Goal: Task Accomplishment & Management: Use online tool/utility

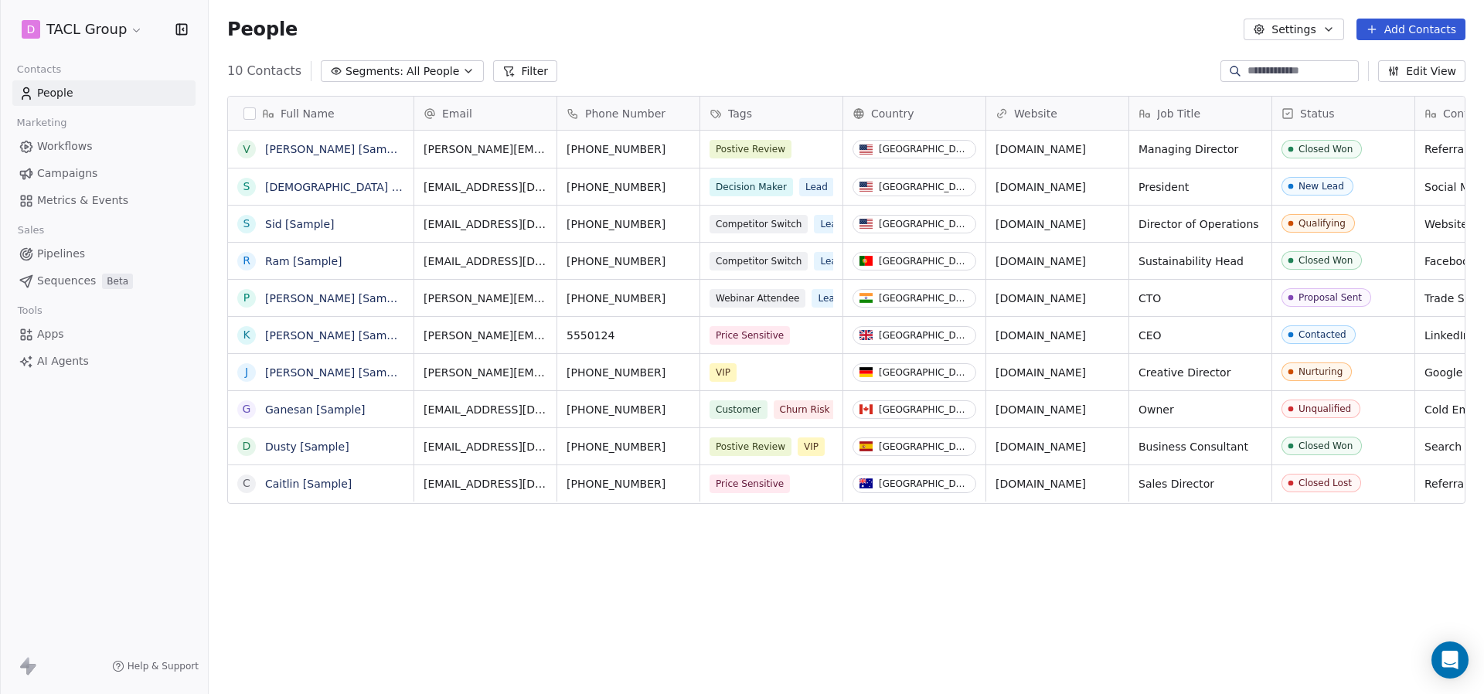
scroll to position [611, 1275]
click at [111, 27] on html "D TACL Group Contacts People Marketing Workflows Campaigns Metrics & Events Sal…" at bounding box center [742, 347] width 1484 height 694
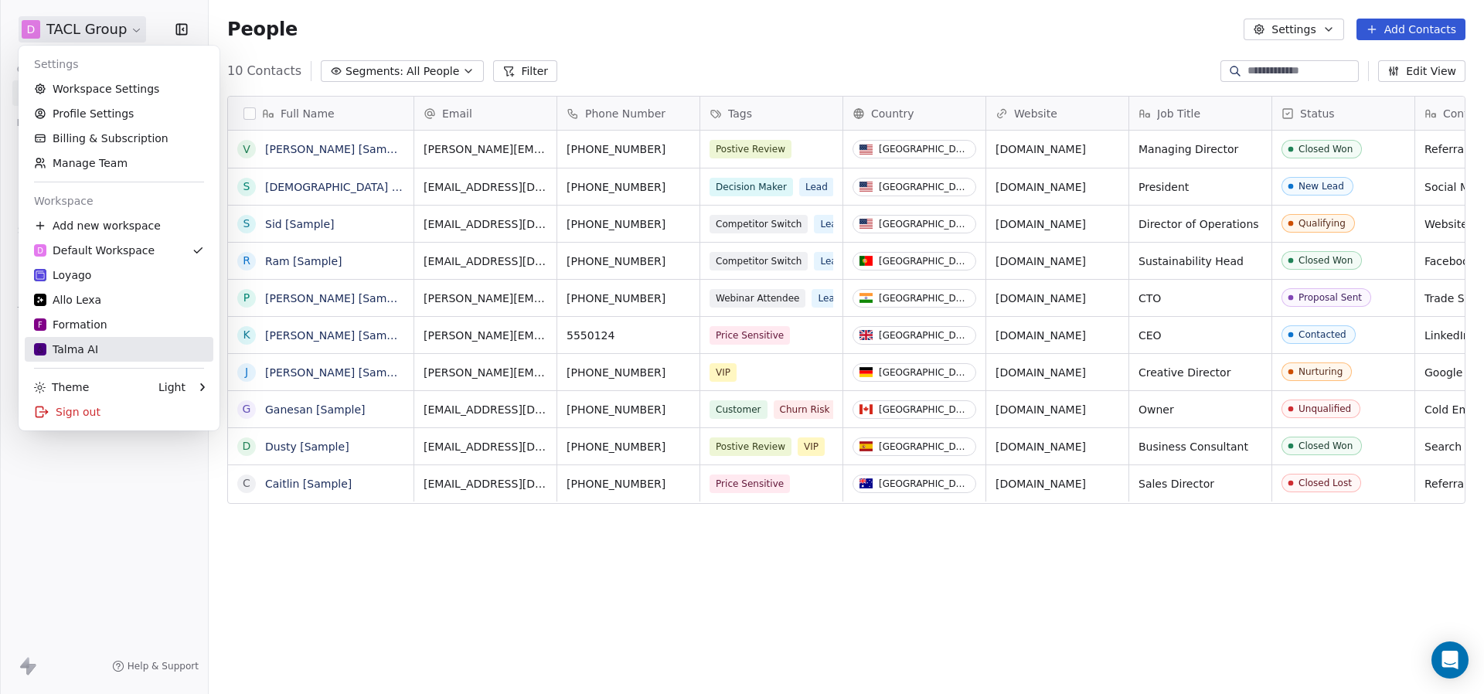
click at [90, 354] on div "Talma AI" at bounding box center [66, 349] width 64 height 15
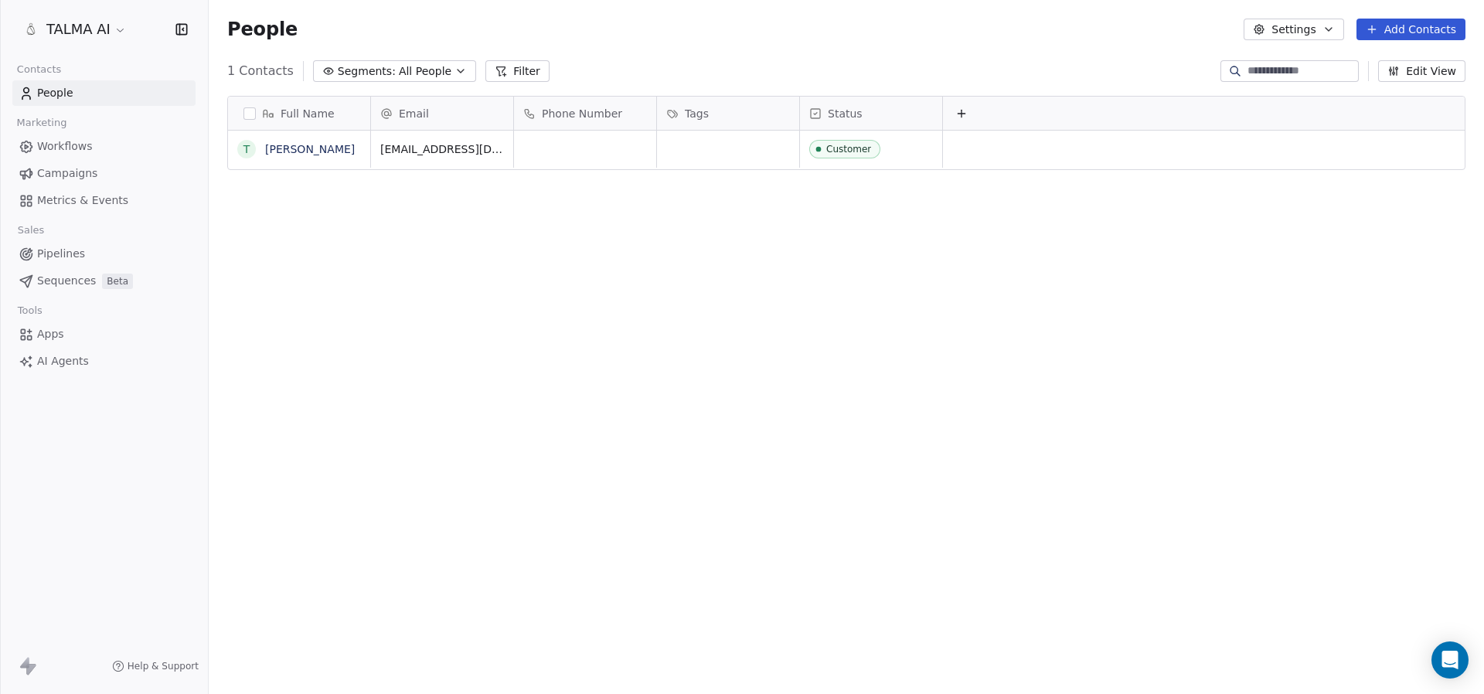
scroll to position [611, 1275]
click at [79, 281] on span "Sequences" at bounding box center [66, 281] width 59 height 16
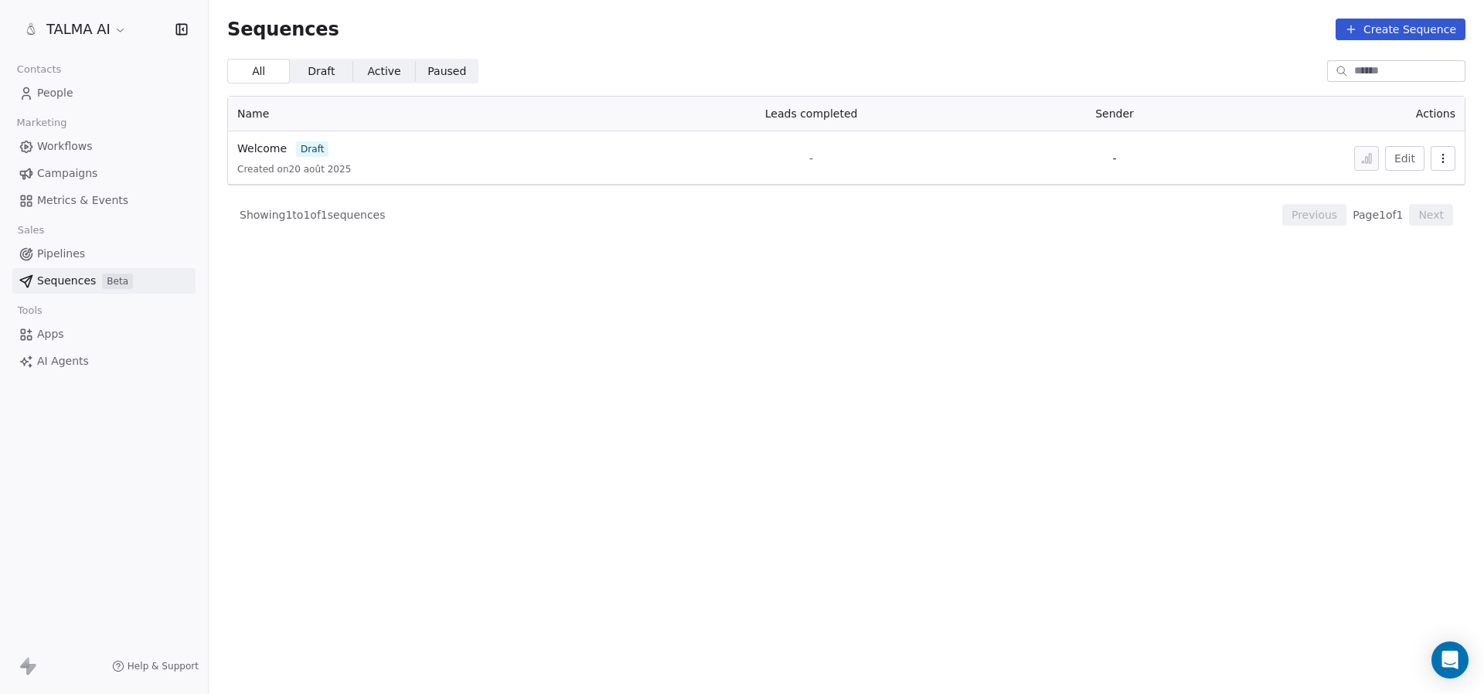
click at [53, 250] on span "Pipelines" at bounding box center [61, 254] width 48 height 16
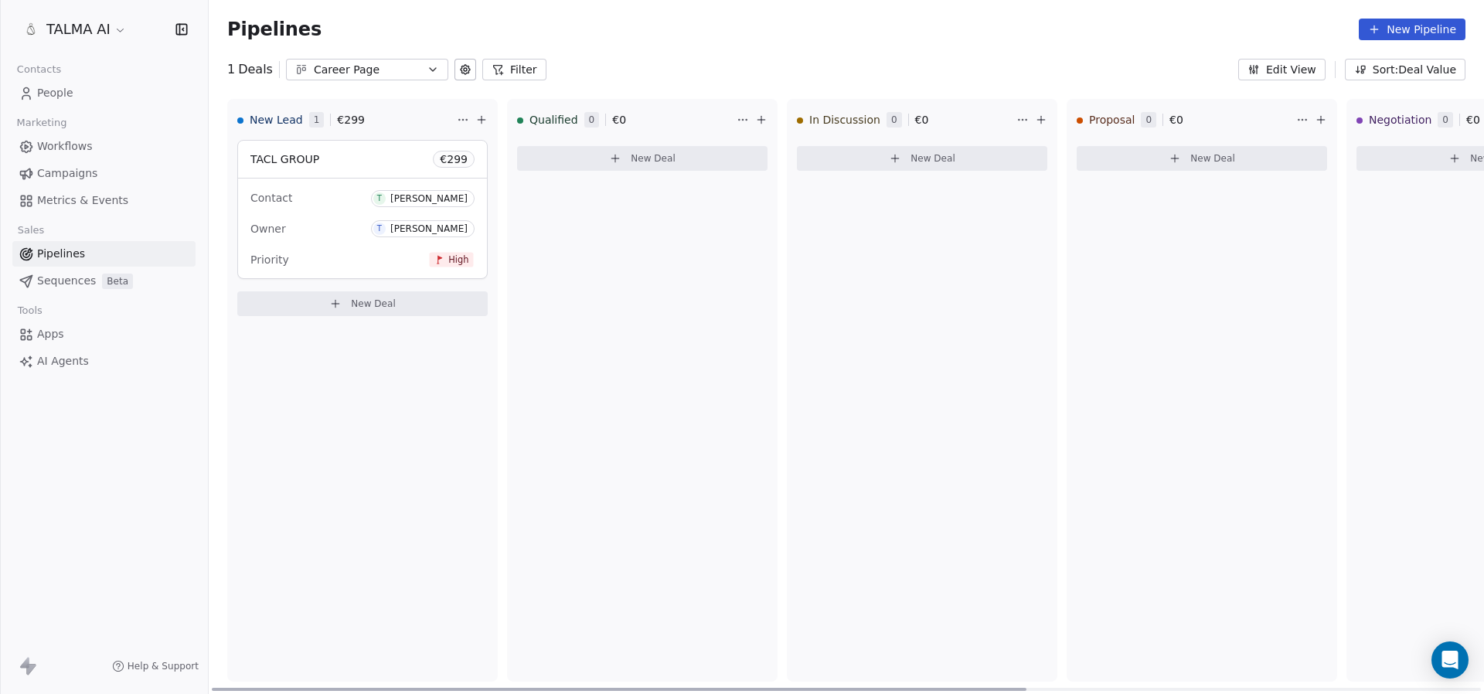
click at [342, 224] on div "Owner T titouan albouy" at bounding box center [362, 228] width 224 height 25
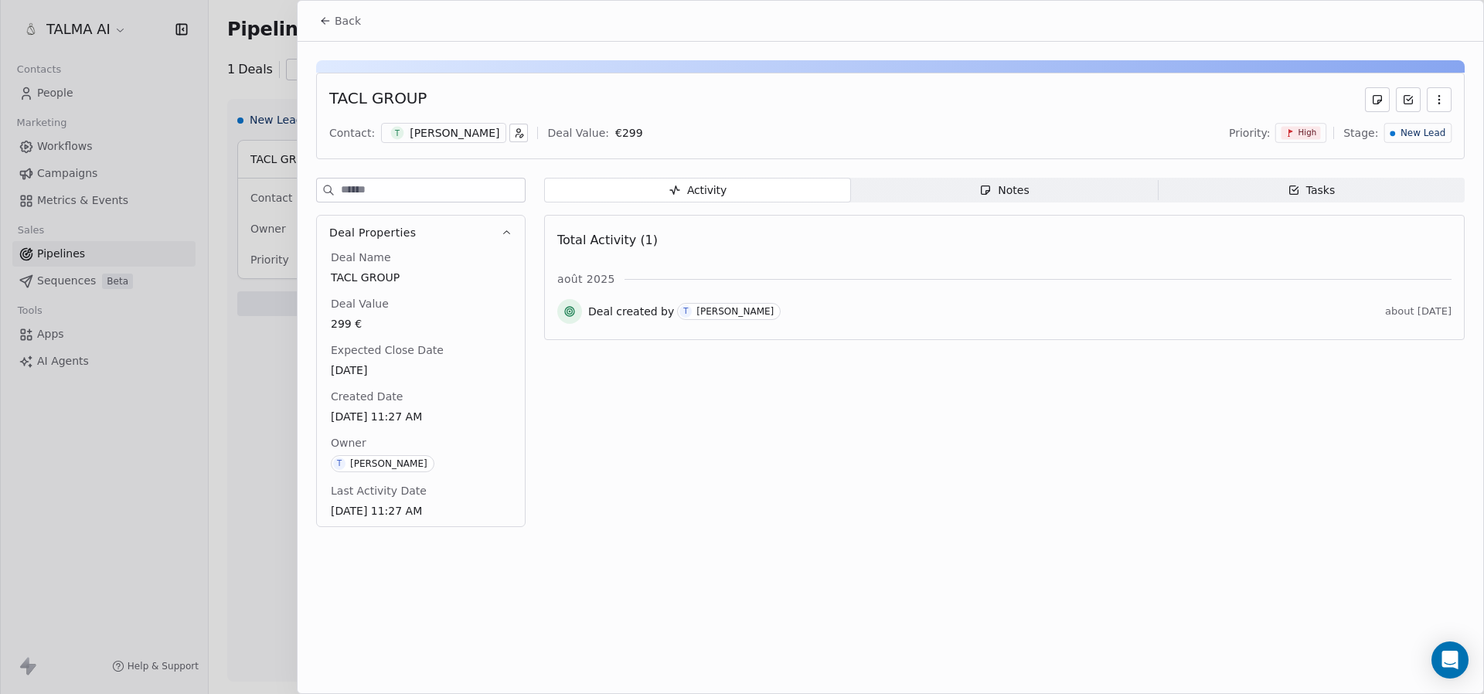
click at [278, 365] on div at bounding box center [742, 347] width 1484 height 694
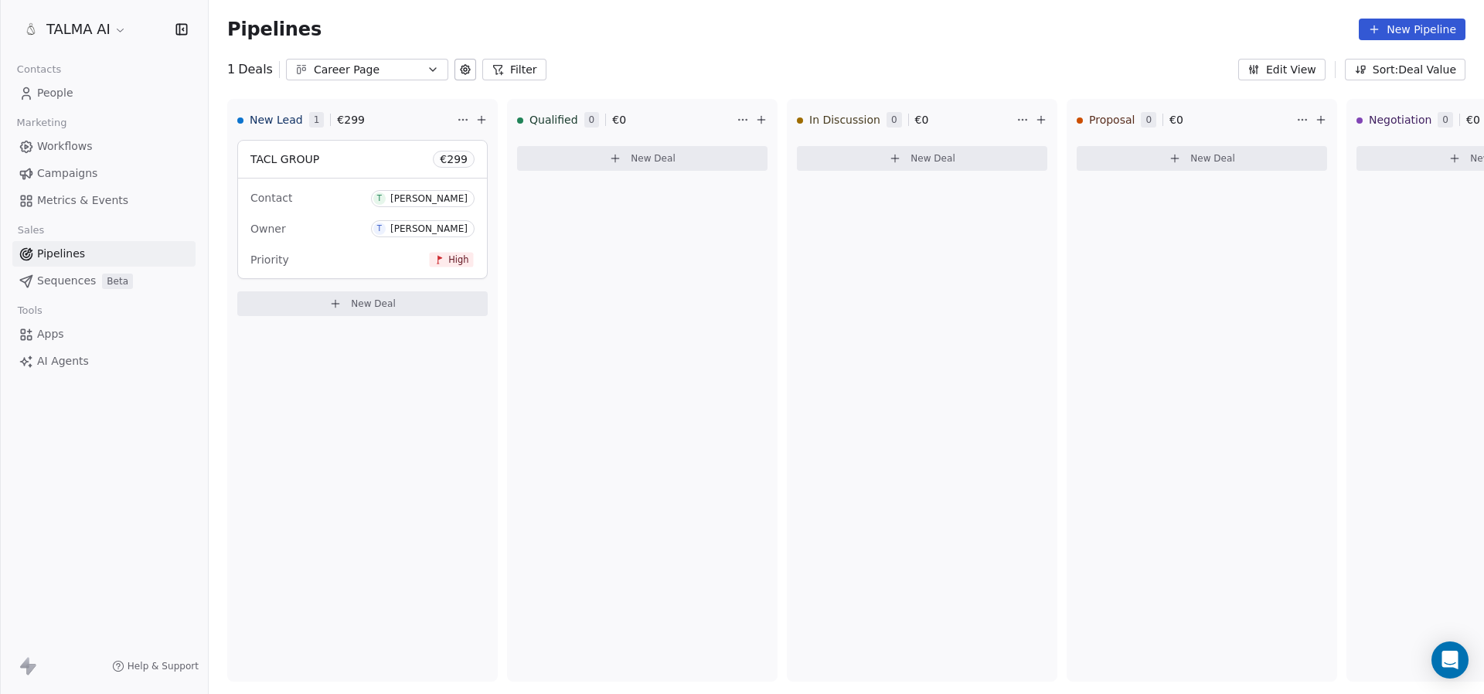
click at [78, 97] on link "People" at bounding box center [103, 93] width 183 height 26
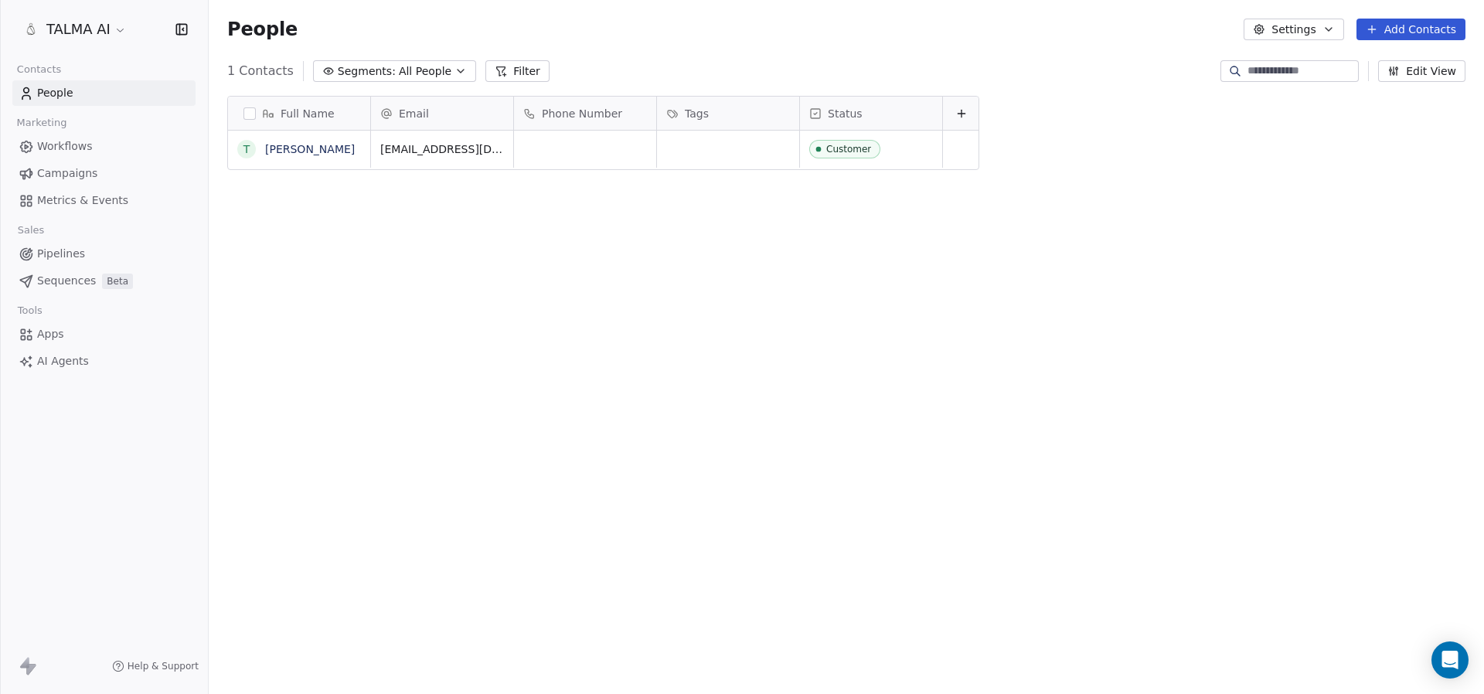
scroll to position [611, 1275]
click at [98, 204] on span "Metrics & Events" at bounding box center [82, 200] width 91 height 16
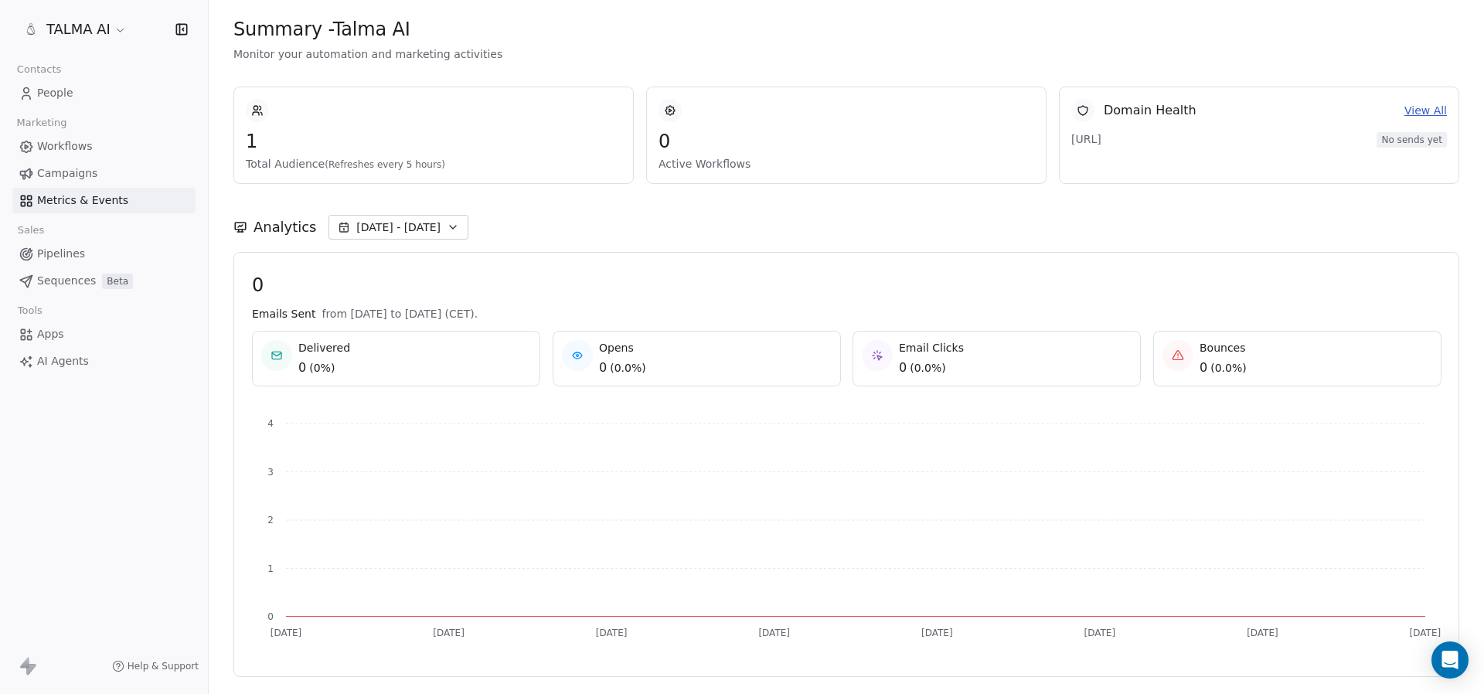
click at [100, 138] on link "Workflows" at bounding box center [103, 147] width 183 height 26
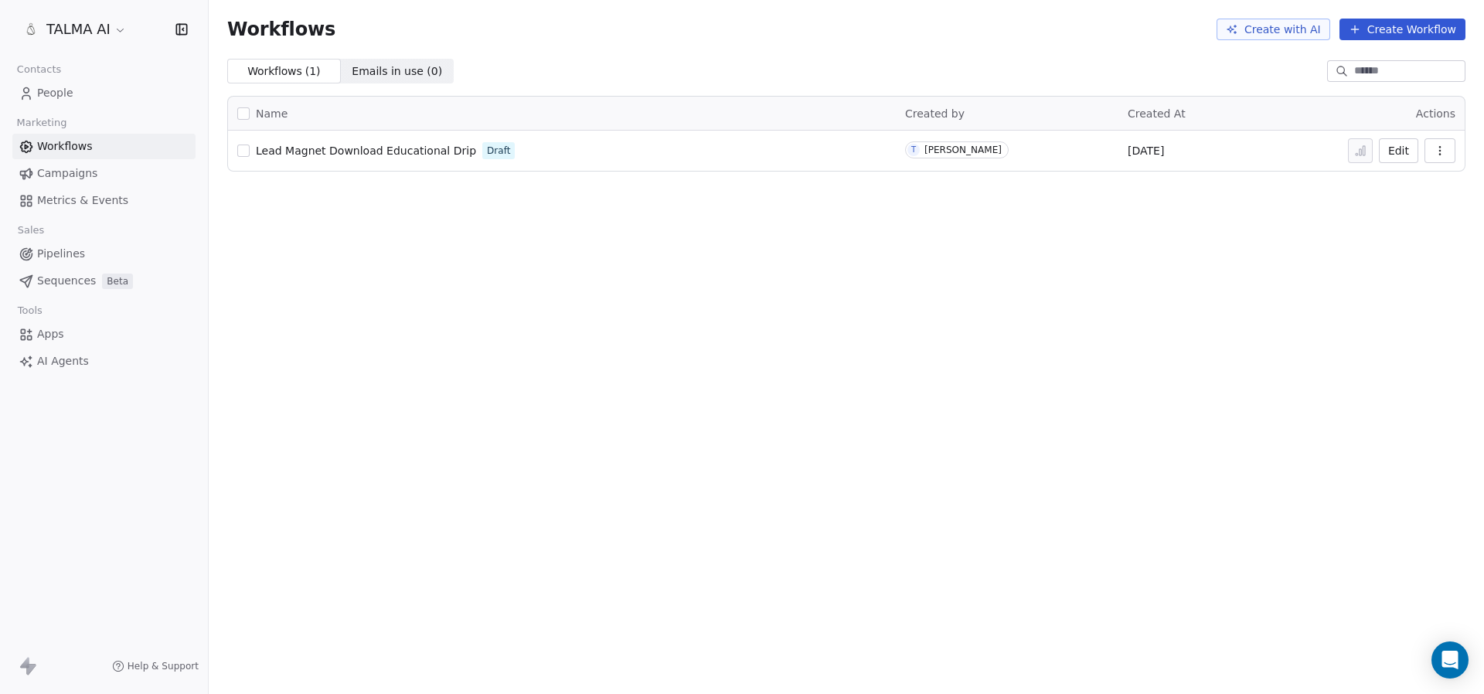
click at [73, 100] on link "People" at bounding box center [103, 93] width 183 height 26
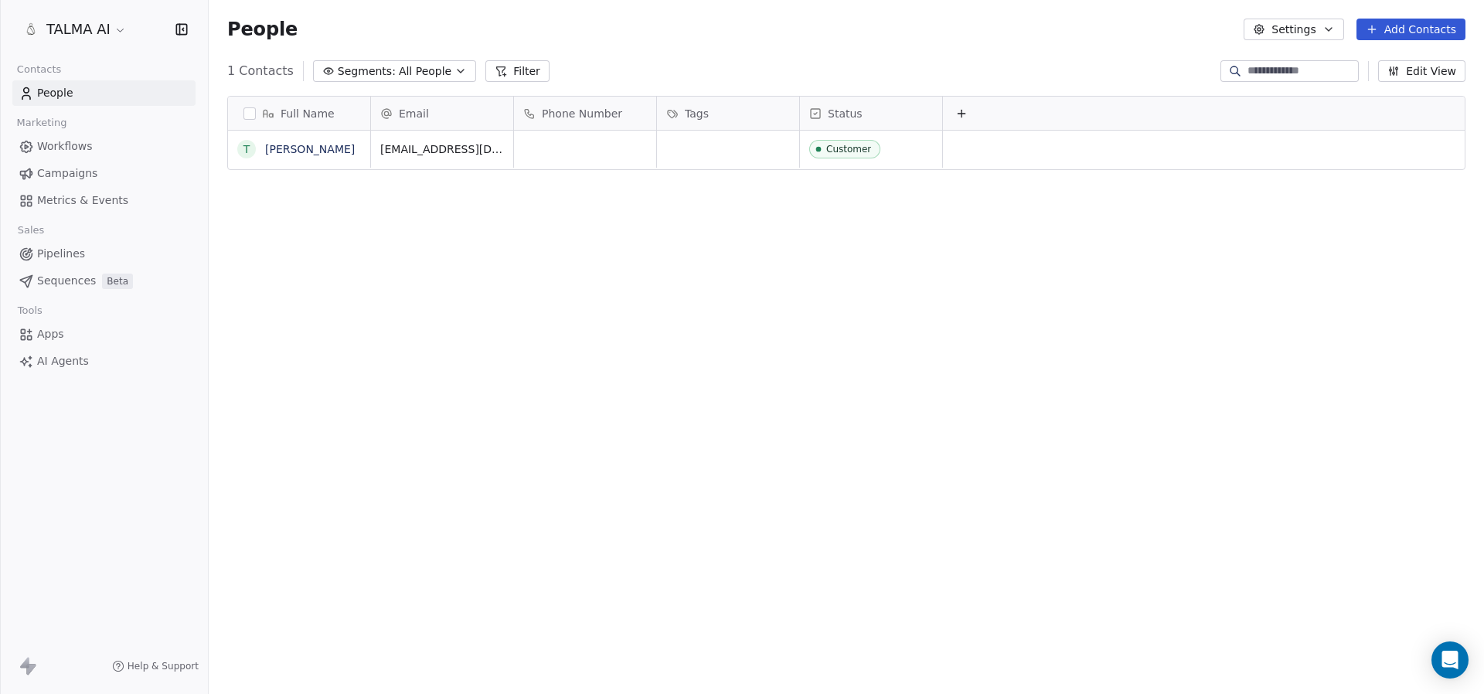
scroll to position [611, 1275]
click at [79, 278] on span "Sequences" at bounding box center [66, 281] width 59 height 16
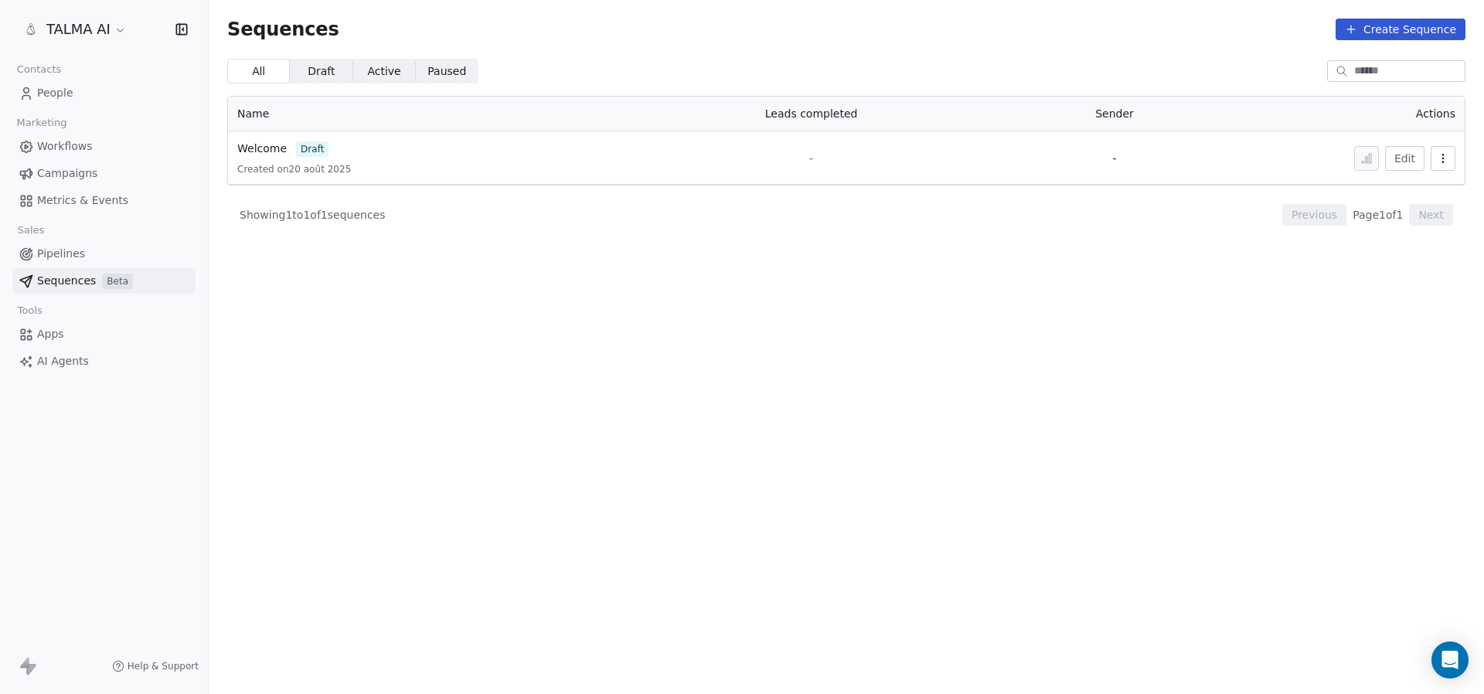
click at [63, 358] on span "AI Agents" at bounding box center [63, 361] width 52 height 16
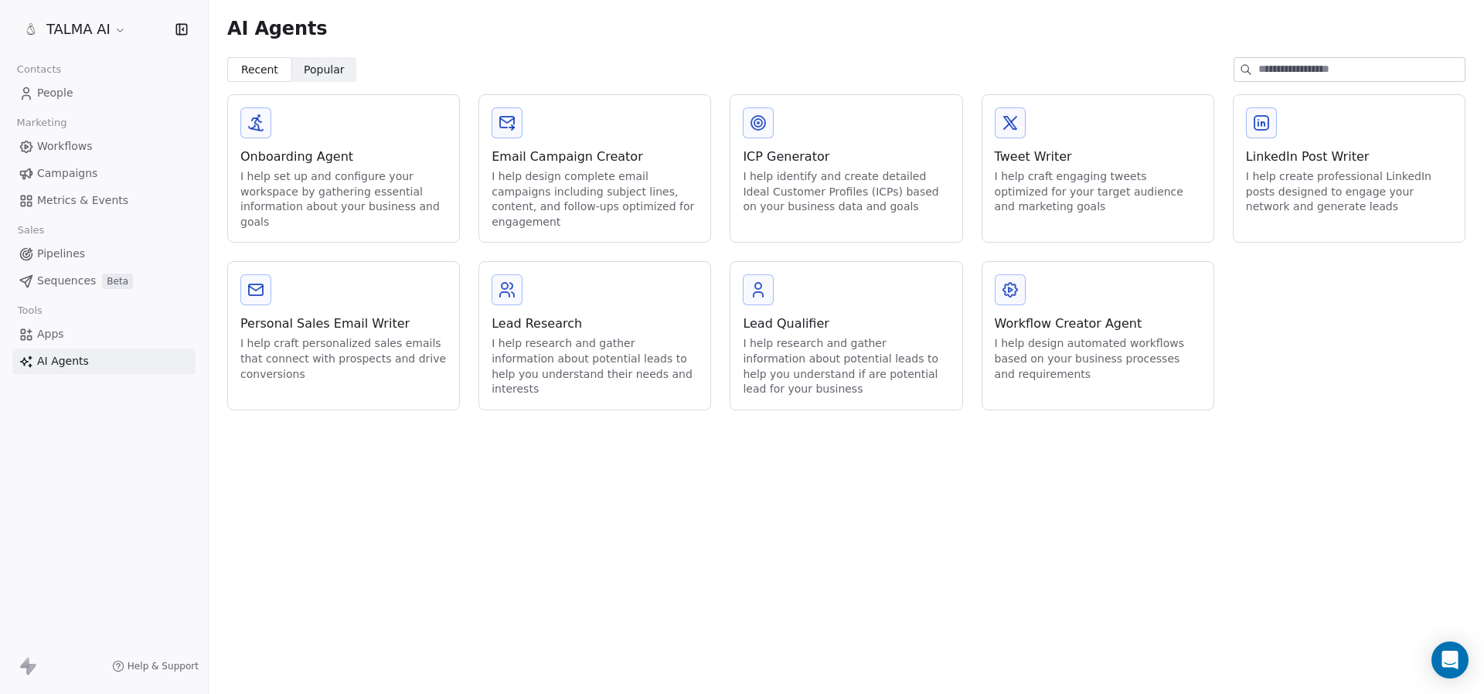
click at [319, 62] on span "Popular" at bounding box center [324, 70] width 41 height 16
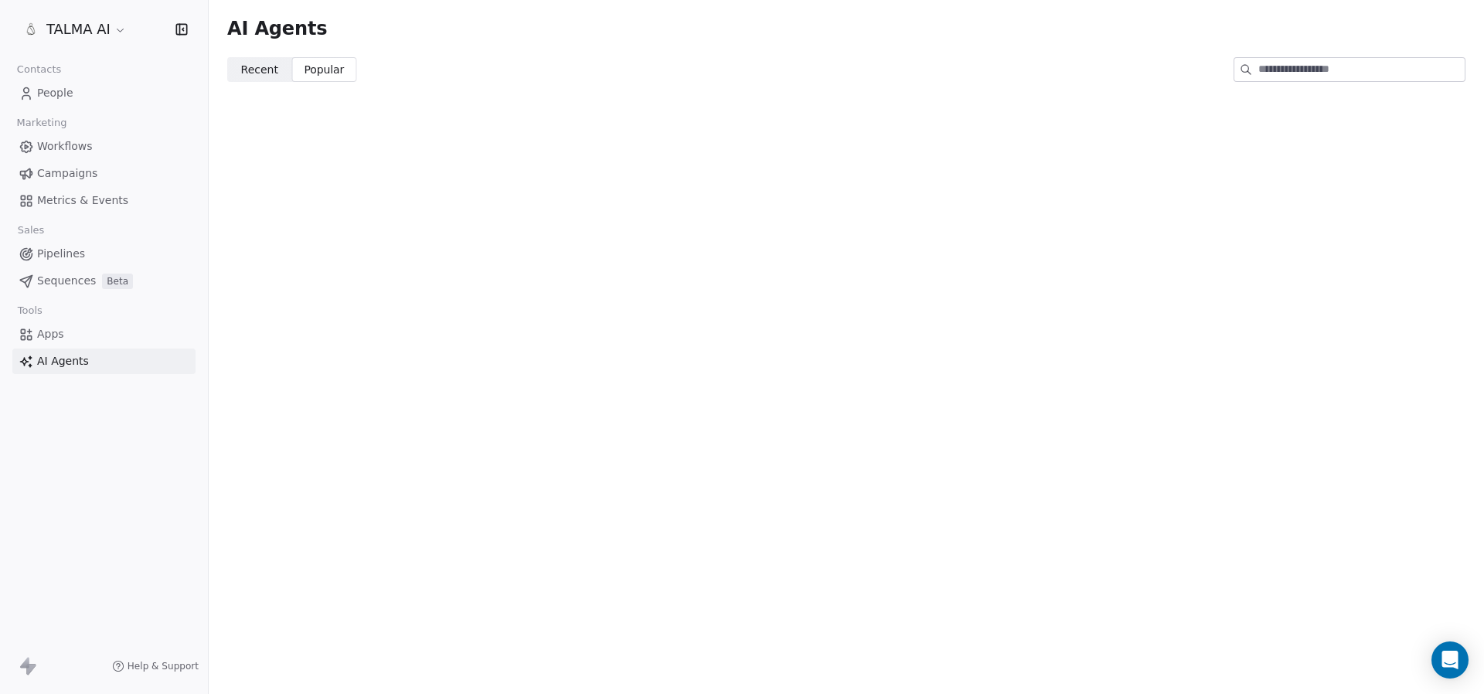
click at [263, 69] on span "Recent" at bounding box center [259, 70] width 37 height 16
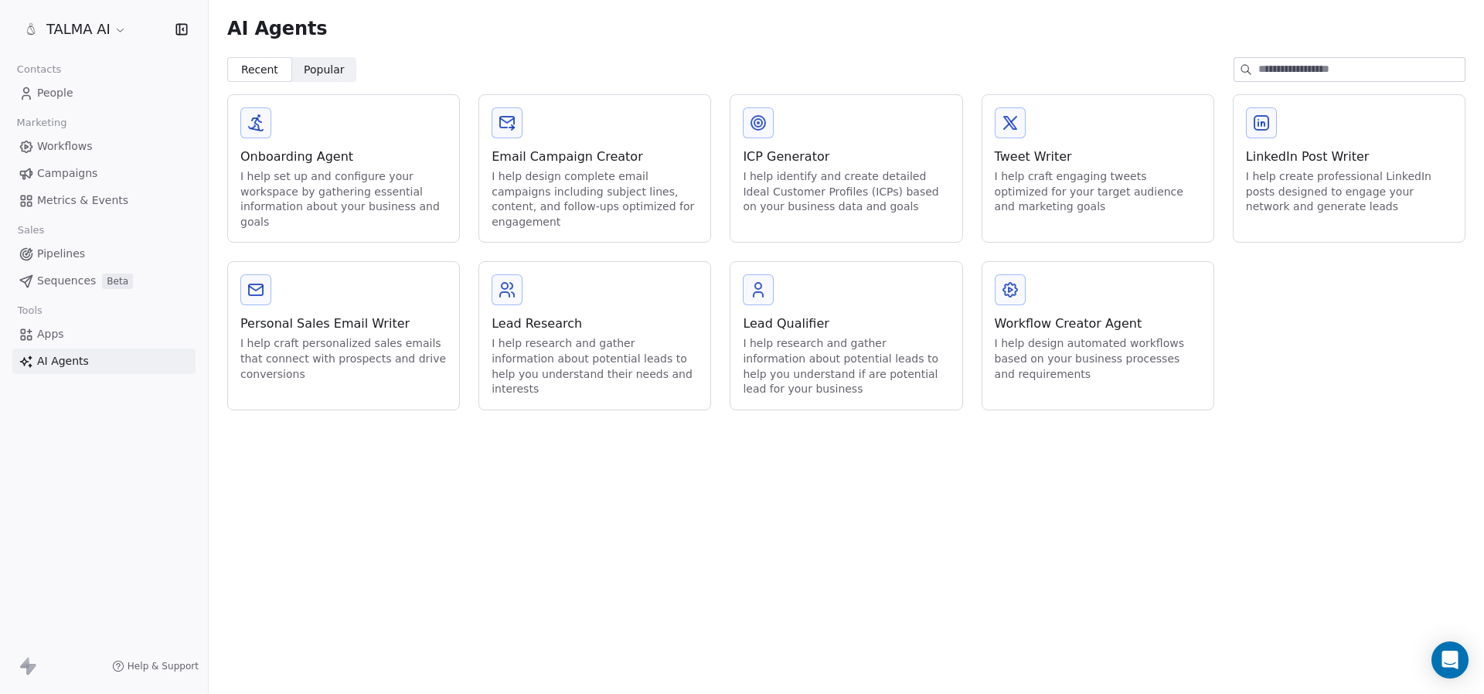
click at [70, 336] on link "Apps" at bounding box center [103, 335] width 183 height 26
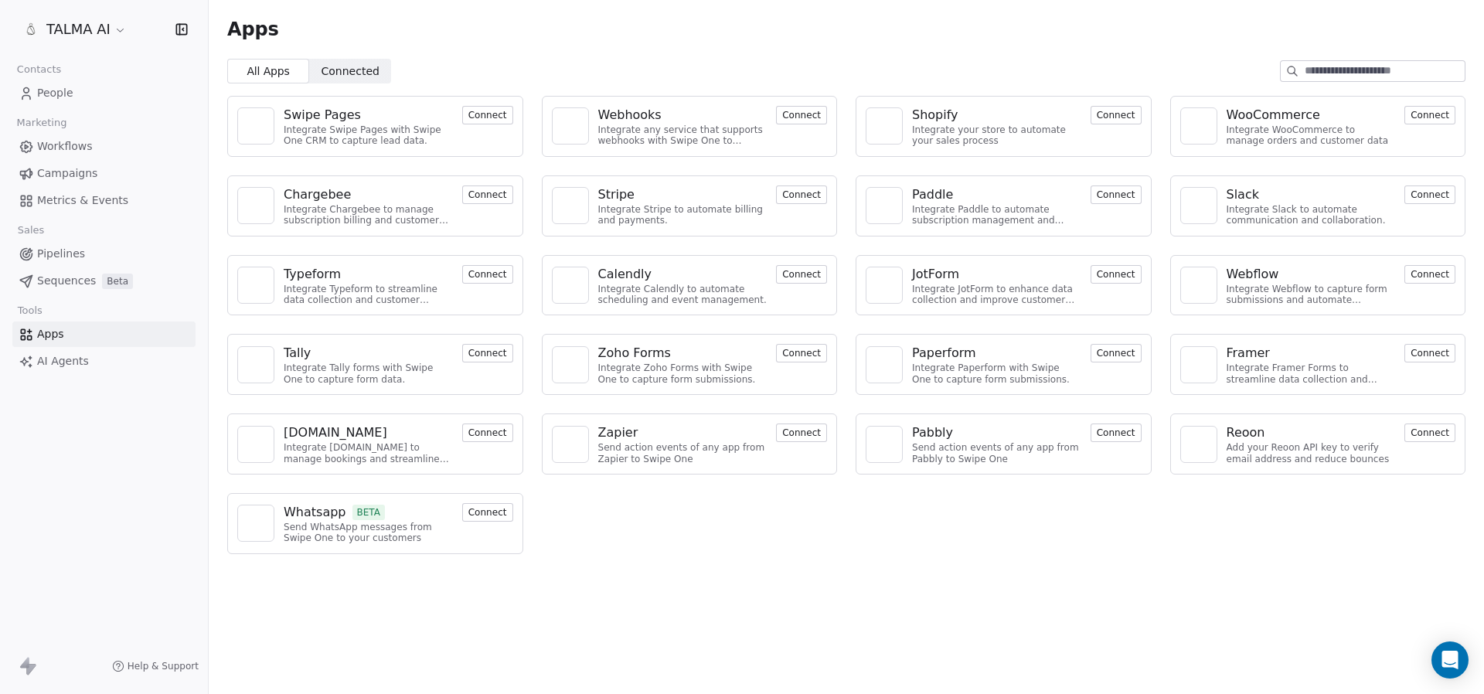
click at [53, 283] on span "Sequences" at bounding box center [66, 281] width 59 height 16
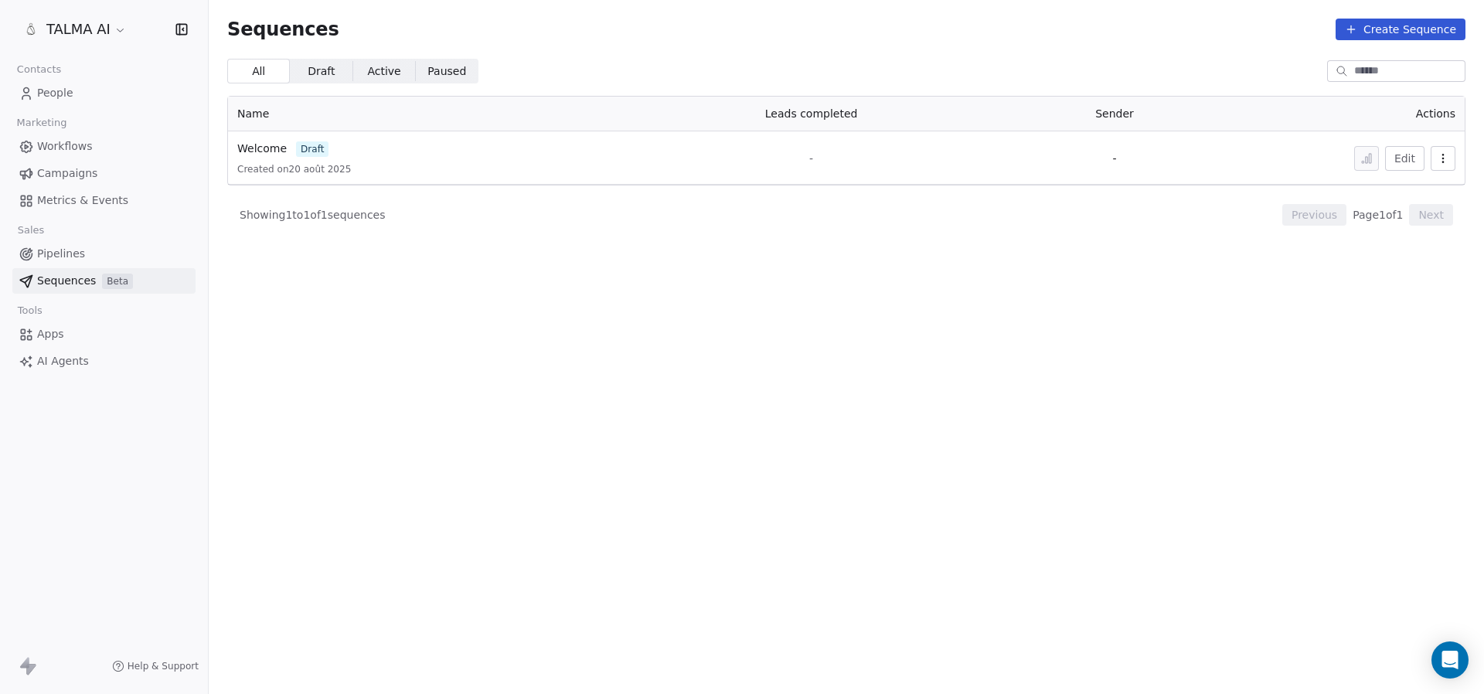
click at [71, 94] on span "People" at bounding box center [55, 93] width 36 height 16
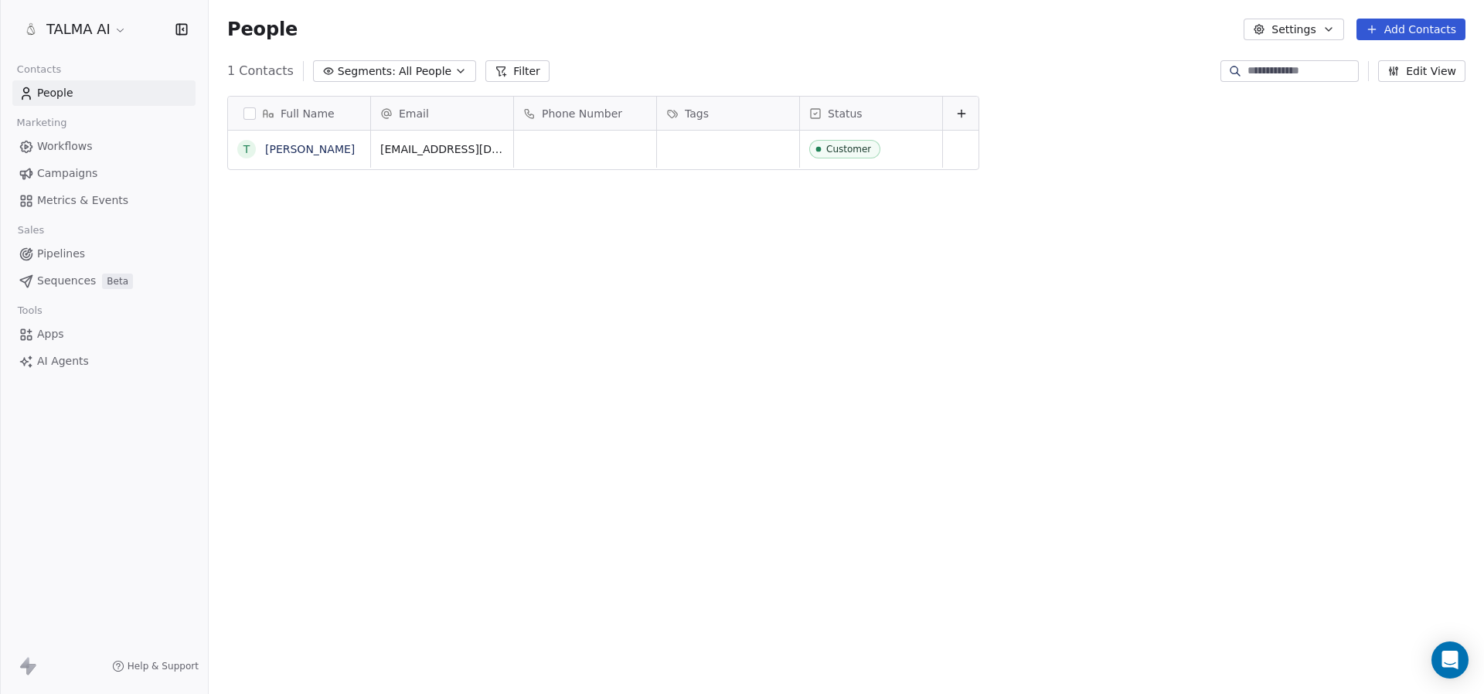
scroll to position [611, 1275]
click at [64, 153] on span "Workflows" at bounding box center [65, 146] width 56 height 16
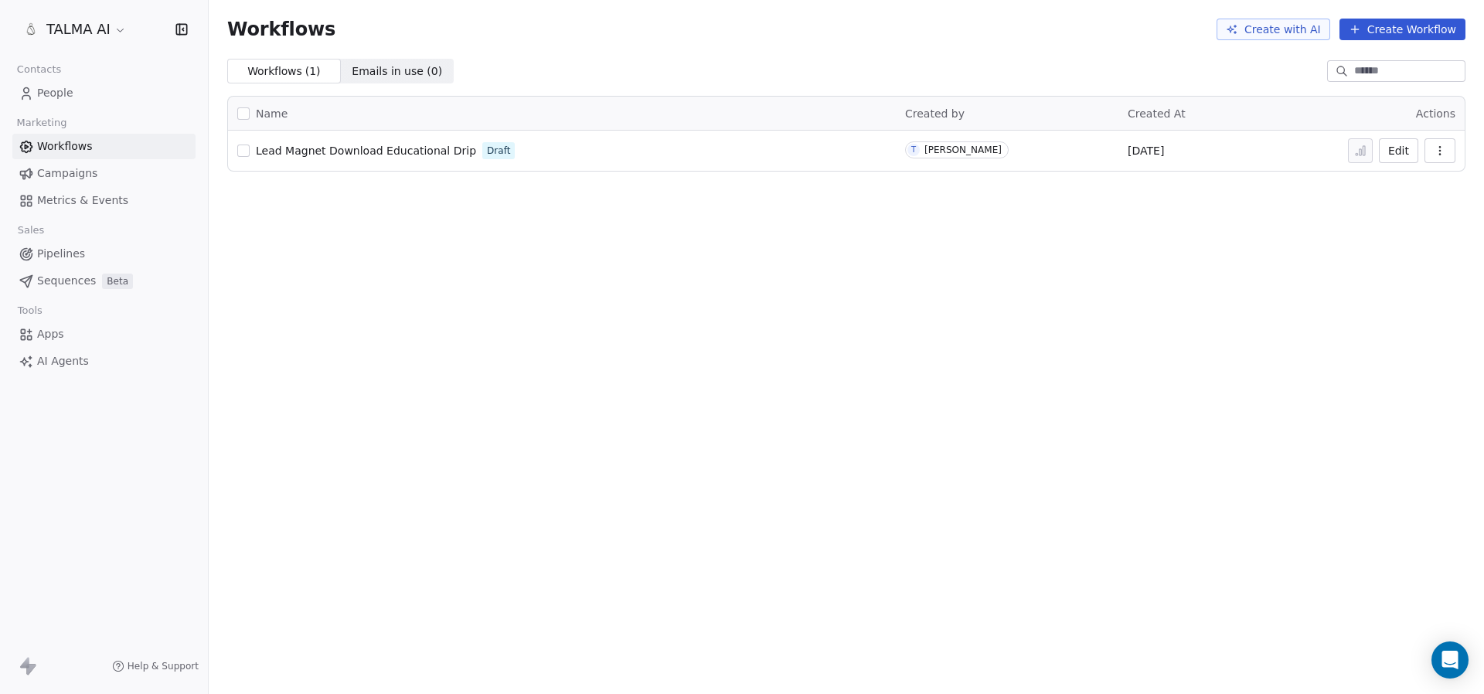
click at [64, 169] on span "Campaigns" at bounding box center [67, 173] width 60 height 16
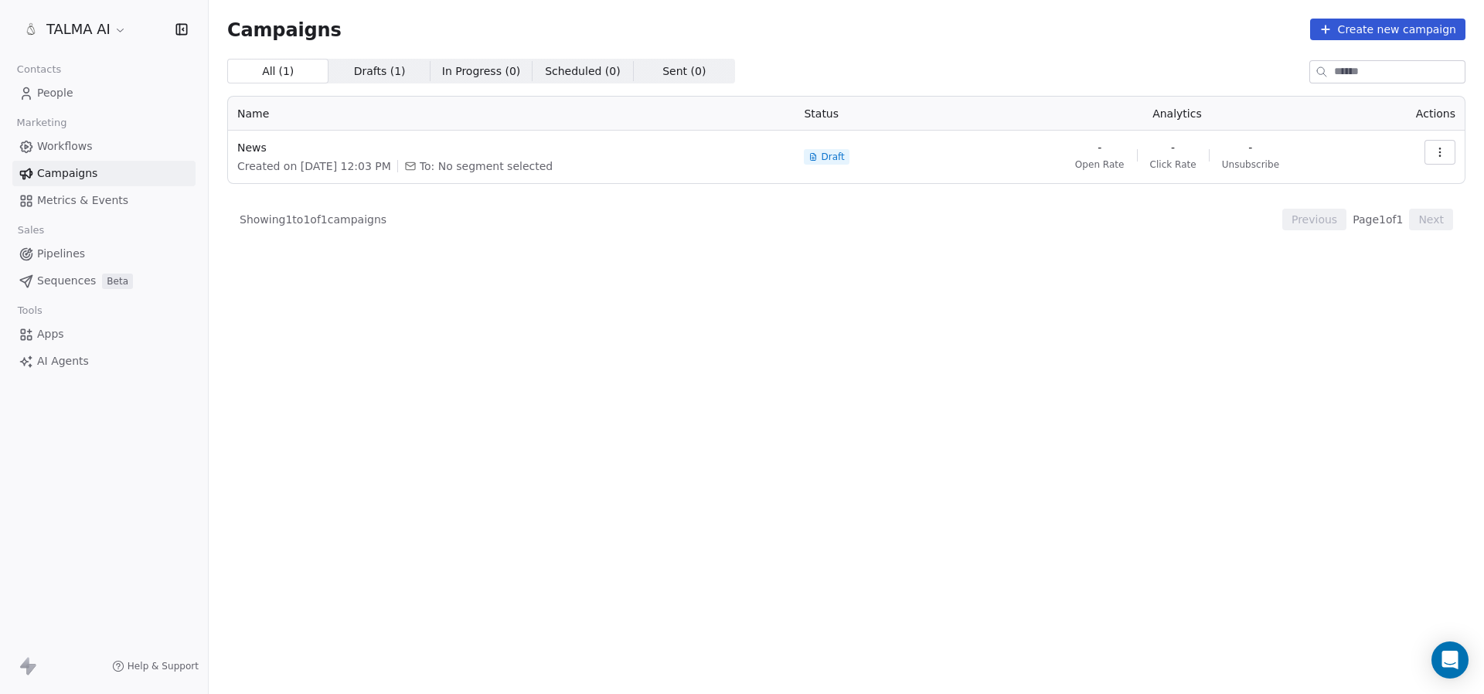
click at [91, 150] on link "Workflows" at bounding box center [103, 147] width 183 height 26
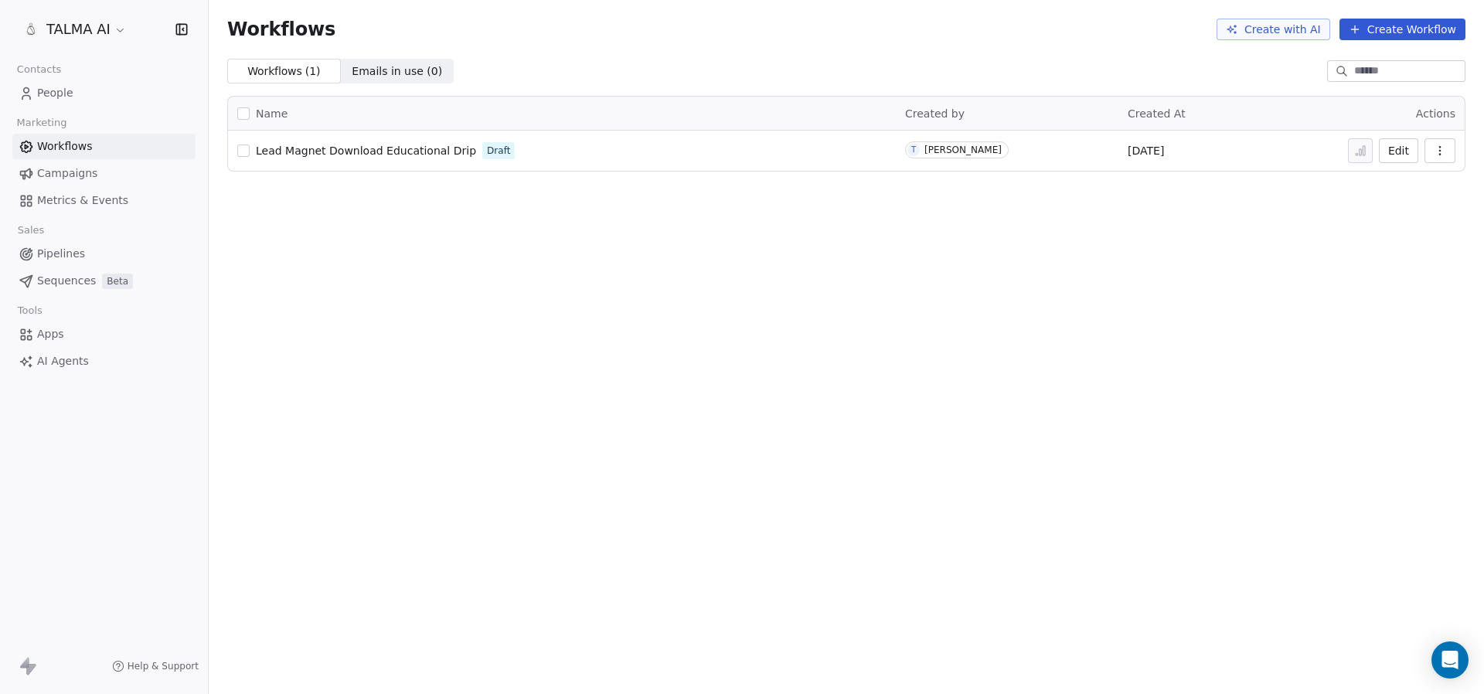
click at [1414, 29] on button "Create Workflow" at bounding box center [1403, 30] width 126 height 22
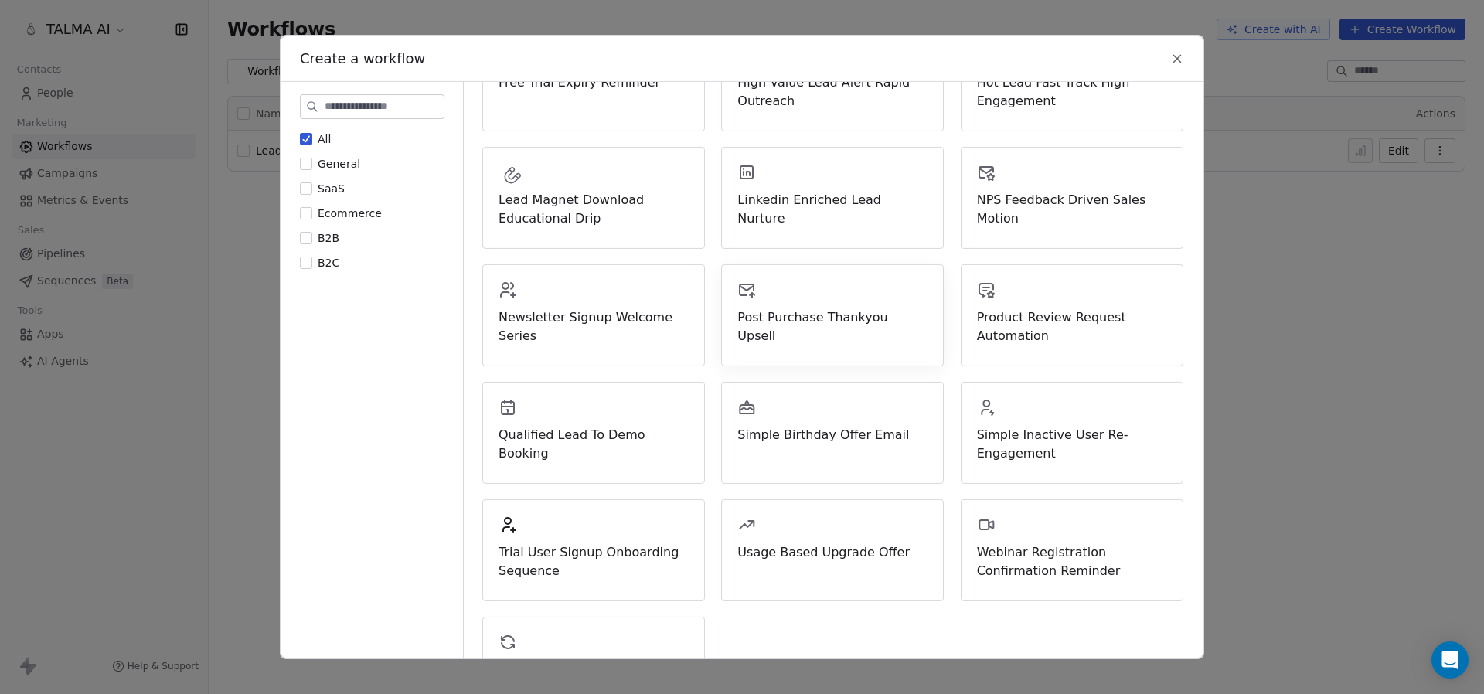
scroll to position [435, 0]
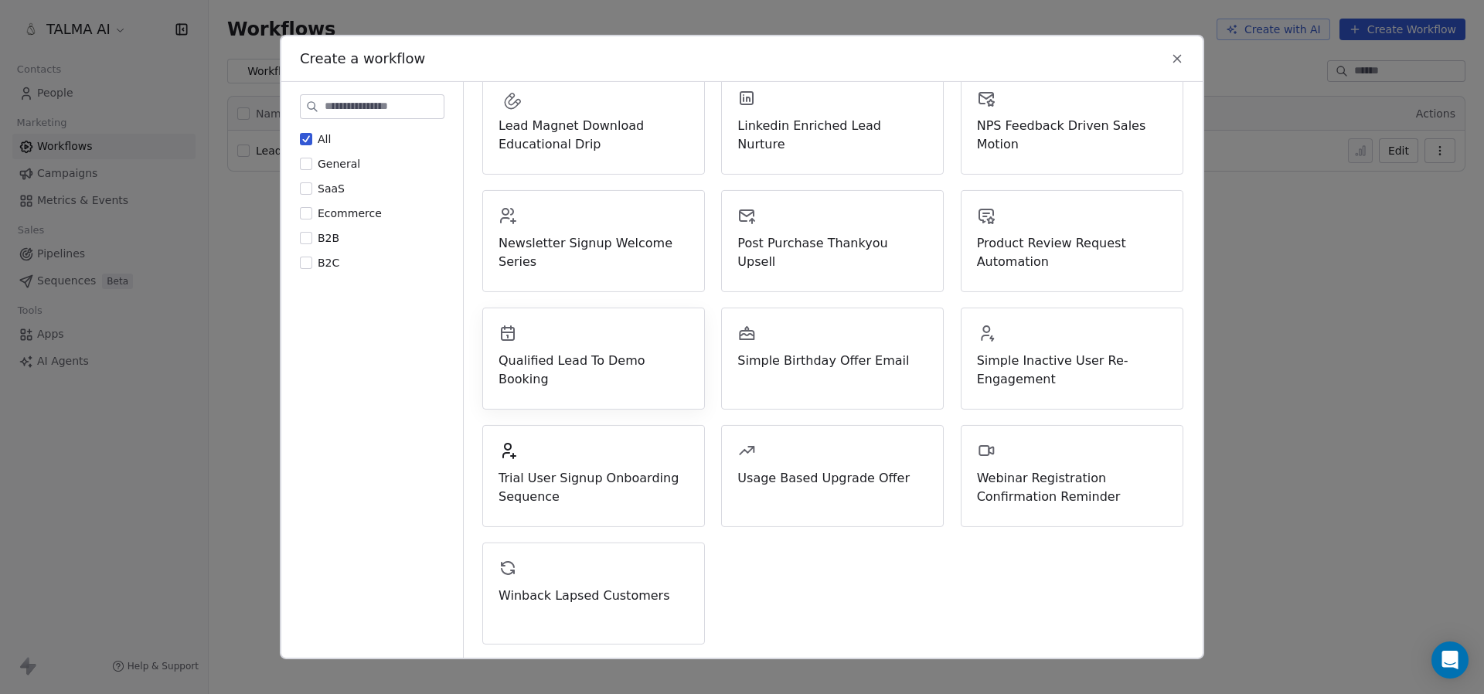
click at [587, 370] on div "Qualified Lead To Demo Booking" at bounding box center [593, 359] width 223 height 102
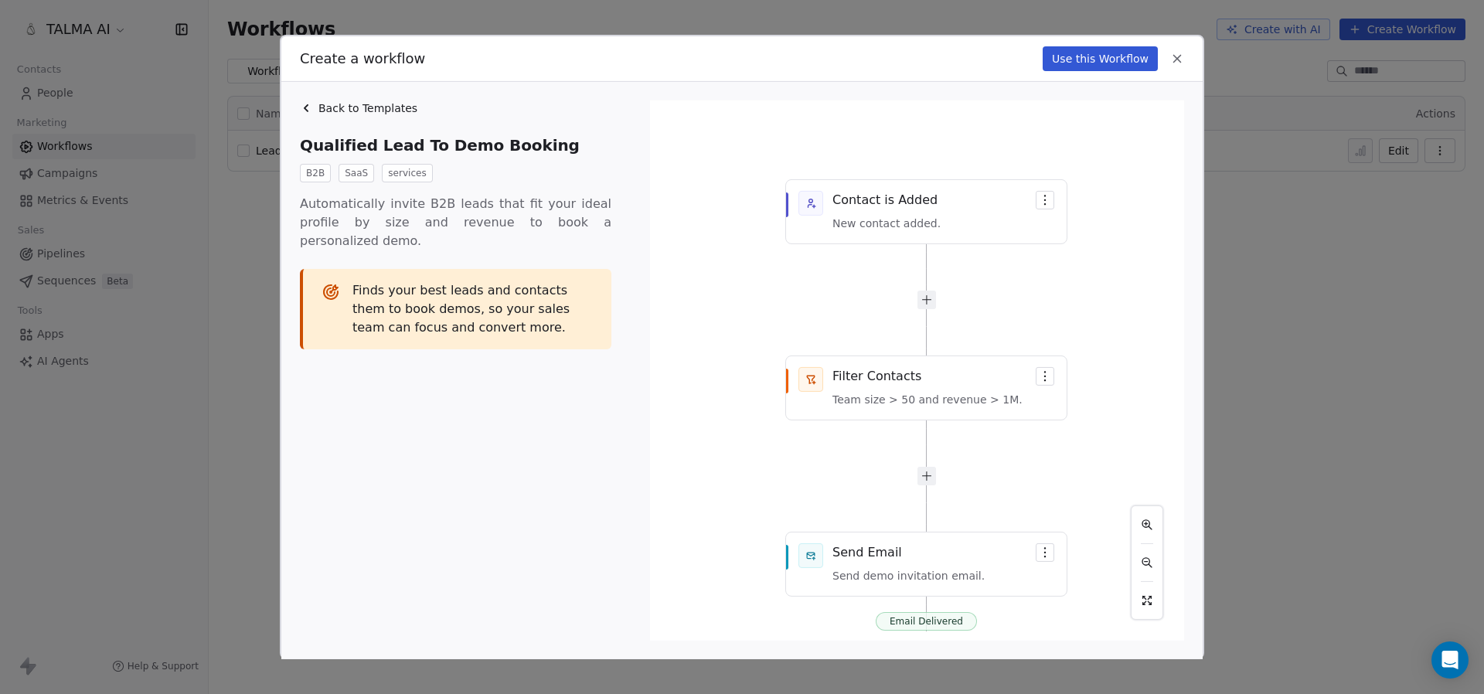
click at [1083, 61] on button "Use this Workflow" at bounding box center [1100, 58] width 115 height 25
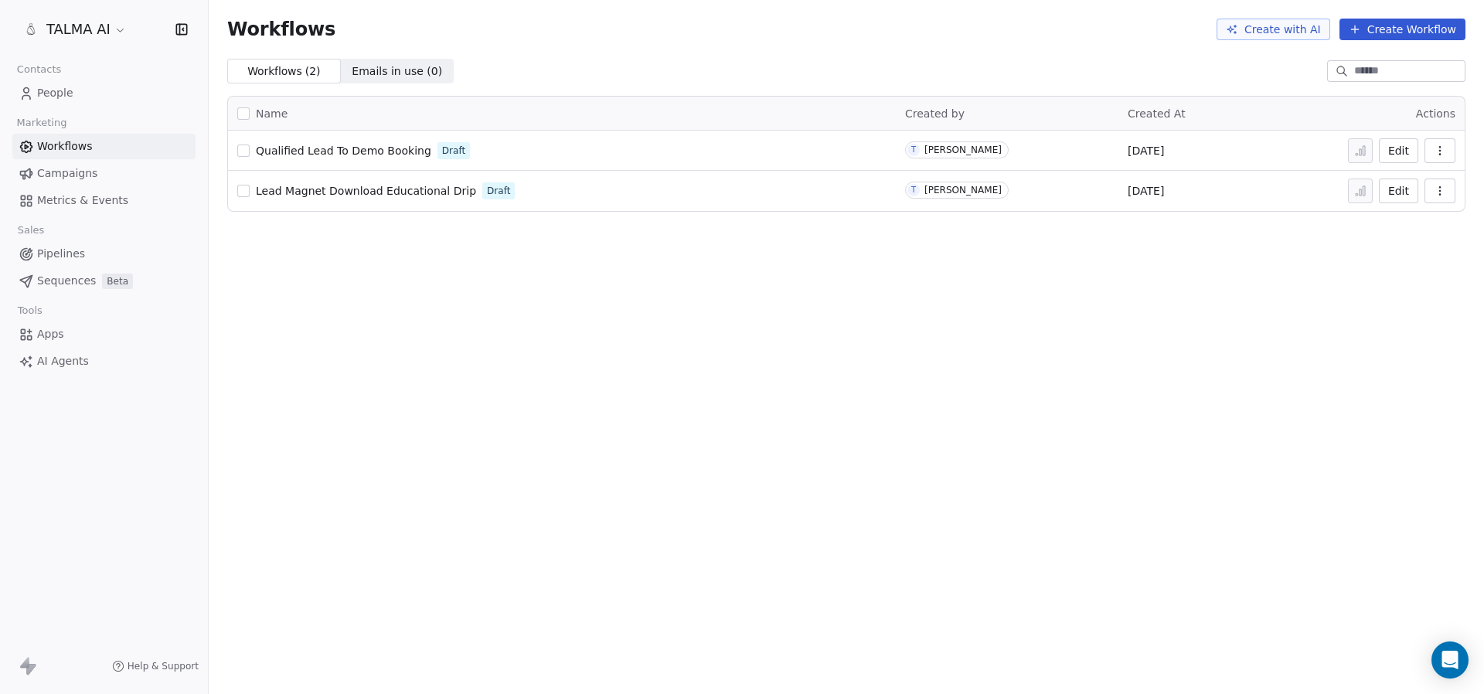
click at [73, 252] on span "Pipelines" at bounding box center [61, 254] width 48 height 16
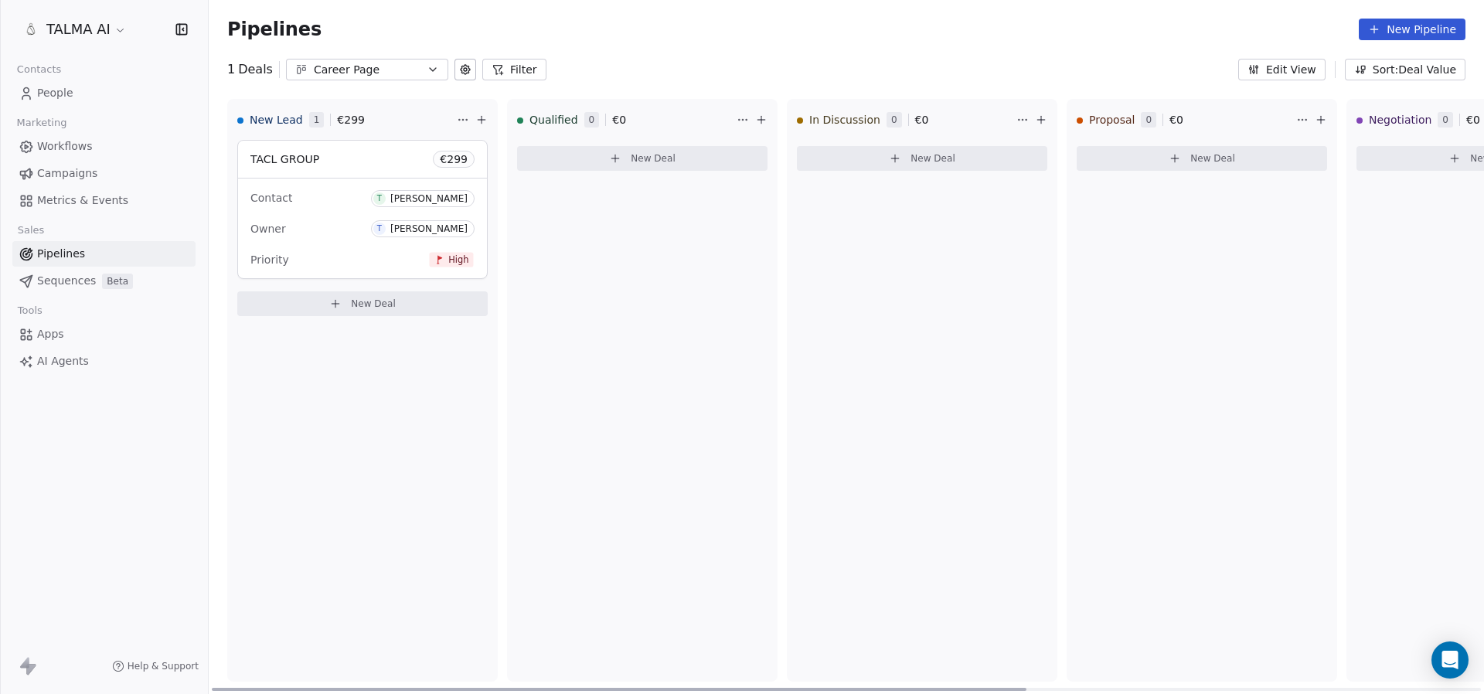
click at [767, 121] on icon at bounding box center [761, 120] width 12 height 12
click at [768, 110] on div "Create a deal Deal name (required) Deal value € Contact (required) Select conta…" at bounding box center [742, 347] width 1484 height 694
click at [459, 71] on icon at bounding box center [465, 69] width 12 height 12
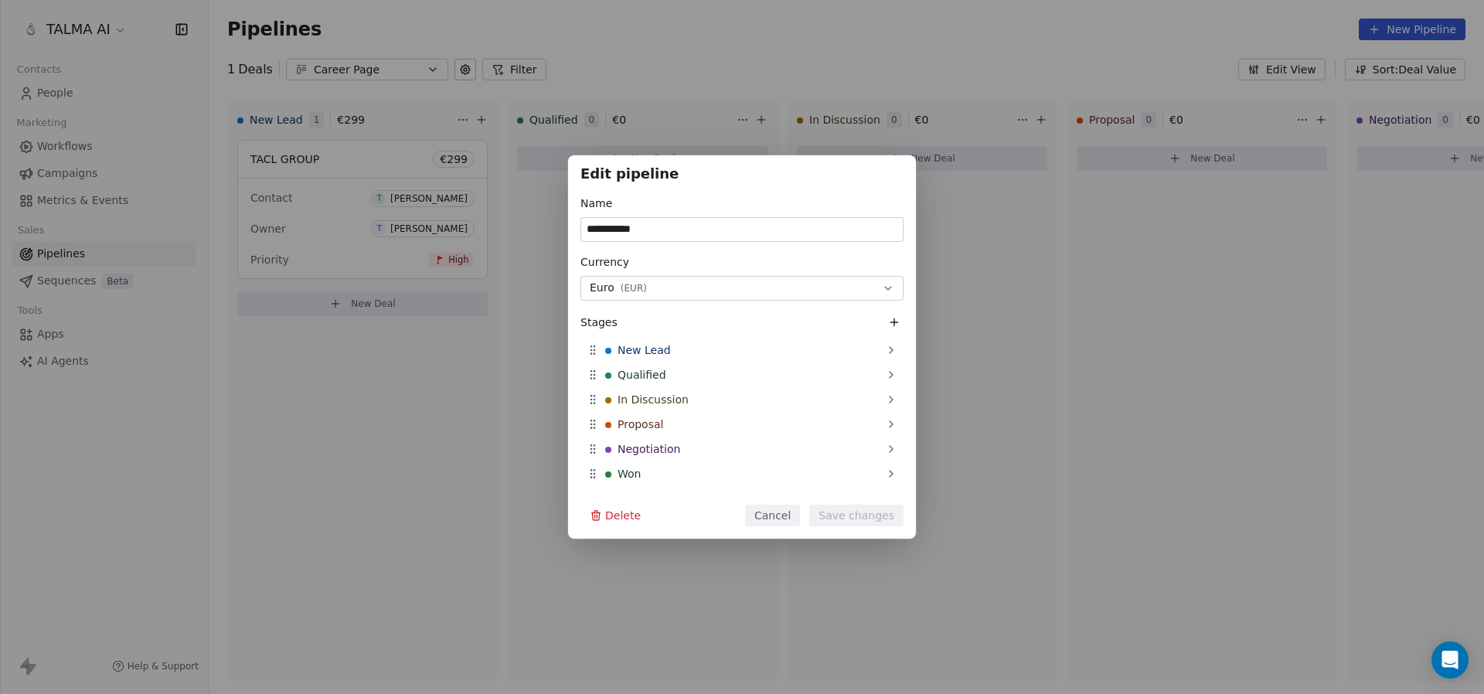
click at [400, 70] on div "**********" at bounding box center [742, 347] width 1484 height 694
click at [391, 69] on div "**********" at bounding box center [742, 347] width 1484 height 694
click at [679, 281] on button "Euro ( EUR )" at bounding box center [742, 288] width 323 height 25
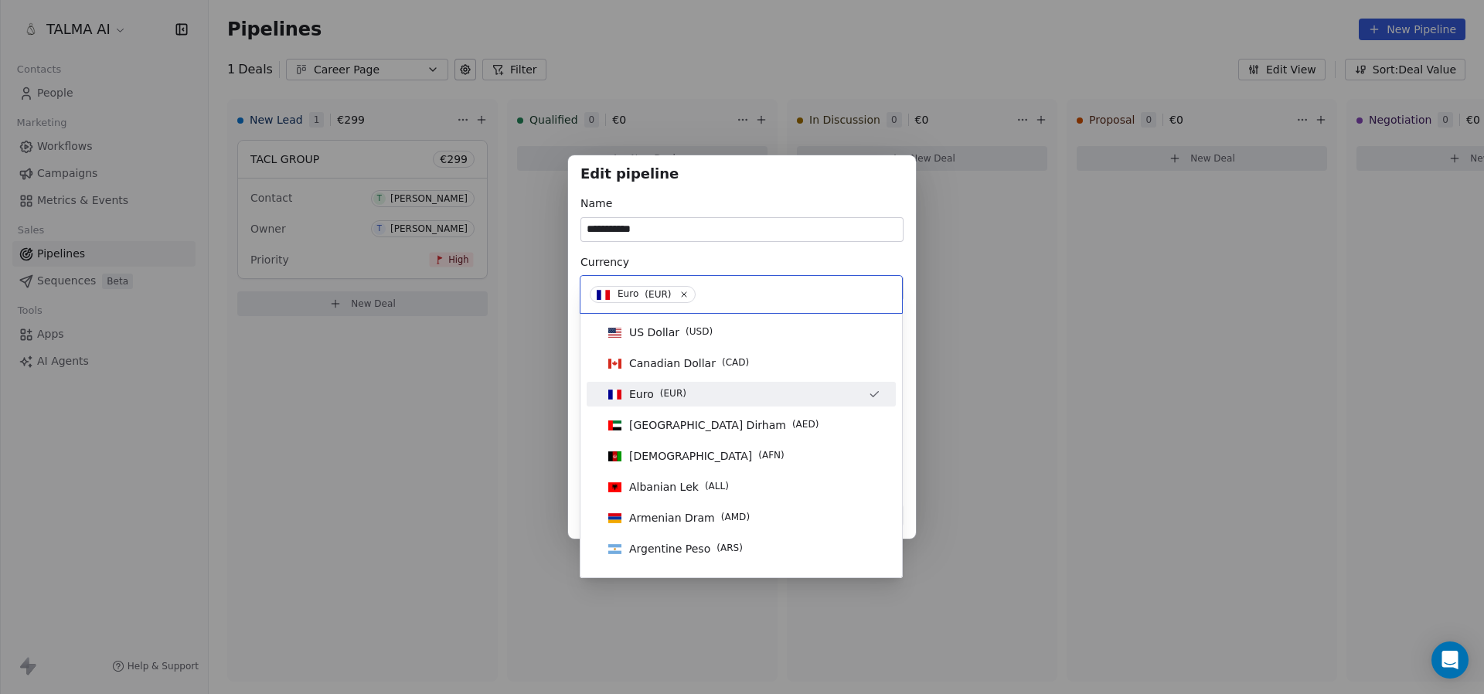
click at [645, 227] on div "**********" at bounding box center [742, 346] width 1484 height 383
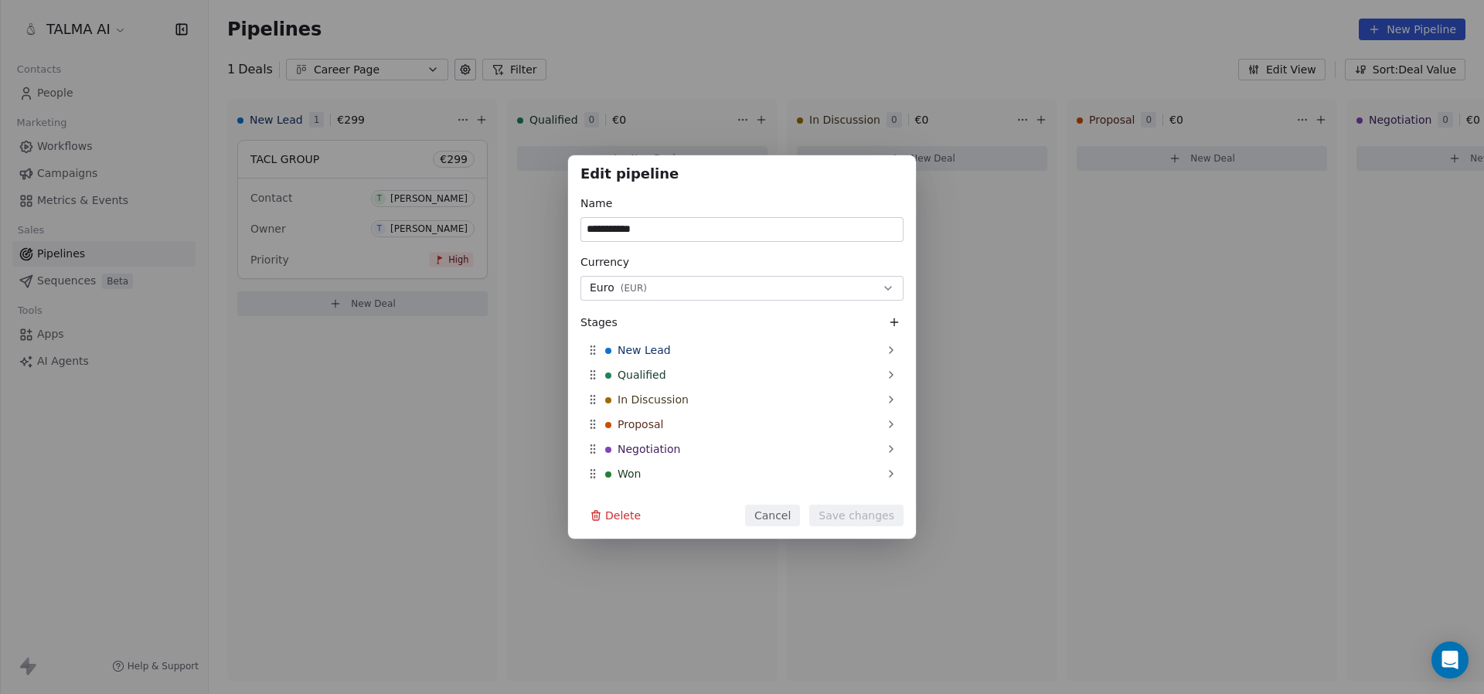
click at [641, 186] on div "**********" at bounding box center [742, 346] width 348 height 383
click at [566, 57] on div "**********" at bounding box center [742, 347] width 1484 height 694
click at [249, 72] on div "**********" at bounding box center [742, 347] width 1484 height 694
click at [890, 319] on icon at bounding box center [894, 322] width 12 height 12
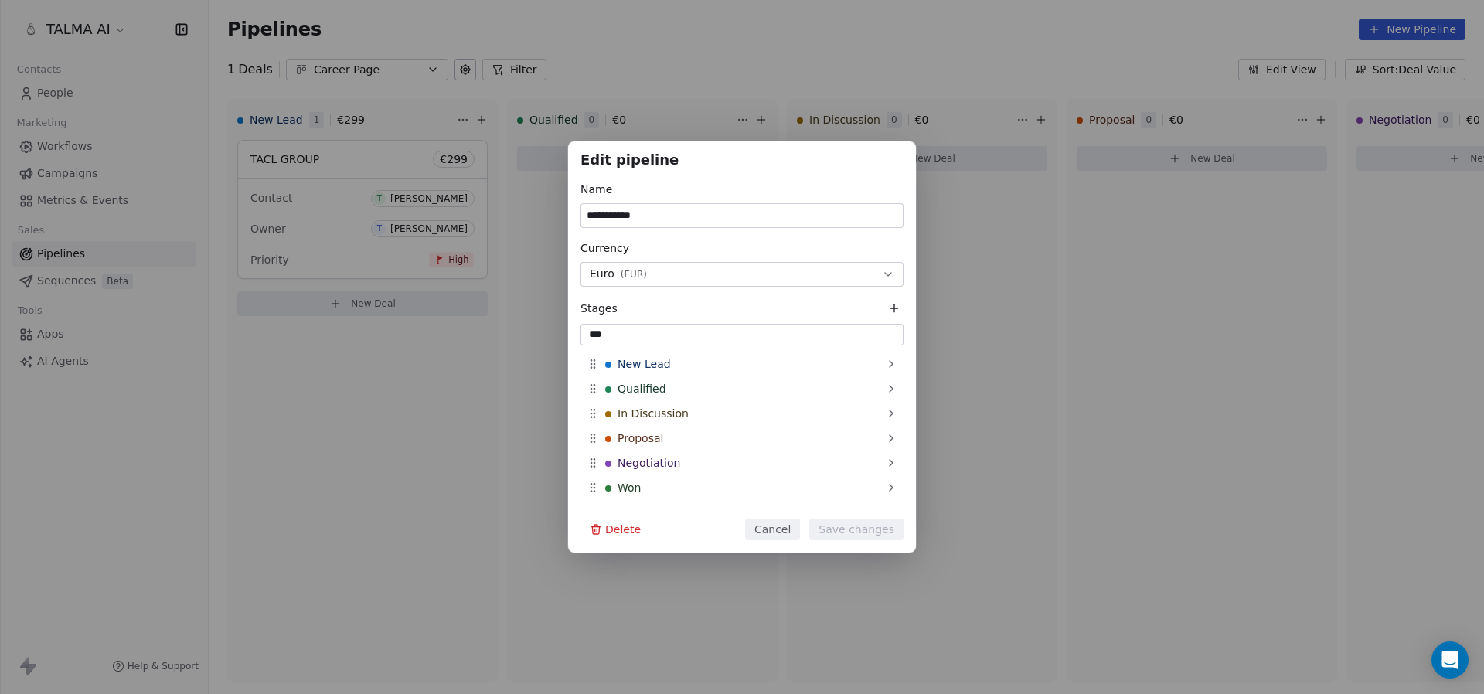
type input "****"
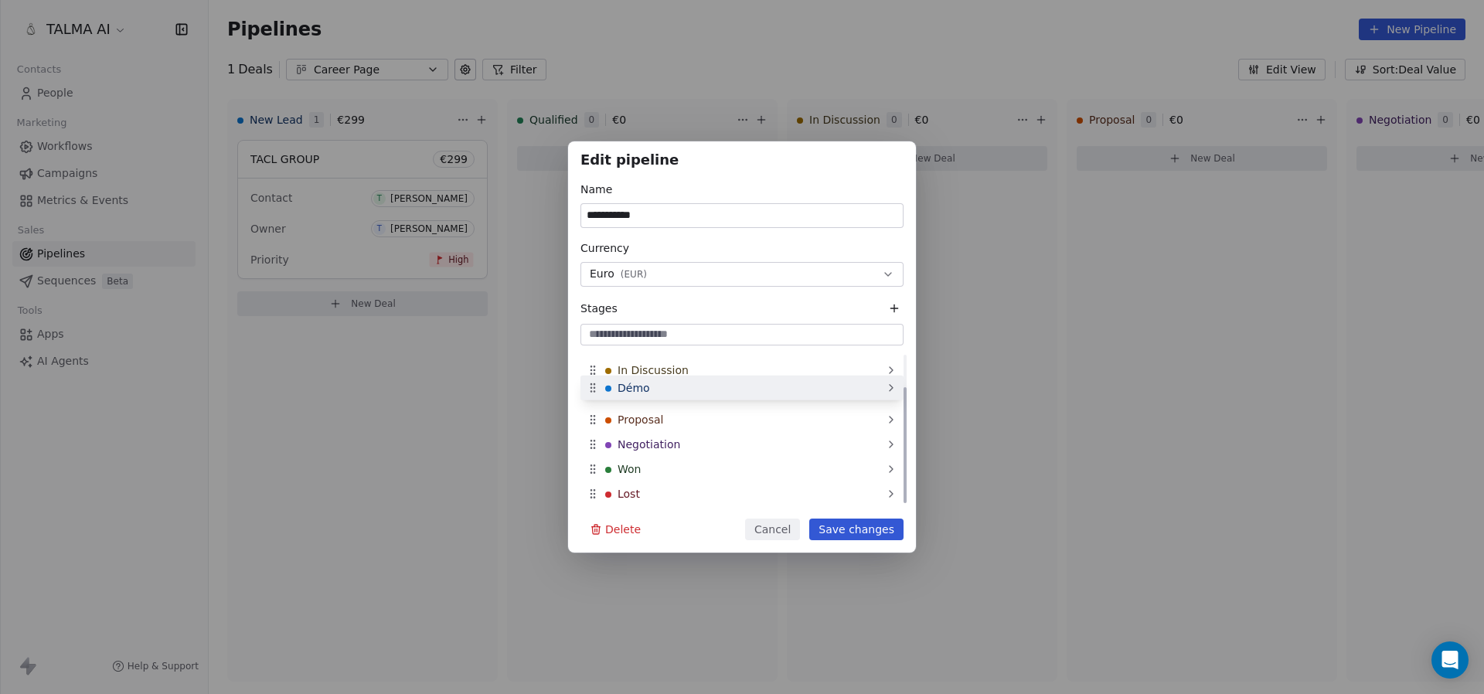
drag, startPoint x: 591, startPoint y: 495, endPoint x: 604, endPoint y: 390, distance: 106.6
click at [604, 390] on div "Démo" at bounding box center [742, 388] width 323 height 25
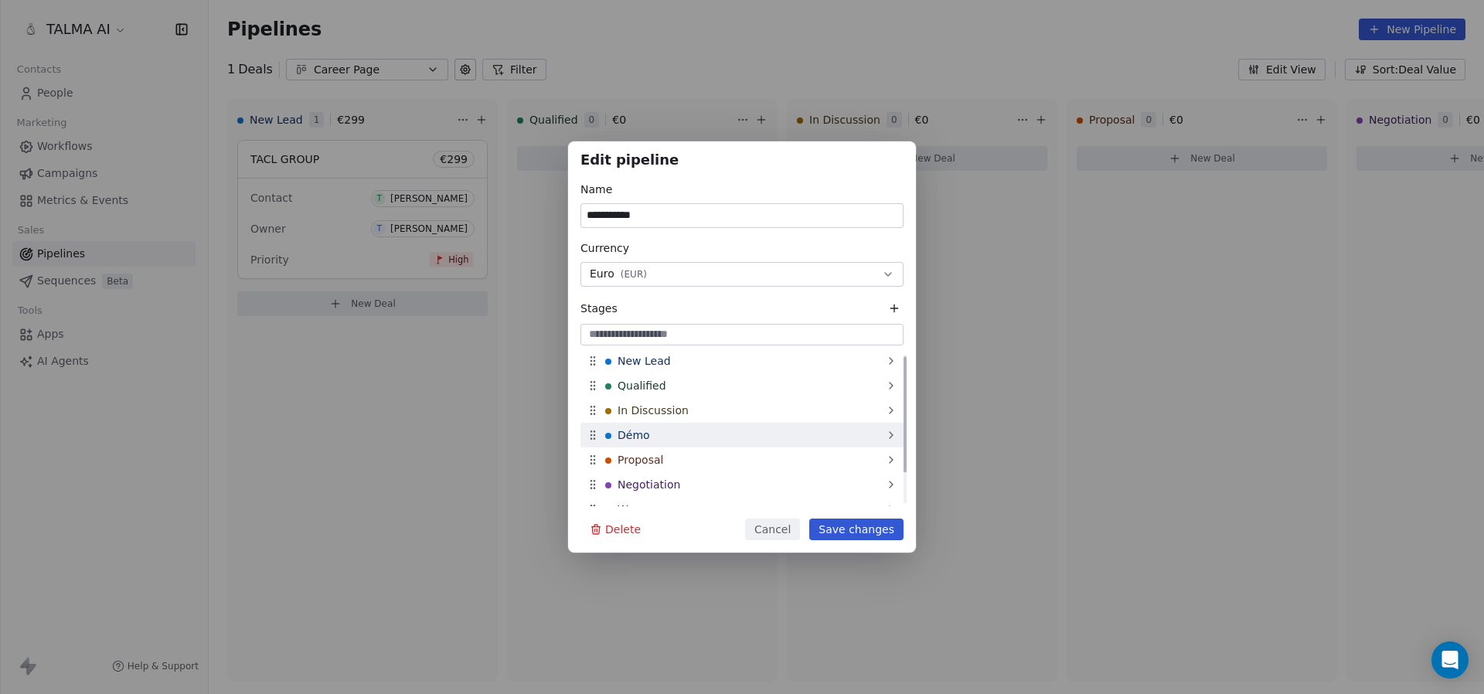
scroll to position [0, 0]
drag, startPoint x: 591, startPoint y: 441, endPoint x: 591, endPoint y: 416, distance: 24.7
click at [591, 417] on icon at bounding box center [591, 417] width 1 height 1
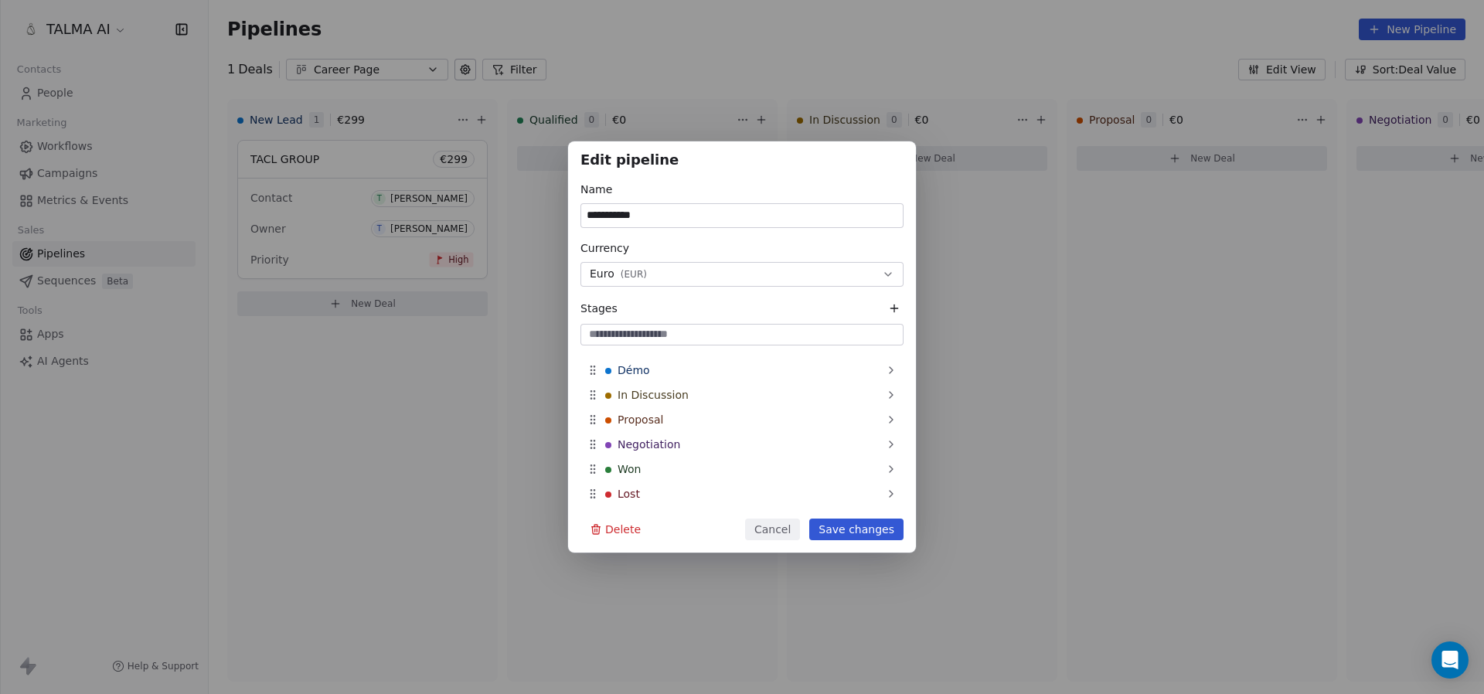
click at [731, 331] on input at bounding box center [742, 334] width 317 height 15
type input "**********"
click at [851, 533] on button "Save changes" at bounding box center [856, 530] width 94 height 22
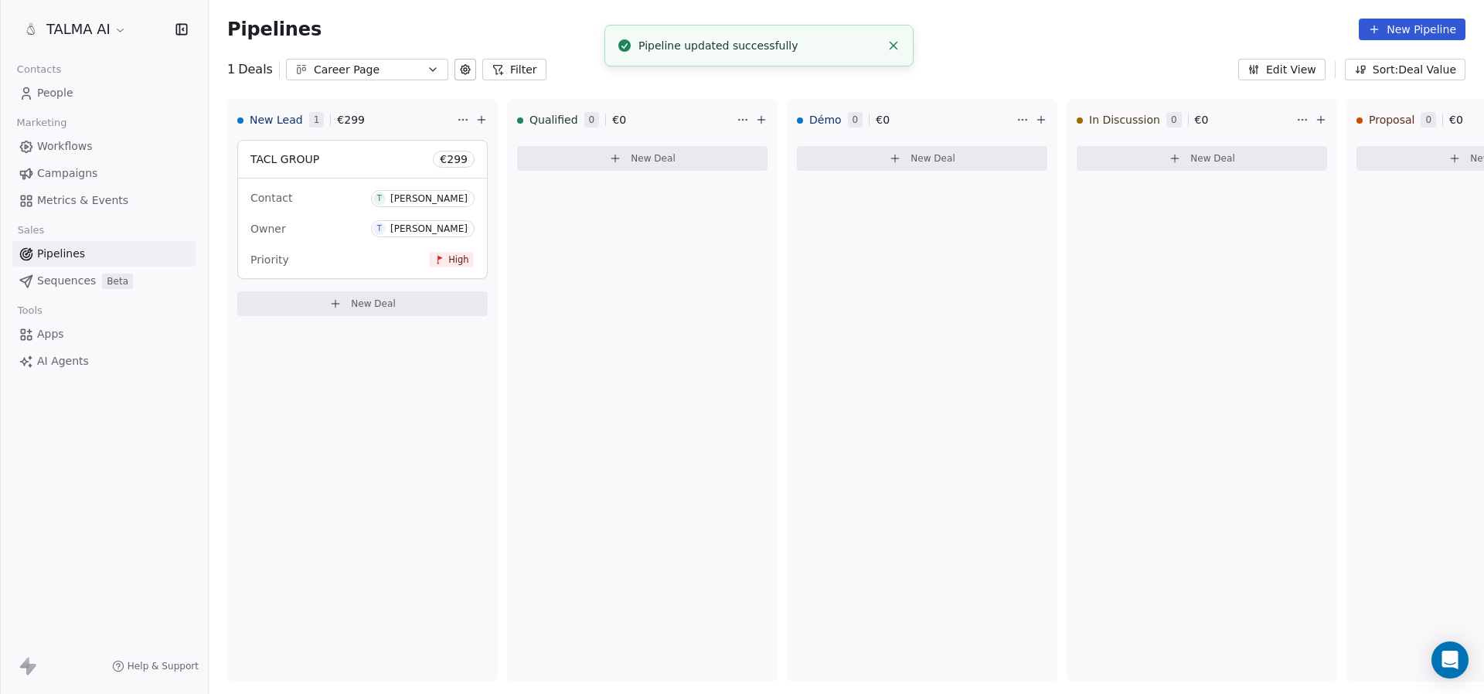
click at [460, 71] on icon at bounding box center [465, 69] width 12 height 12
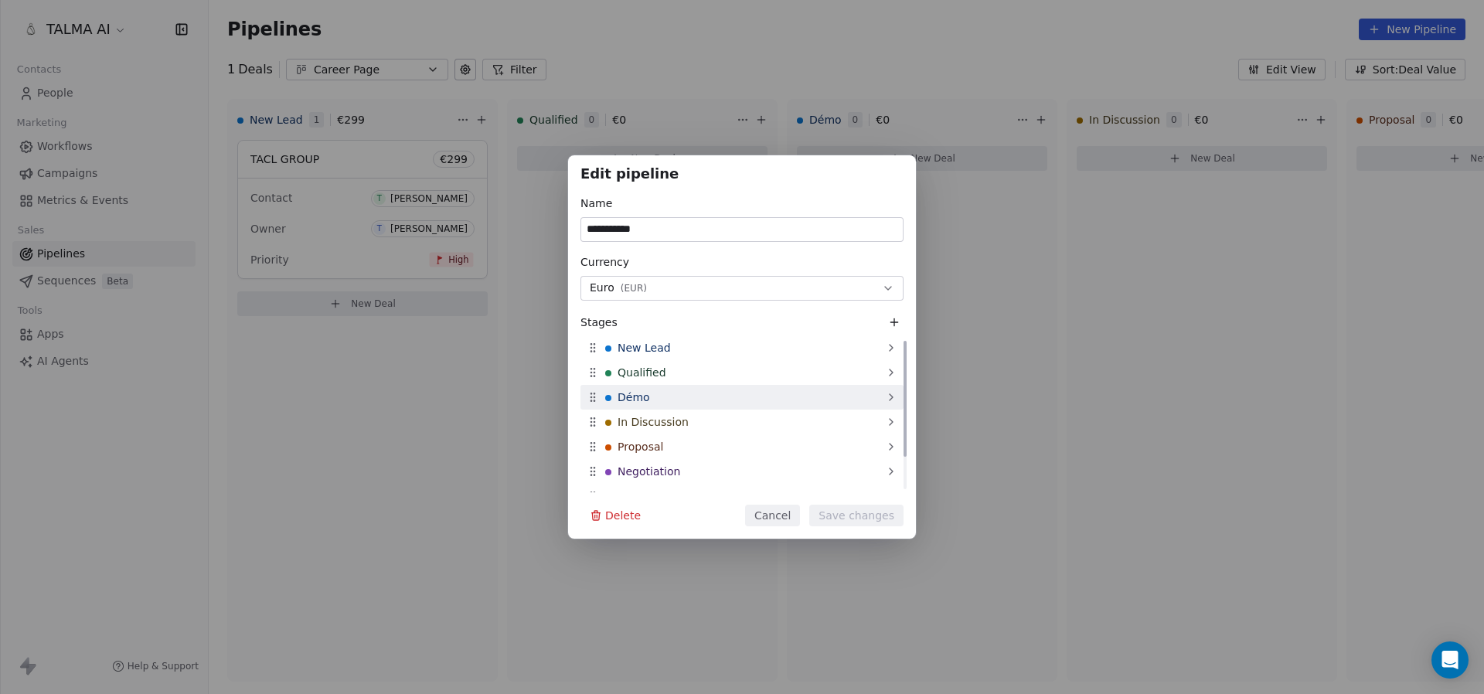
scroll to position [0, 0]
click at [890, 322] on icon at bounding box center [893, 322] width 7 height 0
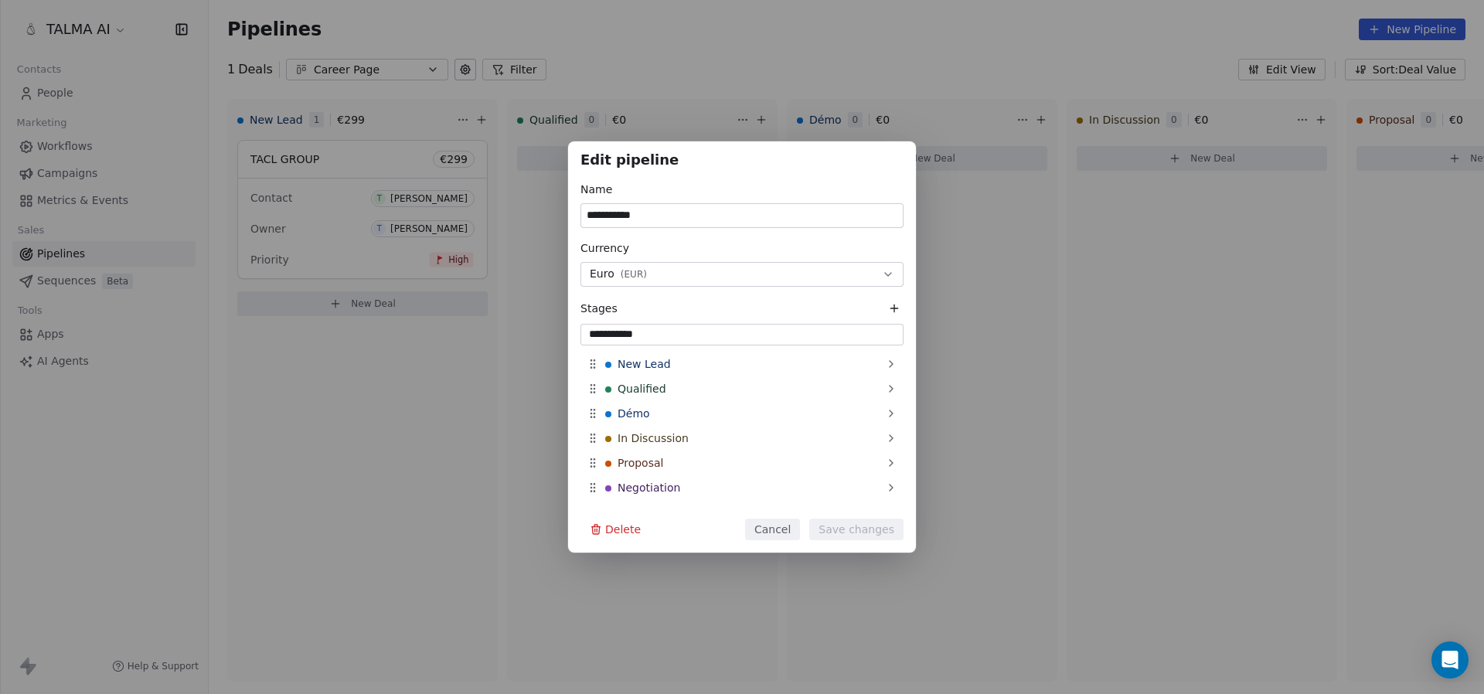
type input "**********"
click at [880, 329] on input "**********" at bounding box center [742, 334] width 317 height 15
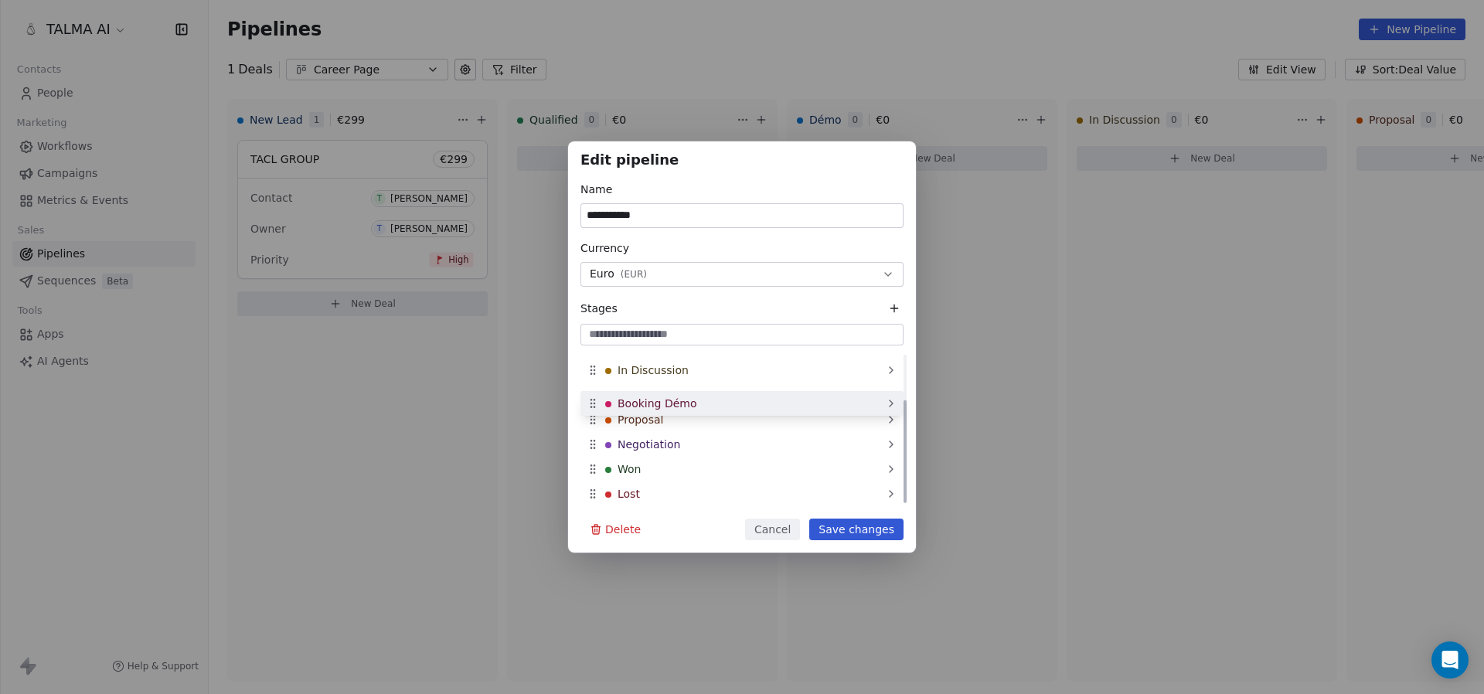
scroll to position [0, 0]
drag, startPoint x: 591, startPoint y: 491, endPoint x: 594, endPoint y: 412, distance: 78.9
click at [594, 412] on icon at bounding box center [593, 415] width 12 height 12
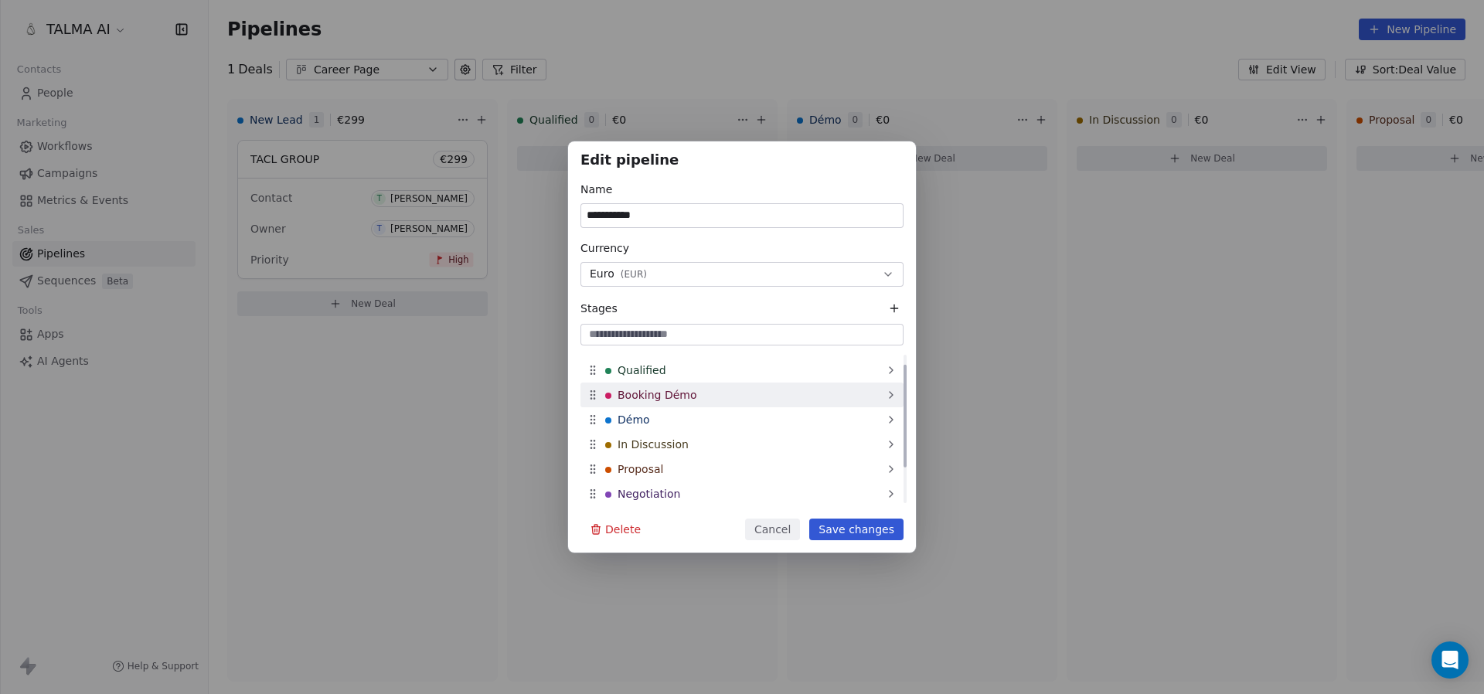
scroll to position [11, 0]
click at [655, 334] on input at bounding box center [742, 334] width 317 height 15
click at [632, 327] on input "*****" at bounding box center [742, 334] width 317 height 15
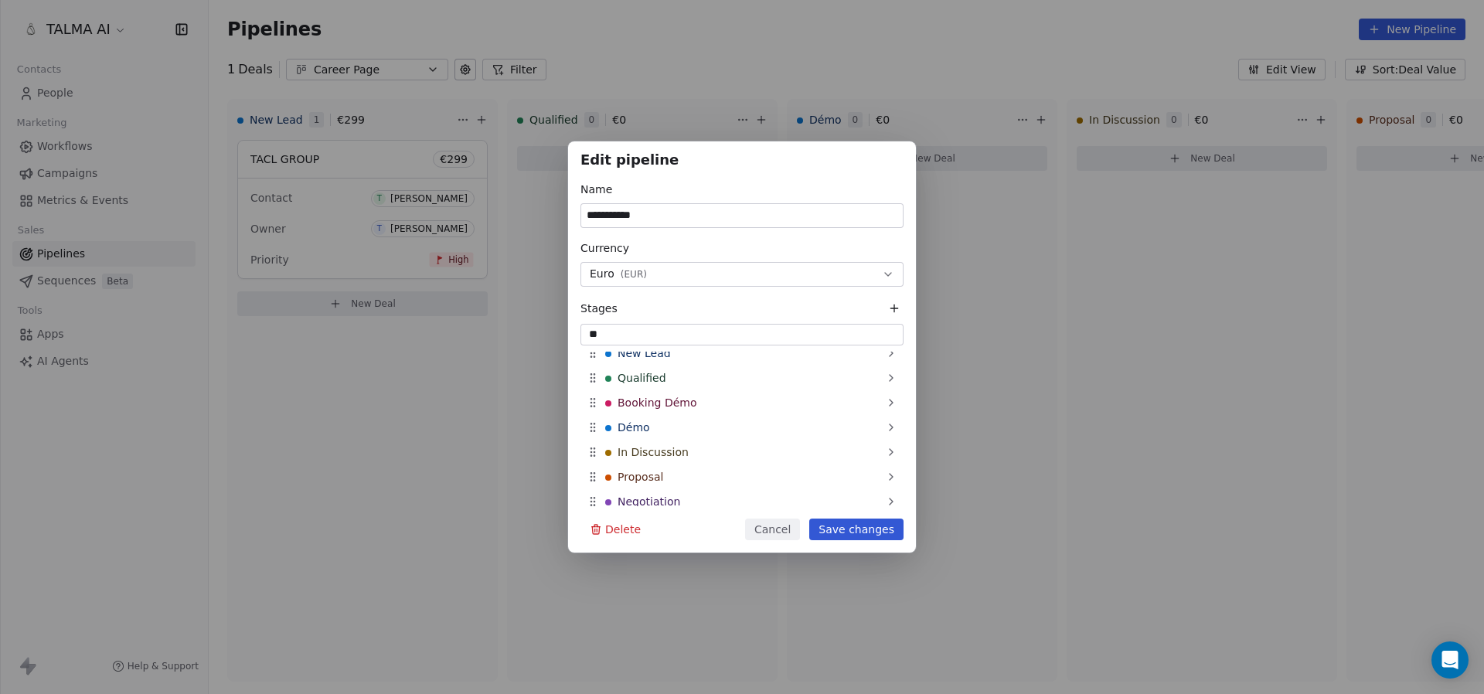
type input "*"
type input "**********"
click at [847, 327] on input "**********" at bounding box center [742, 334] width 317 height 15
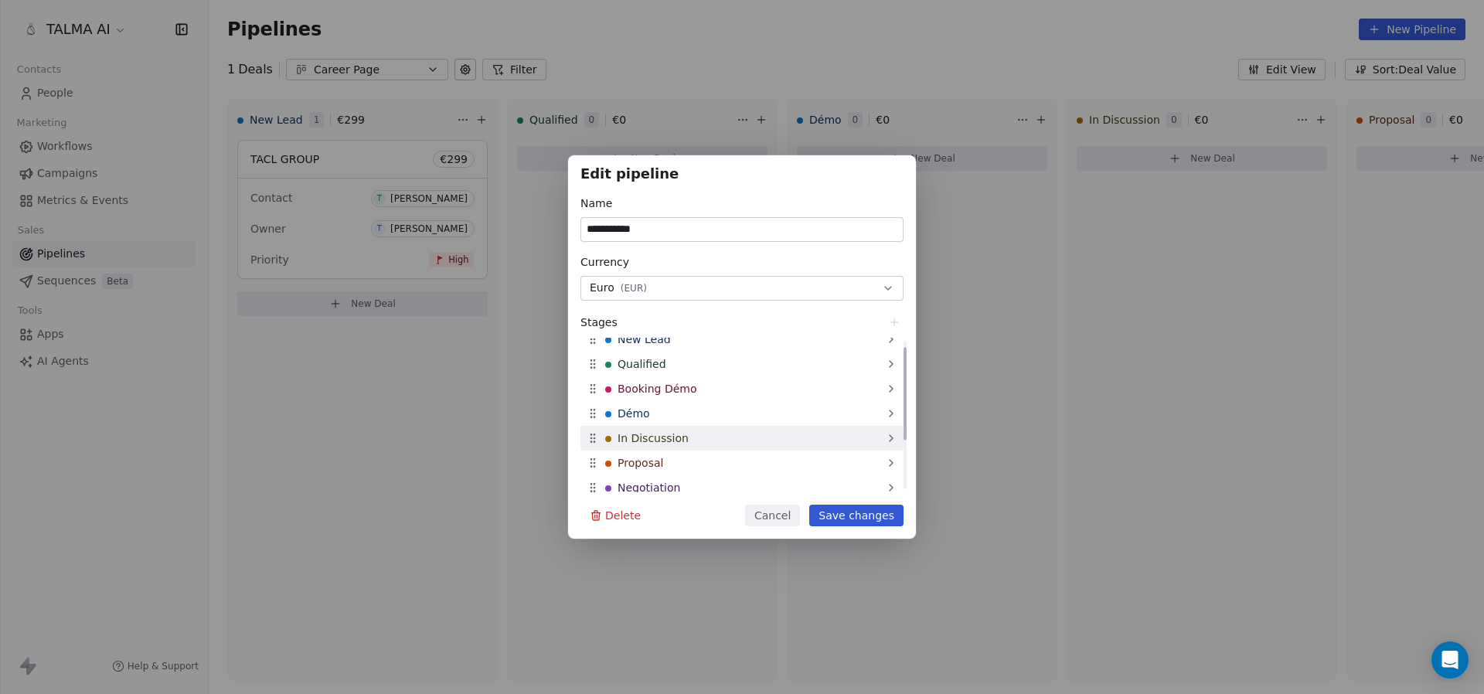
scroll to position [93, 0]
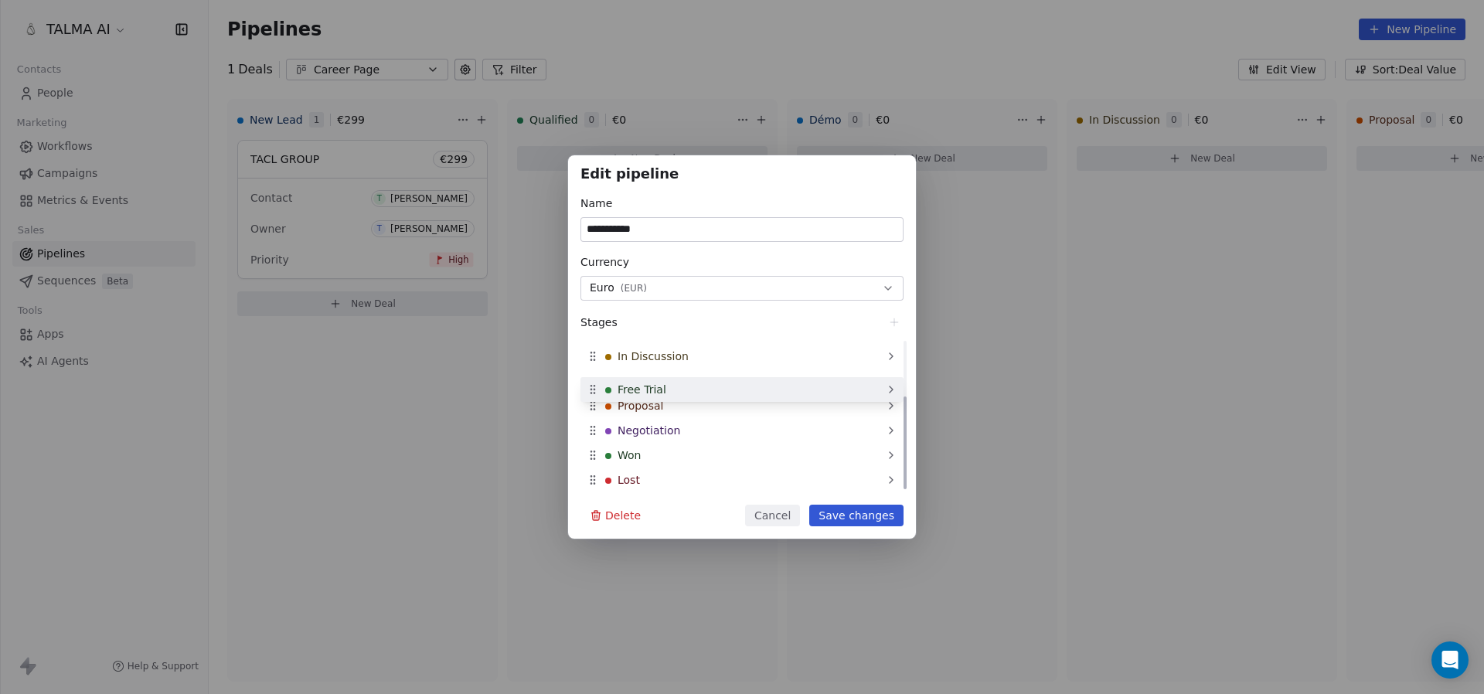
drag, startPoint x: 591, startPoint y: 481, endPoint x: 599, endPoint y: 390, distance: 90.8
click at [599, 390] on div "Free Trial" at bounding box center [742, 389] width 323 height 25
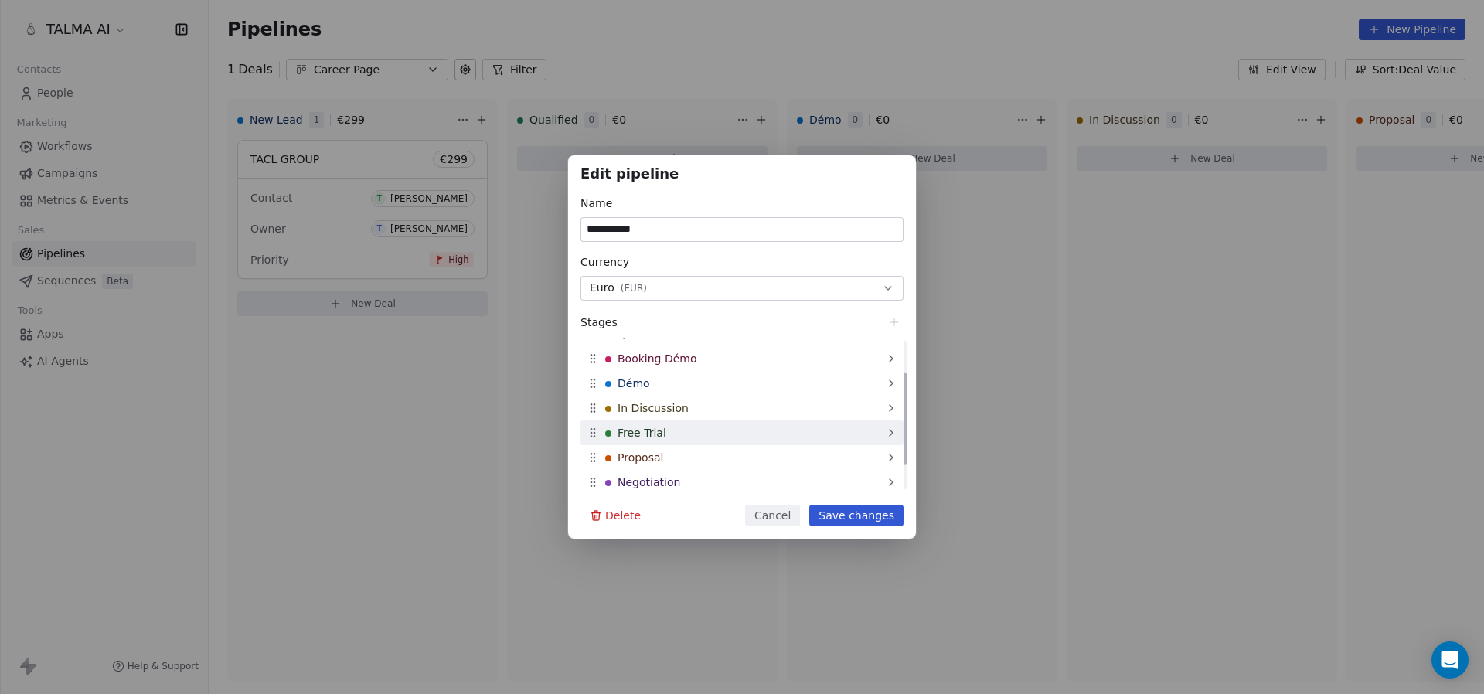
scroll to position [33, 0]
drag, startPoint x: 593, startPoint y: 440, endPoint x: 603, endPoint y: 419, distance: 23.2
click at [603, 419] on div "Free Trial" at bounding box center [742, 419] width 323 height 25
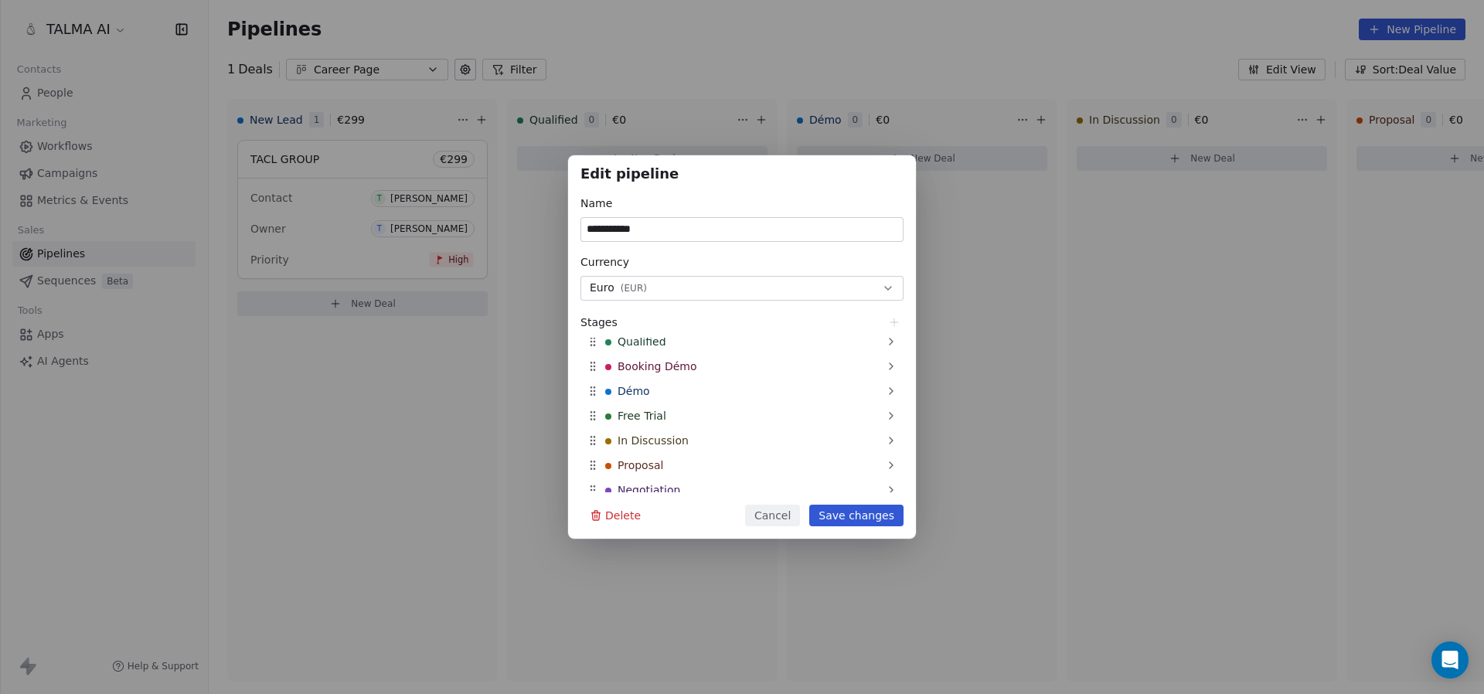
click at [666, 225] on input "**********" at bounding box center [742, 229] width 322 height 23
type input "*****"
drag, startPoint x: 598, startPoint y: 468, endPoint x: 601, endPoint y: 419, distance: 48.9
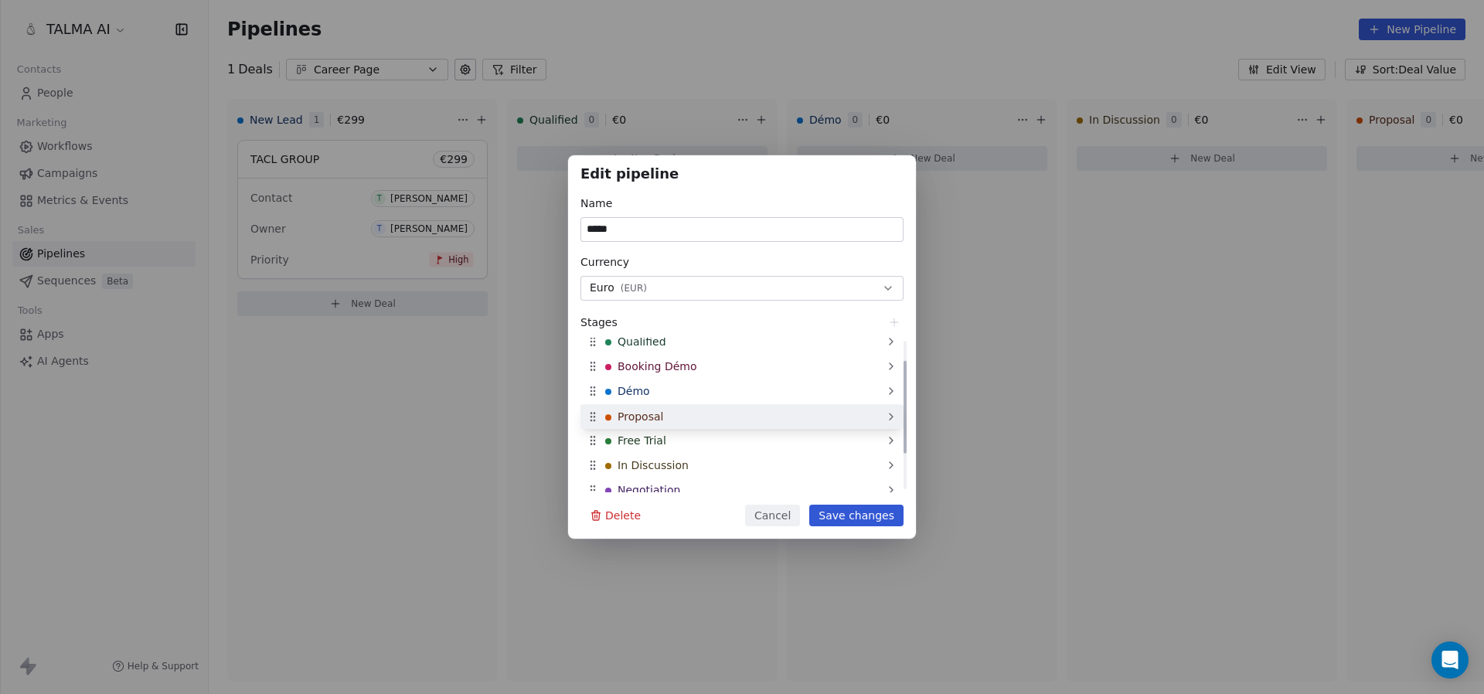
click at [601, 419] on div "Proposal" at bounding box center [742, 416] width 323 height 25
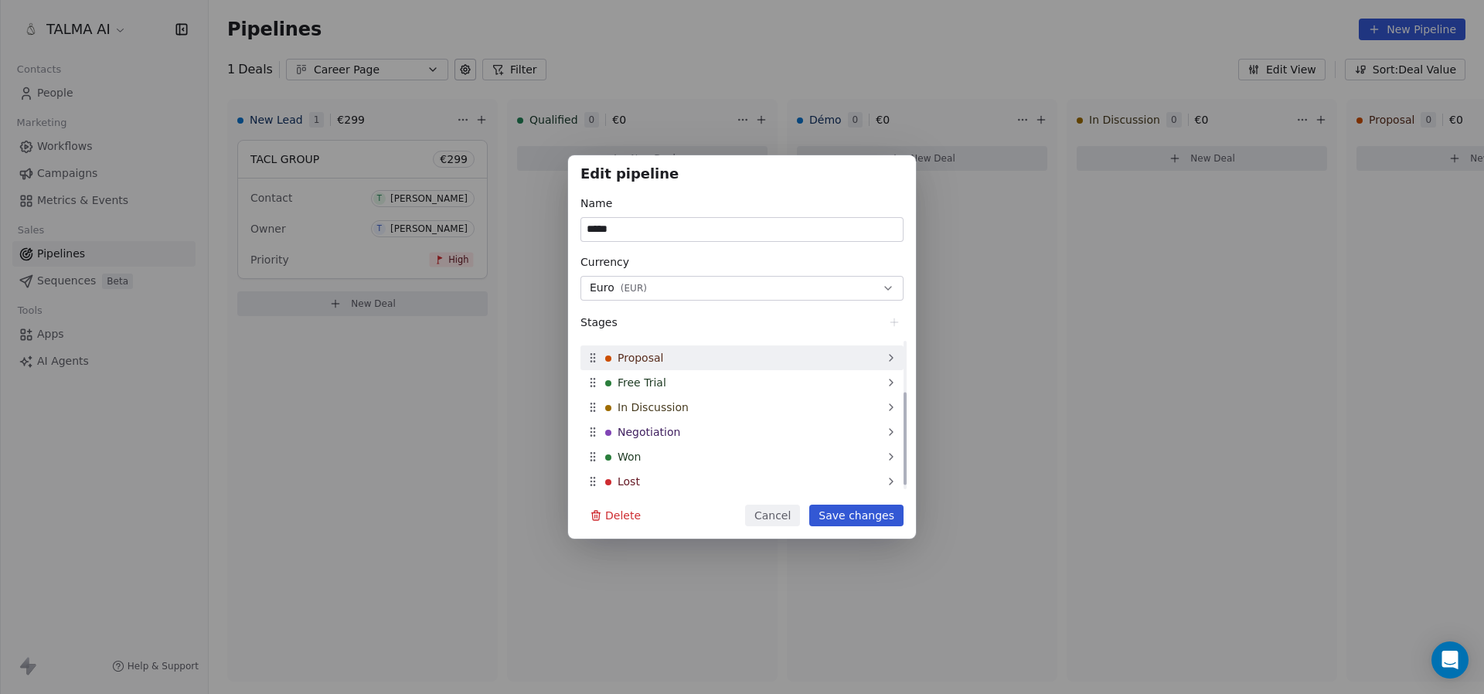
scroll to position [93, 0]
click at [863, 510] on button "Save changes" at bounding box center [856, 516] width 94 height 22
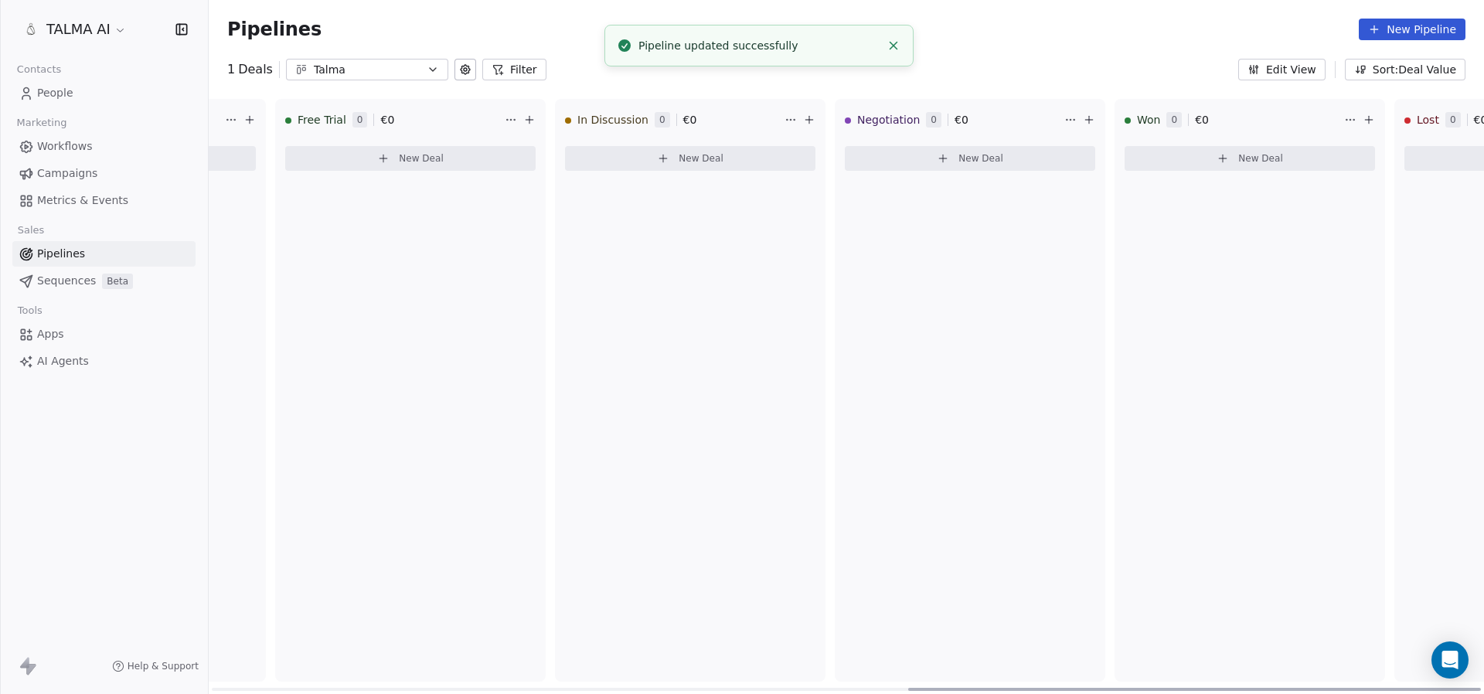
scroll to position [0, 1551]
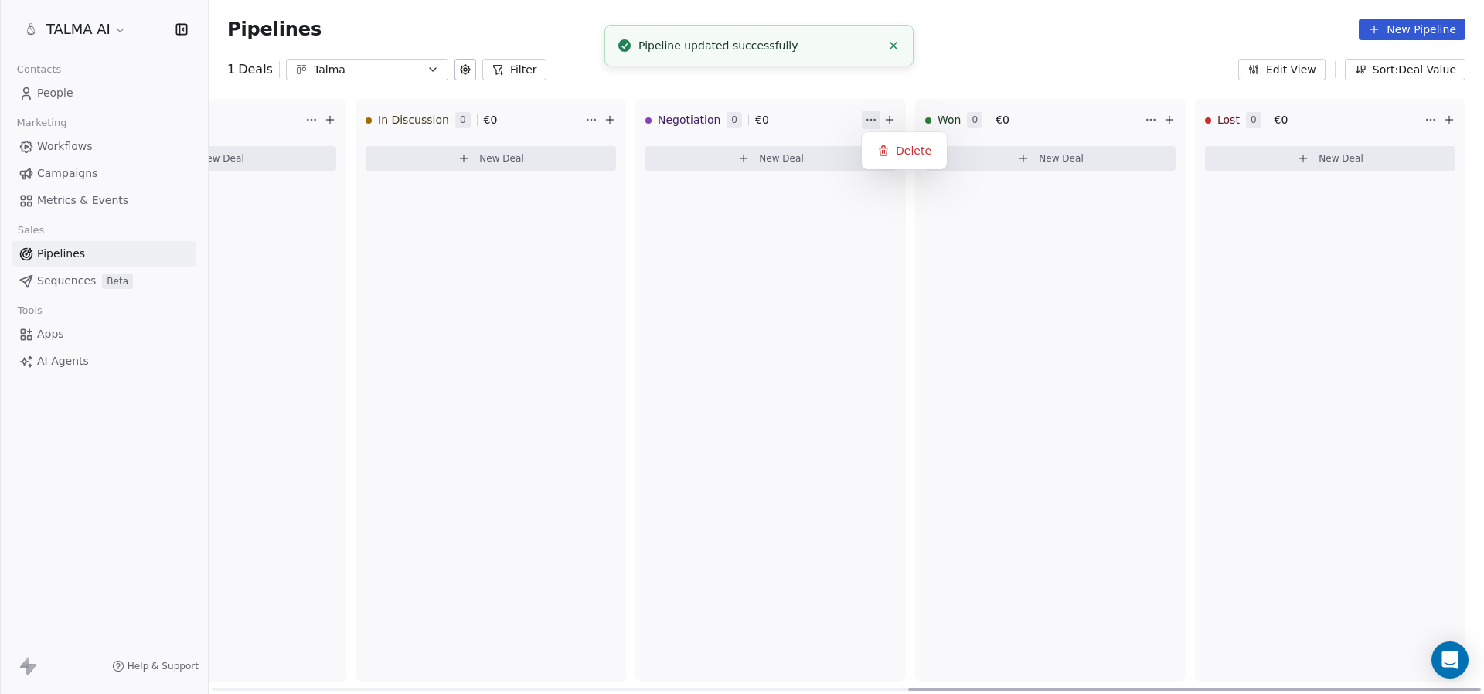
click at [871, 119] on html "TALMA AI Contacts People Marketing Workflows Campaigns Metrics & Events Sales P…" at bounding box center [742, 347] width 1484 height 694
click at [880, 152] on icon at bounding box center [883, 151] width 12 height 12
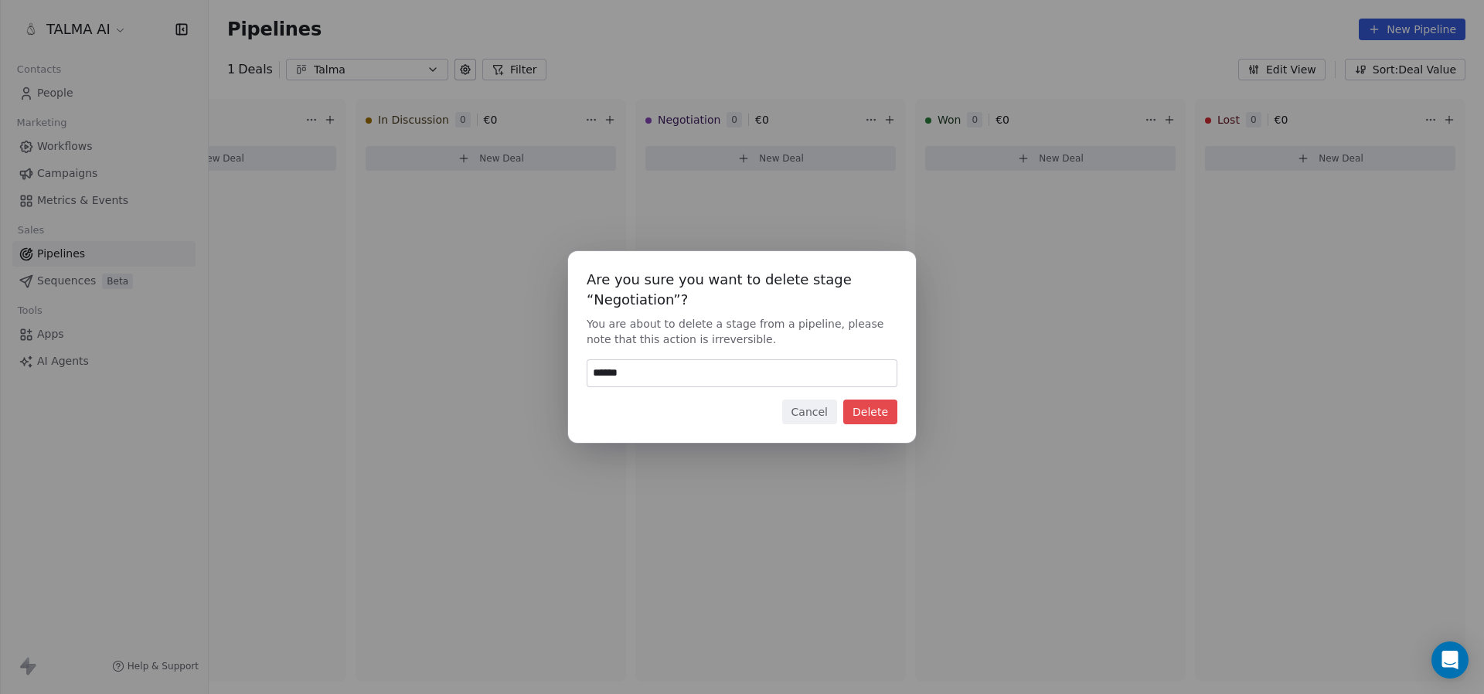
type input "******"
click at [883, 417] on button "Delete" at bounding box center [870, 412] width 54 height 25
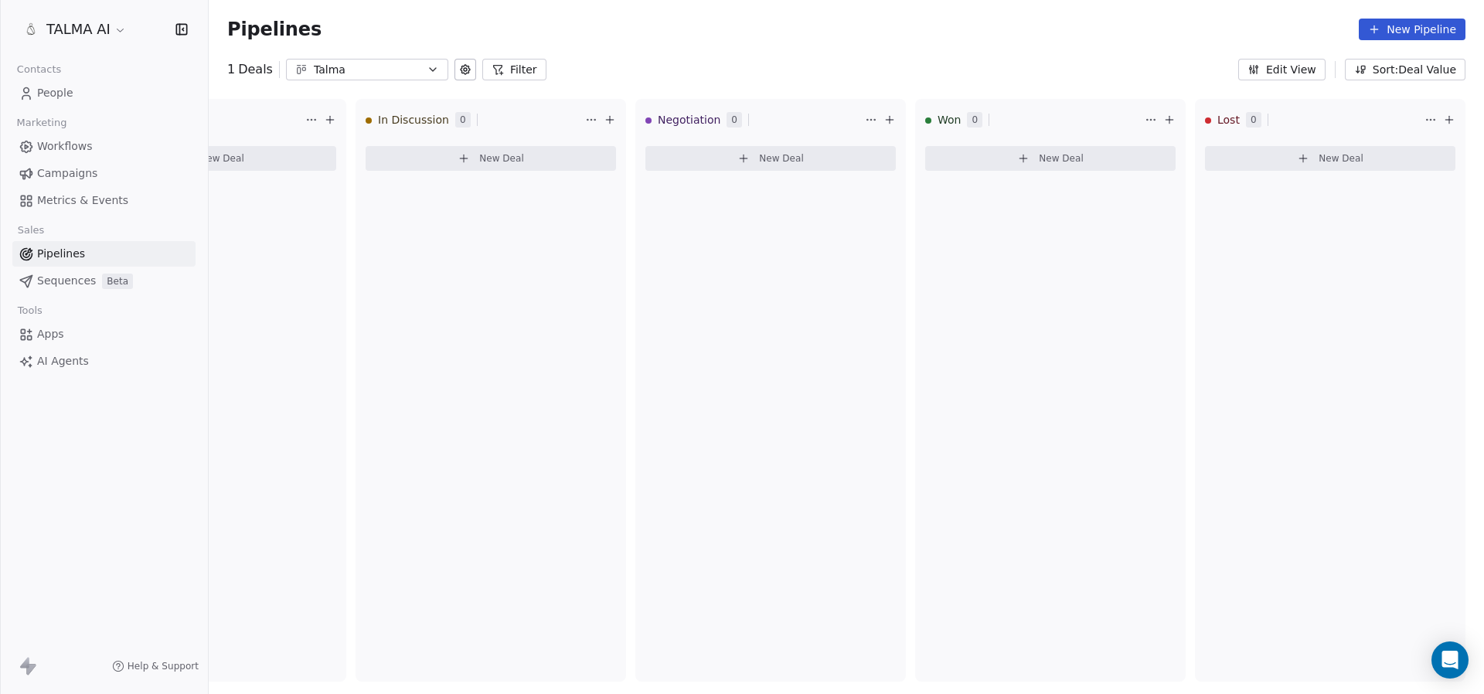
scroll to position [0, 1271]
click at [870, 117] on html "TALMA AI Contacts People Marketing Workflows Campaigns Metrics & Events Sales P…" at bounding box center [742, 347] width 1484 height 694
click at [713, 139] on html "TALMA AI Contacts People Marketing Workflows Campaigns Metrics & Events Sales P…" at bounding box center [742, 347] width 1484 height 694
click at [873, 121] on html "TALMA AI Contacts People Marketing Workflows Campaigns Metrics & Events Sales P…" at bounding box center [742, 347] width 1484 height 694
click at [745, 109] on html "TALMA AI Contacts People Marketing Workflows Campaigns Metrics & Events Sales P…" at bounding box center [742, 347] width 1484 height 694
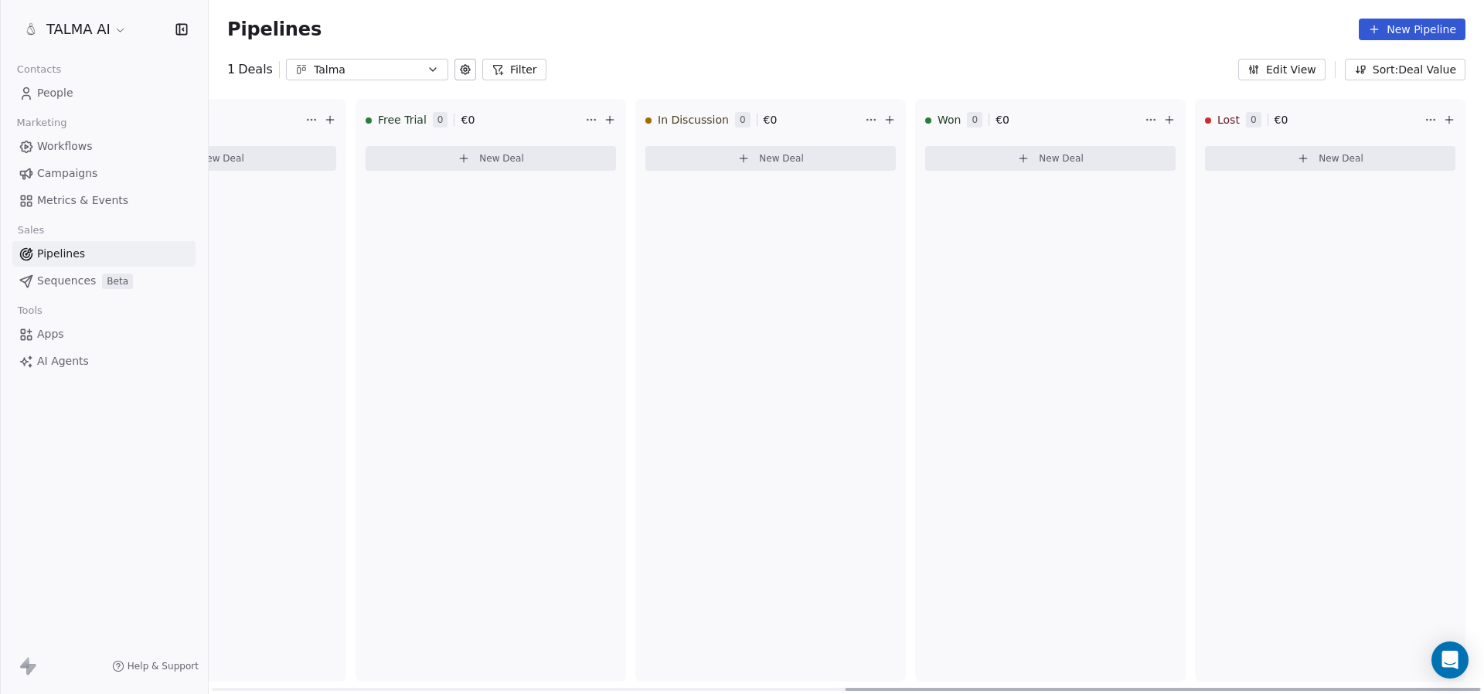
click at [871, 118] on html "TALMA AI Contacts People Marketing Workflows Campaigns Metrics & Events Sales P…" at bounding box center [742, 347] width 1484 height 694
click at [463, 69] on html "TALMA AI Contacts People Marketing Workflows Campaigns Metrics & Events Sales P…" at bounding box center [742, 347] width 1484 height 694
click at [463, 69] on icon at bounding box center [465, 69] width 9 height 9
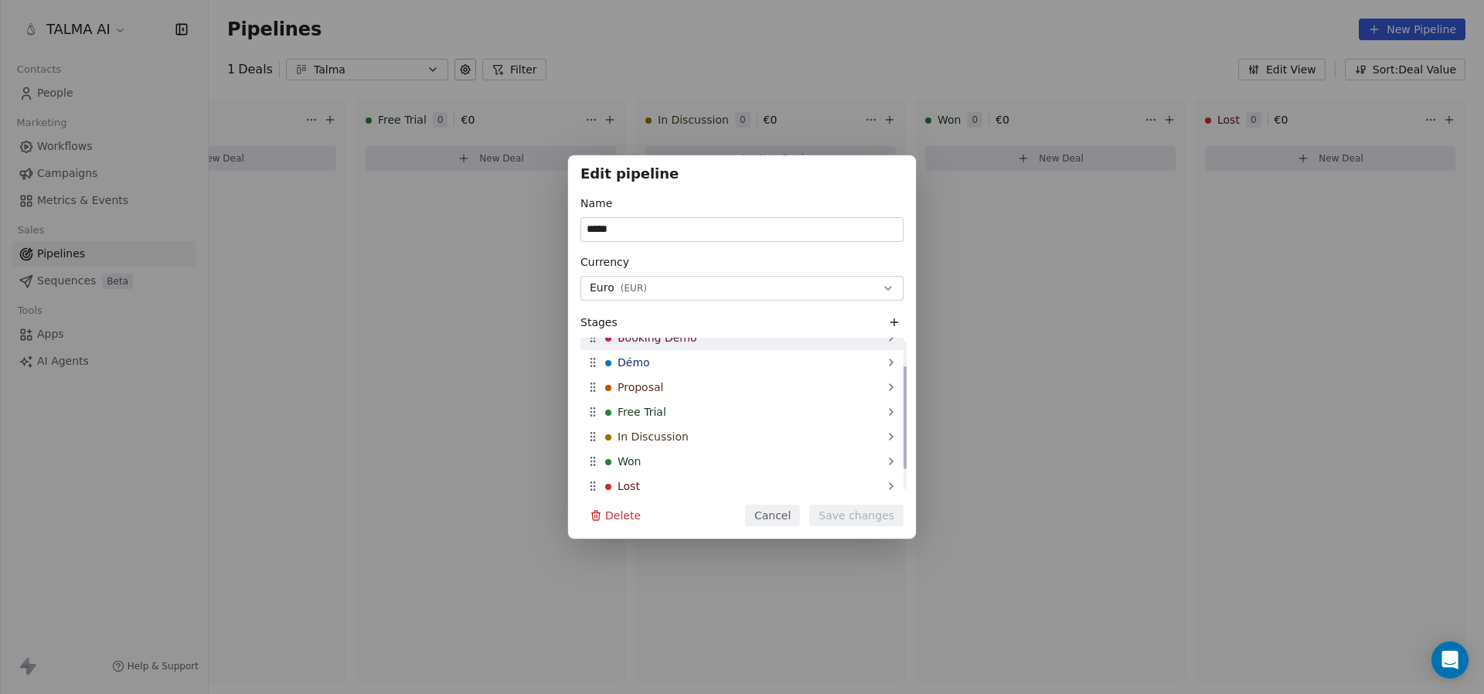
scroll to position [63, 0]
click at [659, 444] on div "In Discussion" at bounding box center [742, 436] width 323 height 25
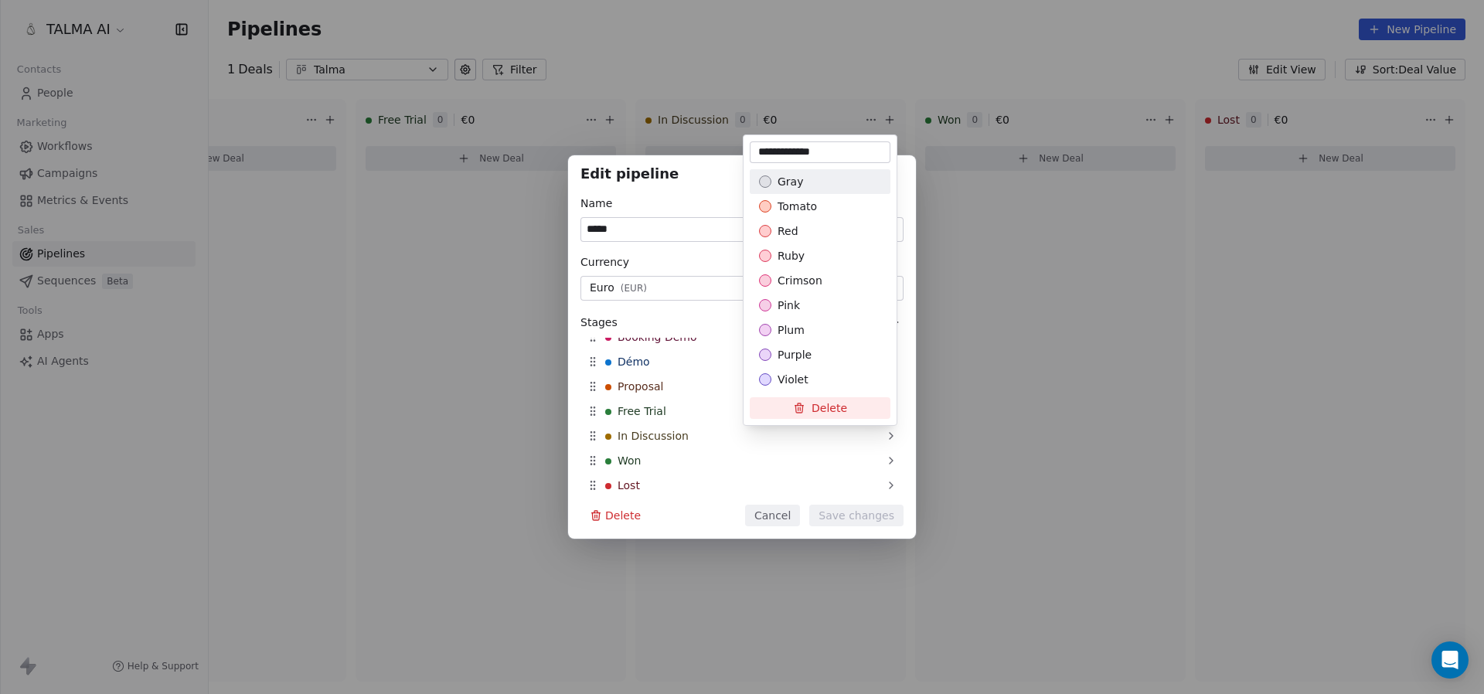
click at [659, 444] on div "Edit pipeline Name ***** Currency Euro ( EUR ) Stages New Lead Qualified Bookin…" at bounding box center [742, 346] width 1484 height 383
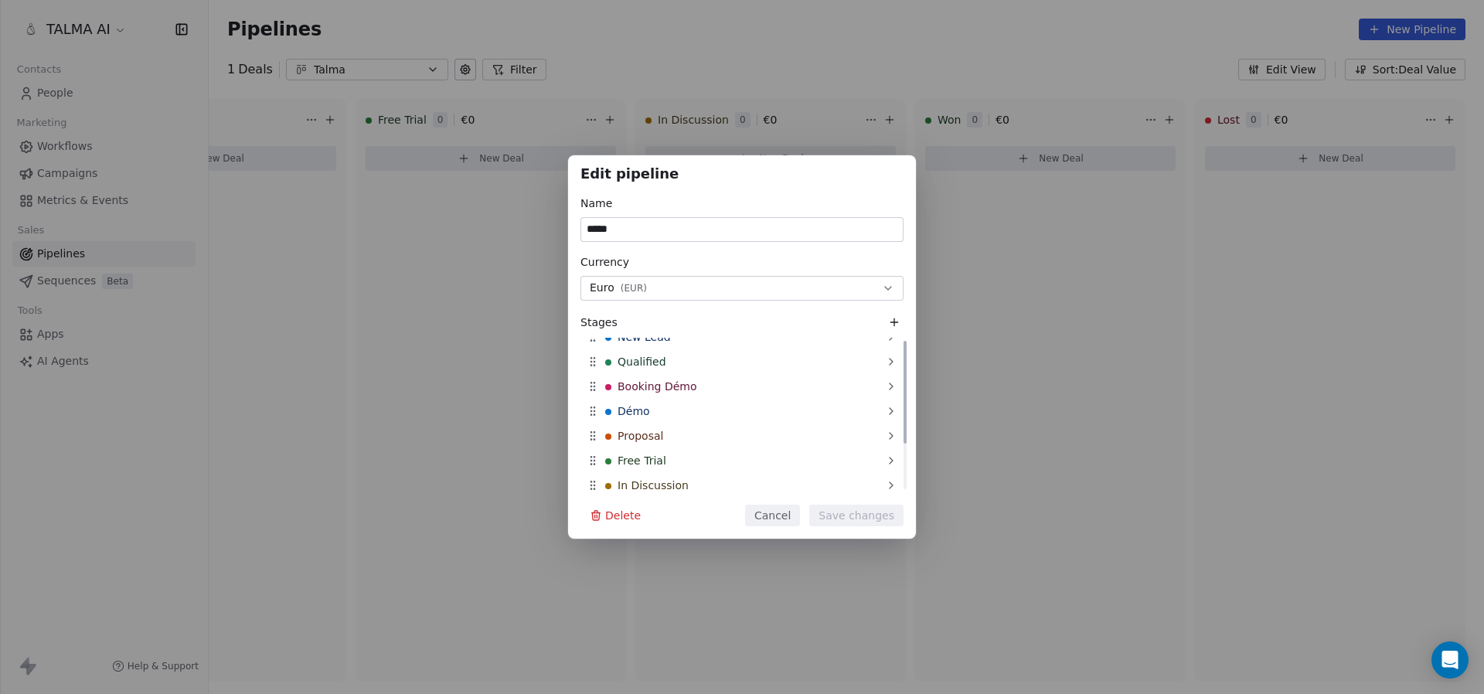
scroll to position [0, 0]
click at [654, 379] on span "Qualified" at bounding box center [642, 374] width 49 height 15
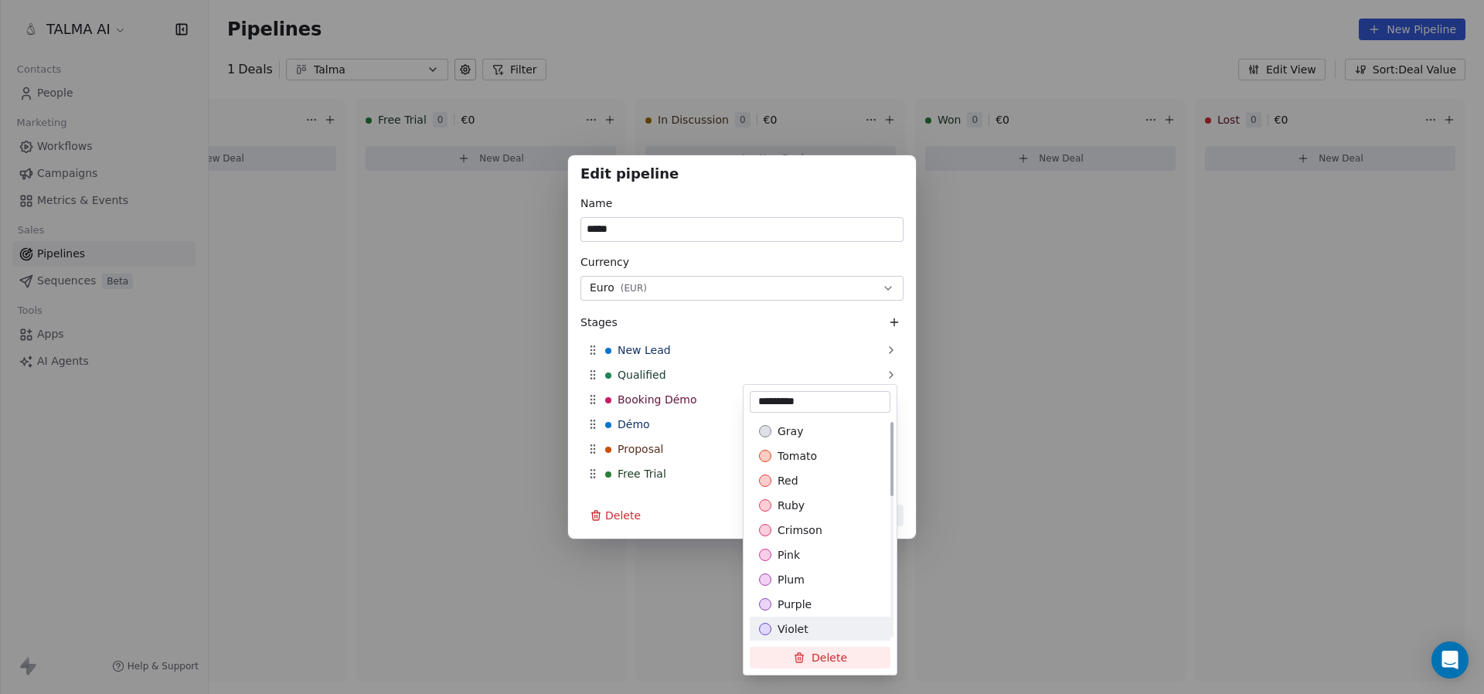
click at [800, 633] on span "violet" at bounding box center [793, 628] width 31 height 15
click at [638, 397] on div "Edit pipeline Name ***** Currency Euro ( EUR ) Stages New Lead Qualified Bookin…" at bounding box center [742, 346] width 1484 height 383
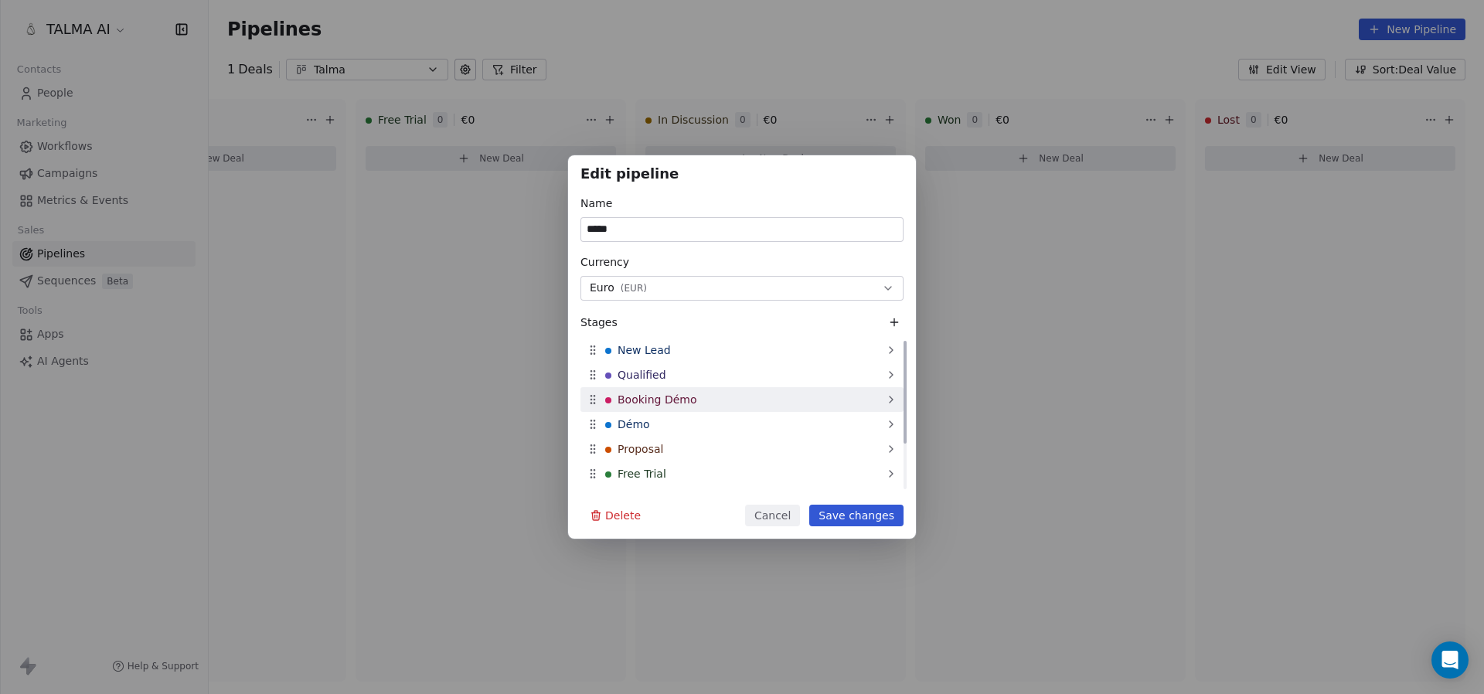
click at [638, 397] on span "Booking Démo" at bounding box center [658, 399] width 80 height 15
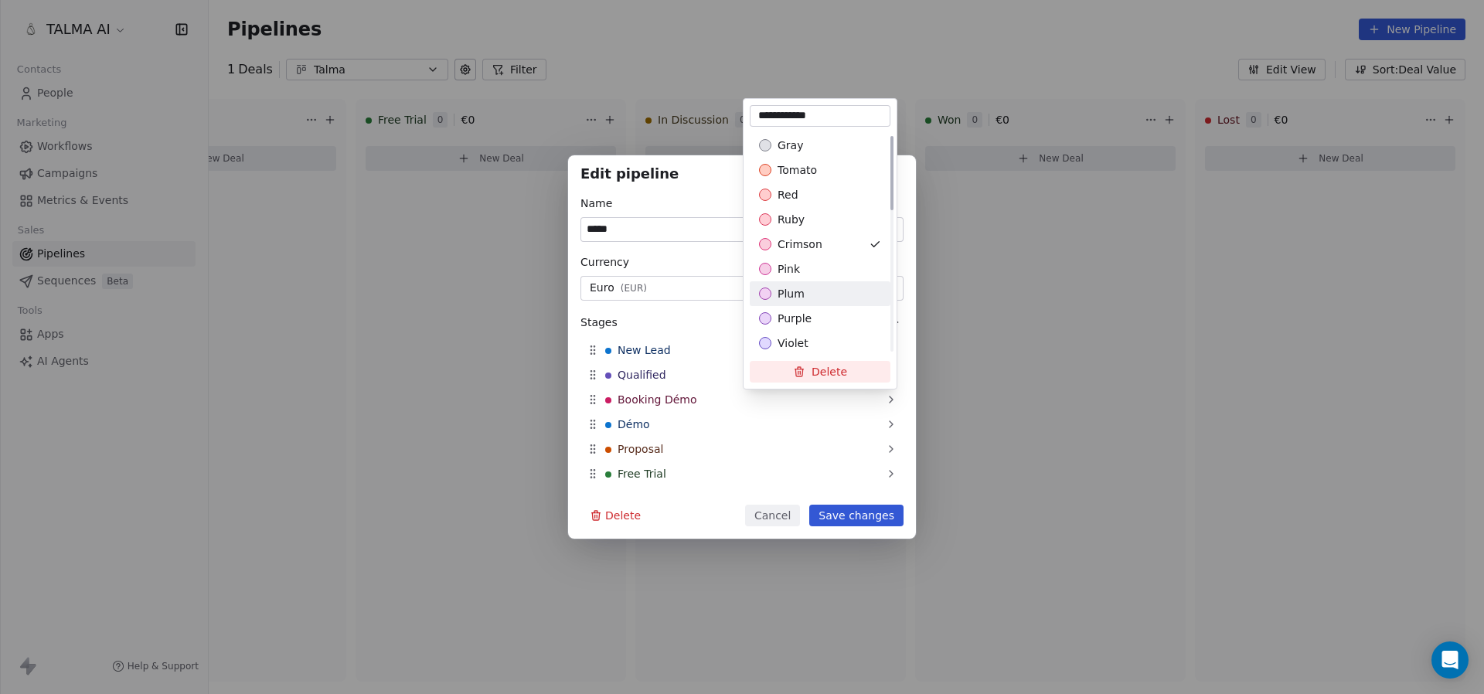
click at [802, 298] on span "plum" at bounding box center [791, 293] width 27 height 15
click at [638, 429] on div "Edit pipeline Name ***** Currency Euro ( EUR ) Stages New Lead Qualified Bookin…" at bounding box center [742, 346] width 1484 height 383
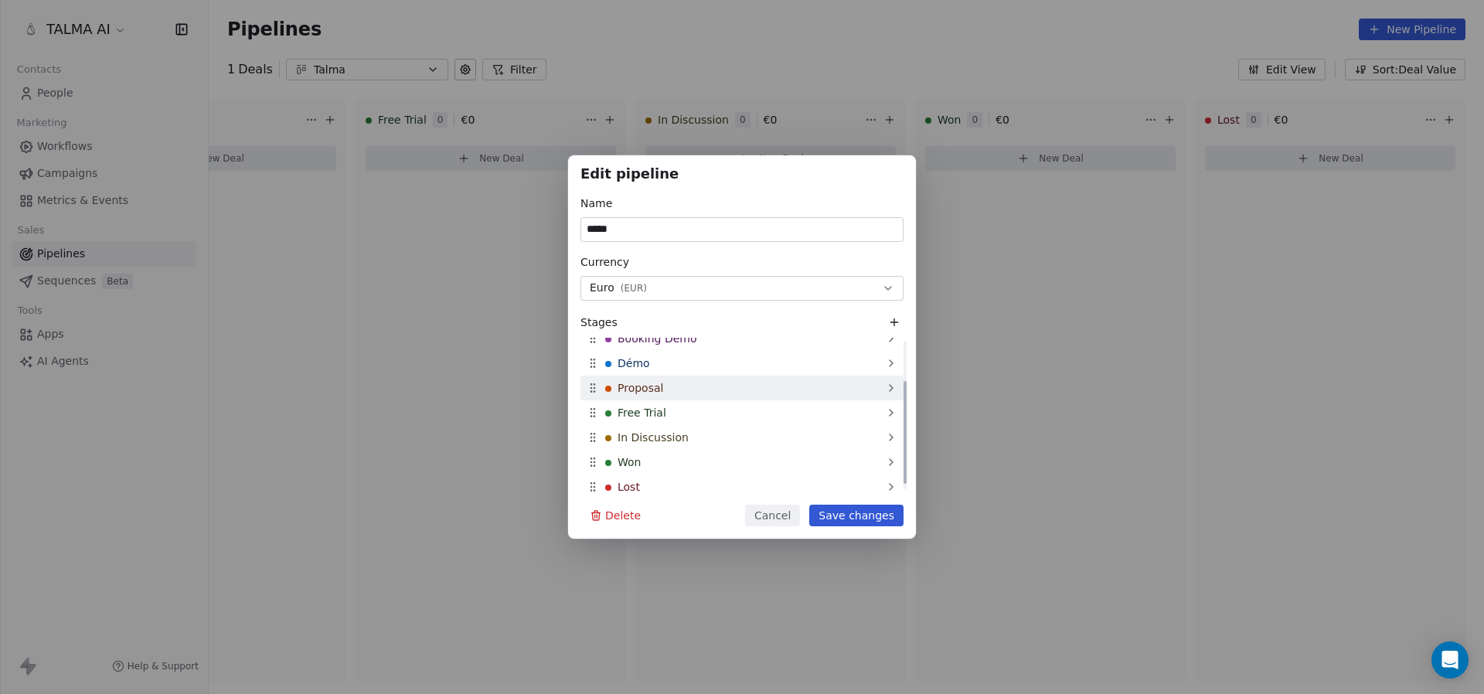
scroll to position [40, 0]
click at [645, 418] on div "Proposal" at bounding box center [742, 409] width 323 height 25
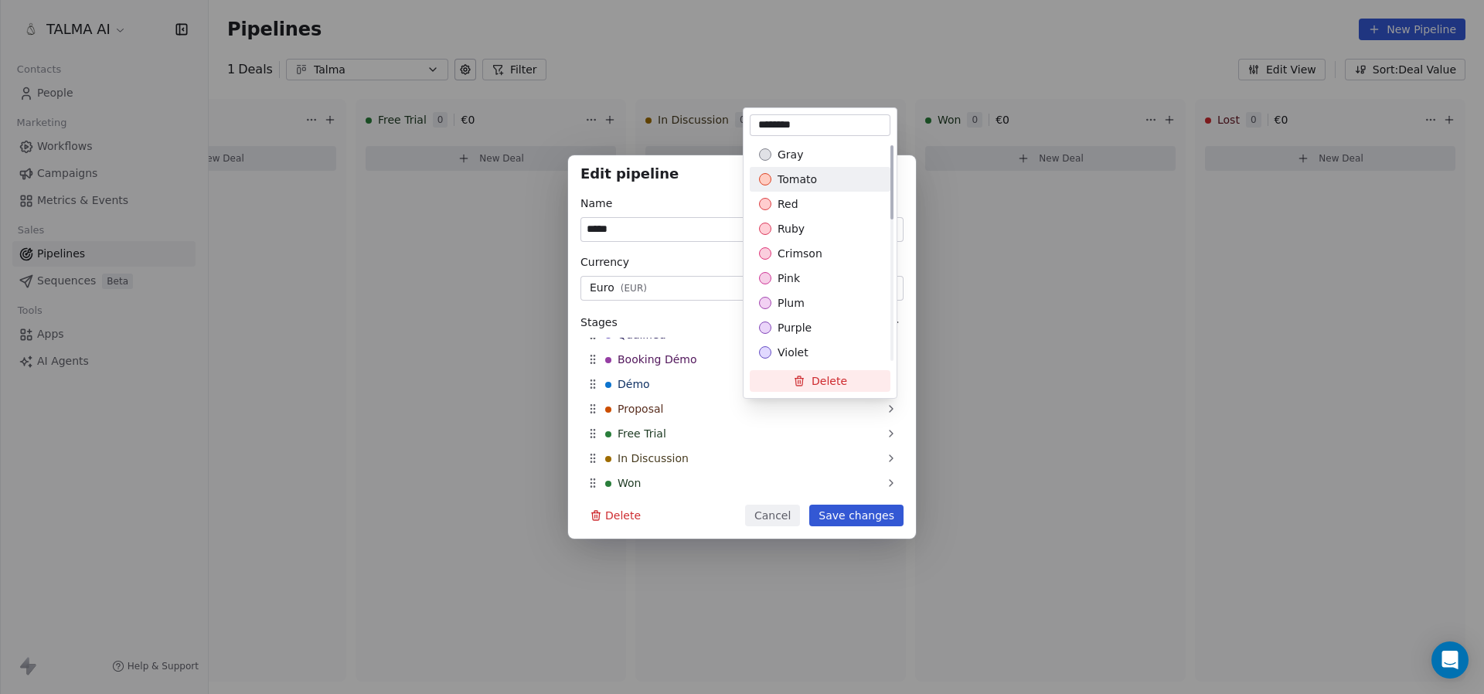
click at [833, 181] on div "tomato" at bounding box center [820, 179] width 122 height 15
click at [653, 436] on div "Edit pipeline Name ***** Currency Euro ( EUR ) Stages New Lead Qualified Bookin…" at bounding box center [742, 346] width 1484 height 383
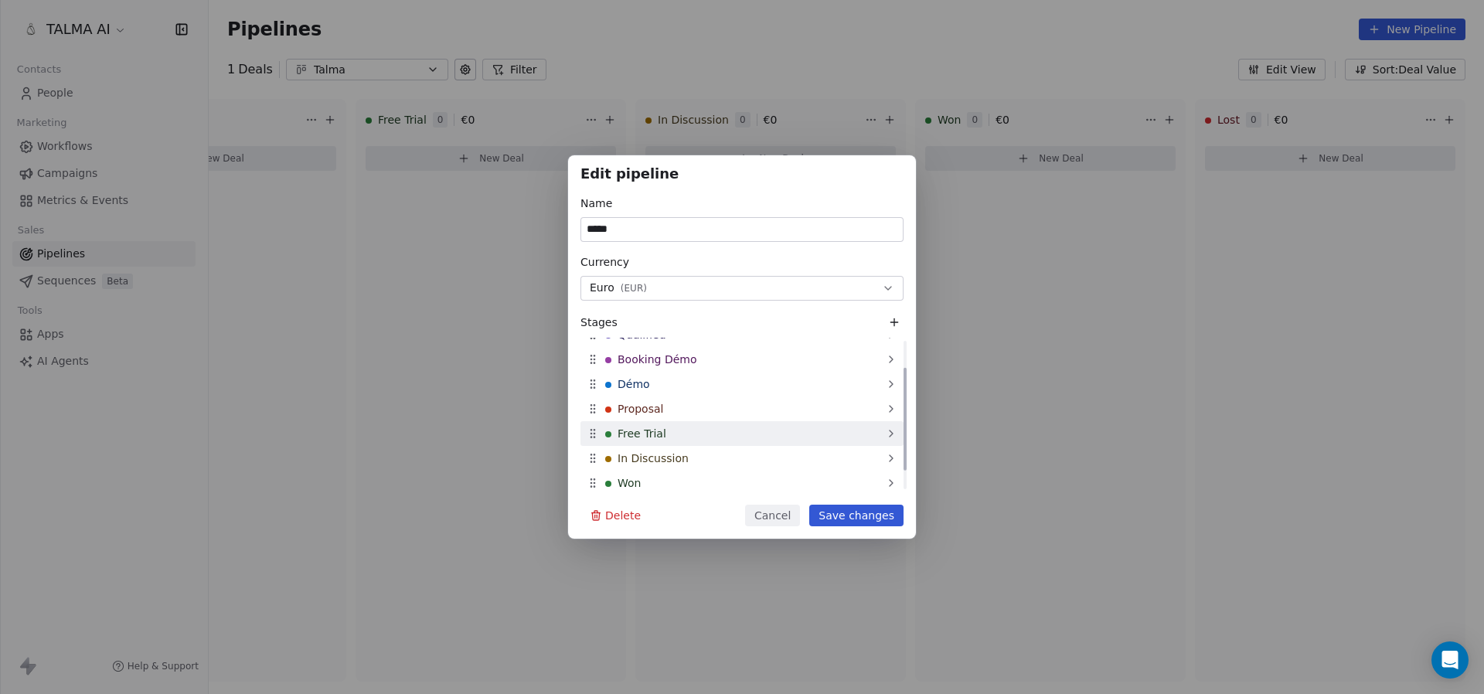
click at [648, 434] on span "Free Trial" at bounding box center [642, 433] width 49 height 15
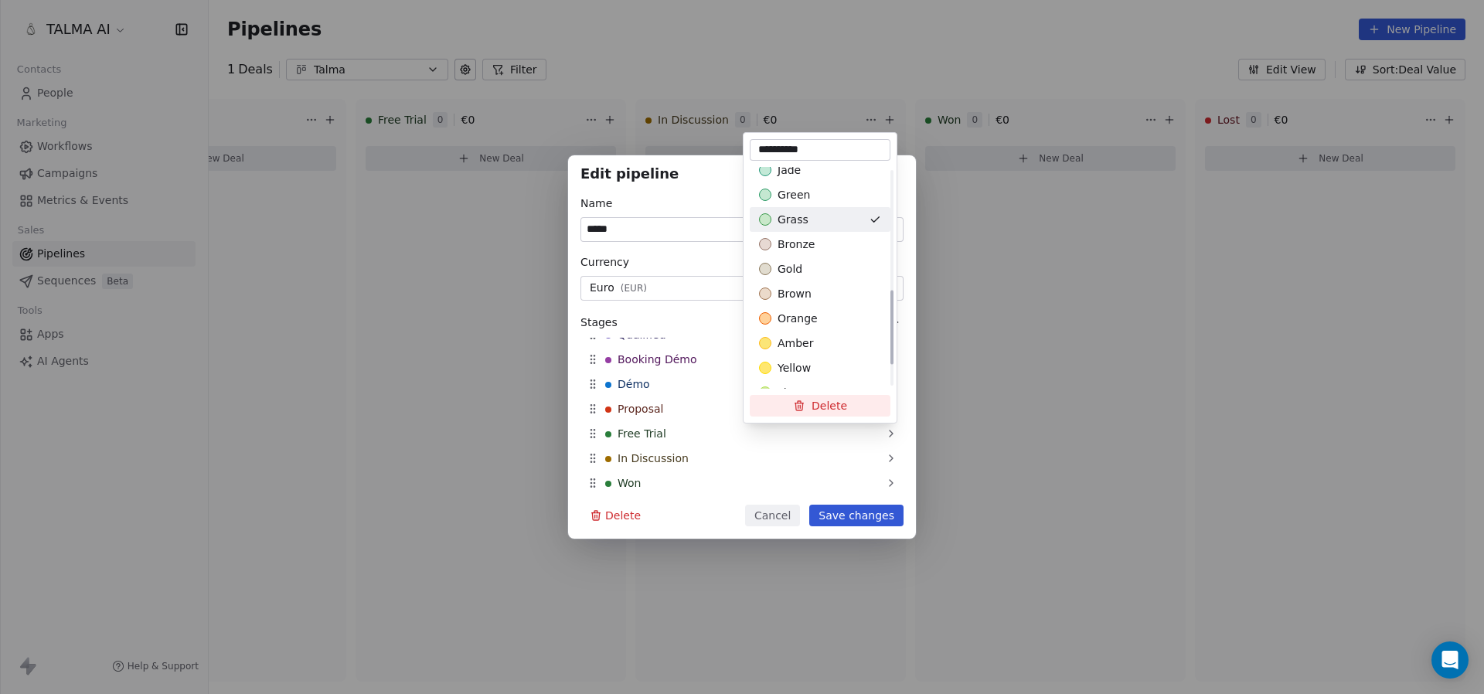
scroll to position [364, 0]
click at [811, 327] on div "amber" at bounding box center [820, 334] width 122 height 15
click at [672, 435] on div "Edit pipeline Name ***** Currency Euro ( EUR ) Stages New Lead Qualified Bookin…" at bounding box center [742, 346] width 1484 height 383
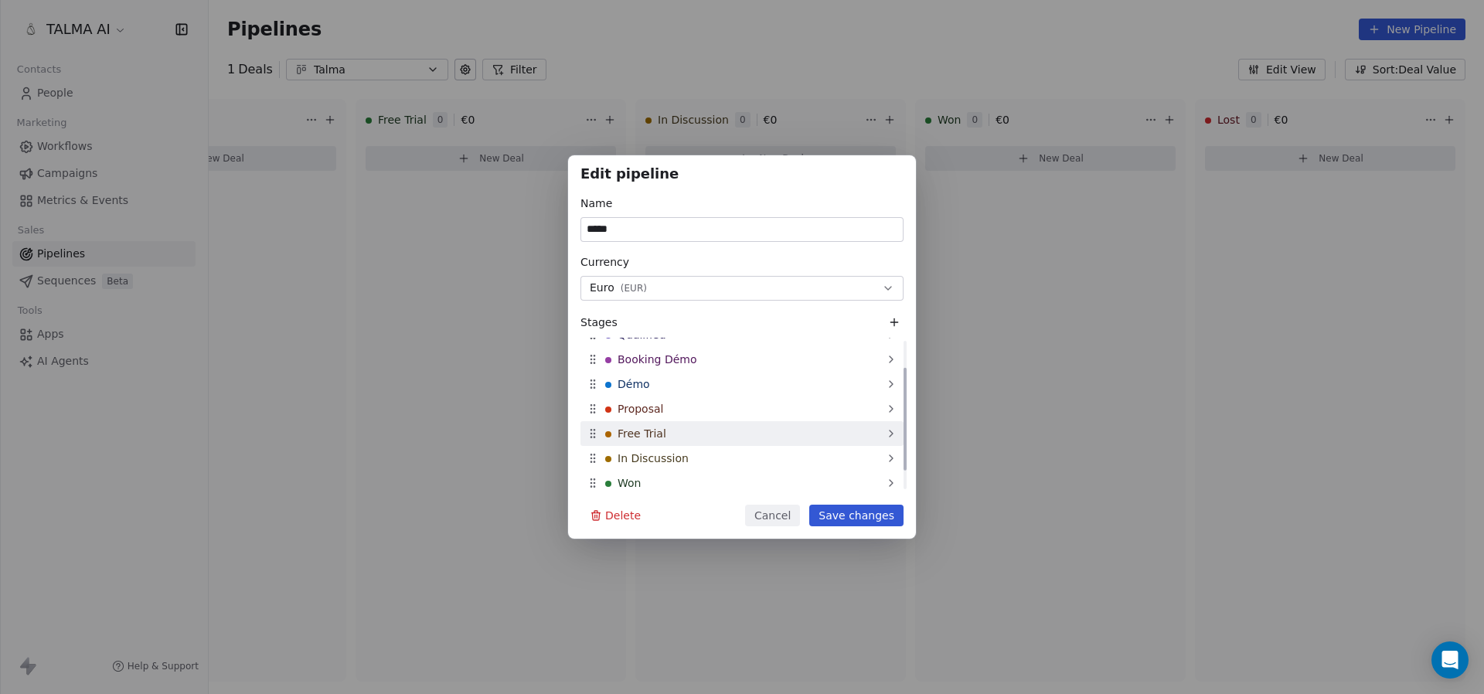
click at [686, 435] on div "Free Trial" at bounding box center [742, 433] width 323 height 25
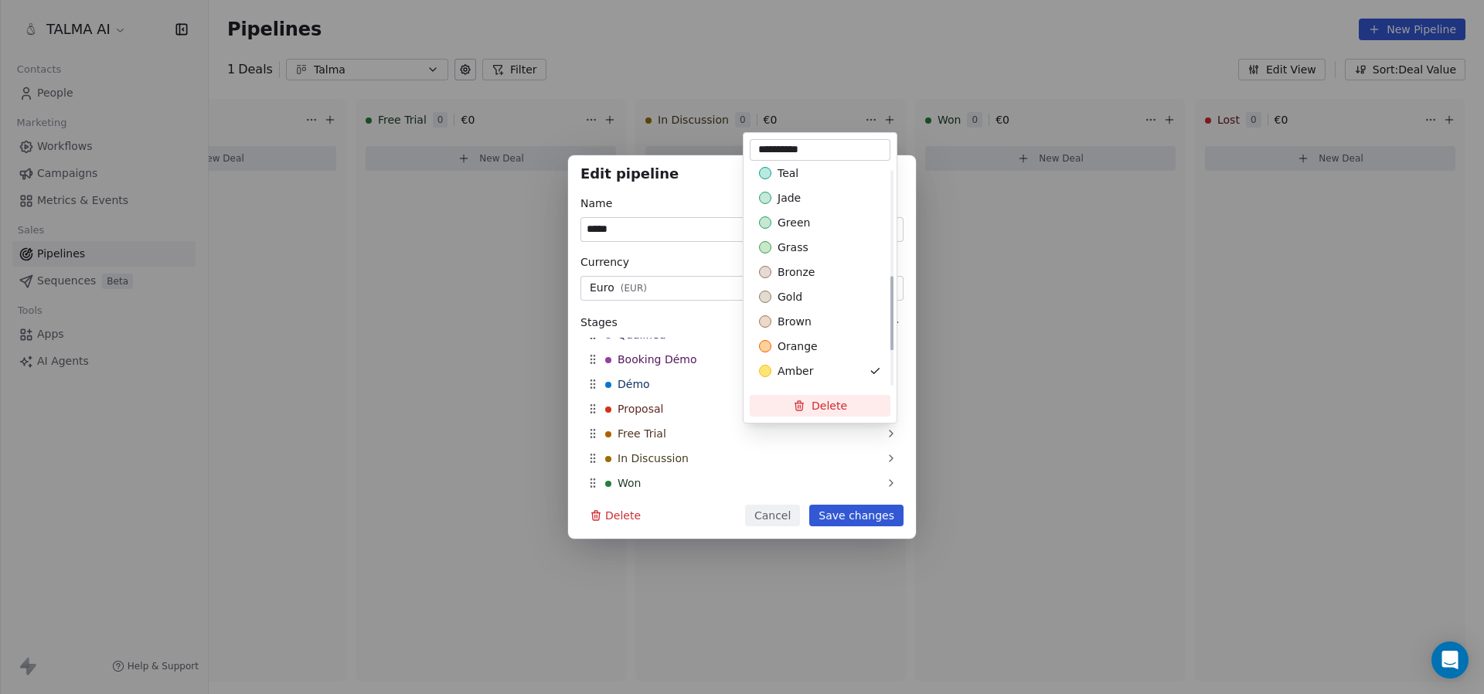
scroll to position [421, 0]
click at [830, 281] on div "amber" at bounding box center [820, 277] width 122 height 15
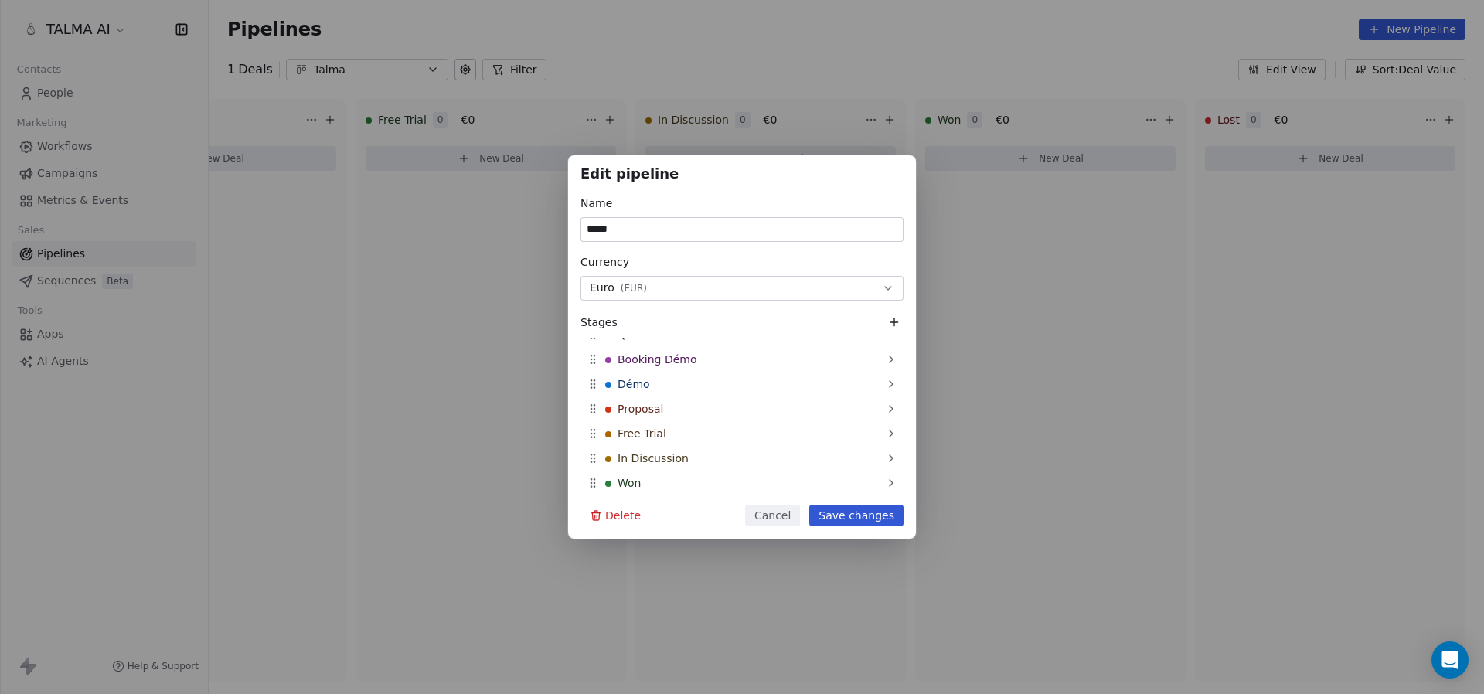
click at [652, 438] on div "Edit pipeline Name ***** Currency Euro ( EUR ) Stages New Lead Qualified Bookin…" at bounding box center [742, 346] width 1484 height 383
click at [670, 457] on span "In Discussion" at bounding box center [653, 458] width 71 height 15
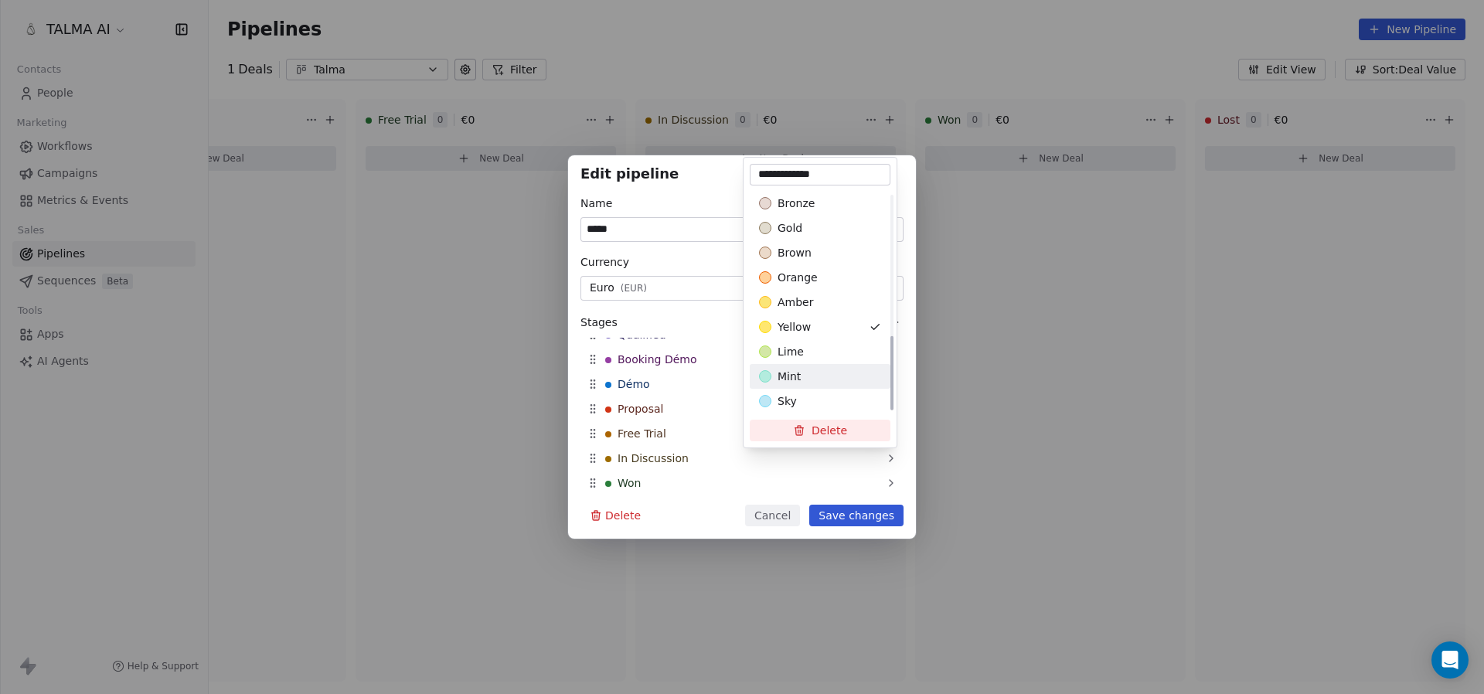
click at [800, 386] on div "mint" at bounding box center [820, 376] width 141 height 25
click at [799, 371] on span "amber" at bounding box center [796, 374] width 36 height 15
click at [666, 430] on div "Edit pipeline Name ***** Currency Euro ( EUR ) Stages New Lead Qualified Bookin…" at bounding box center [742, 346] width 1484 height 383
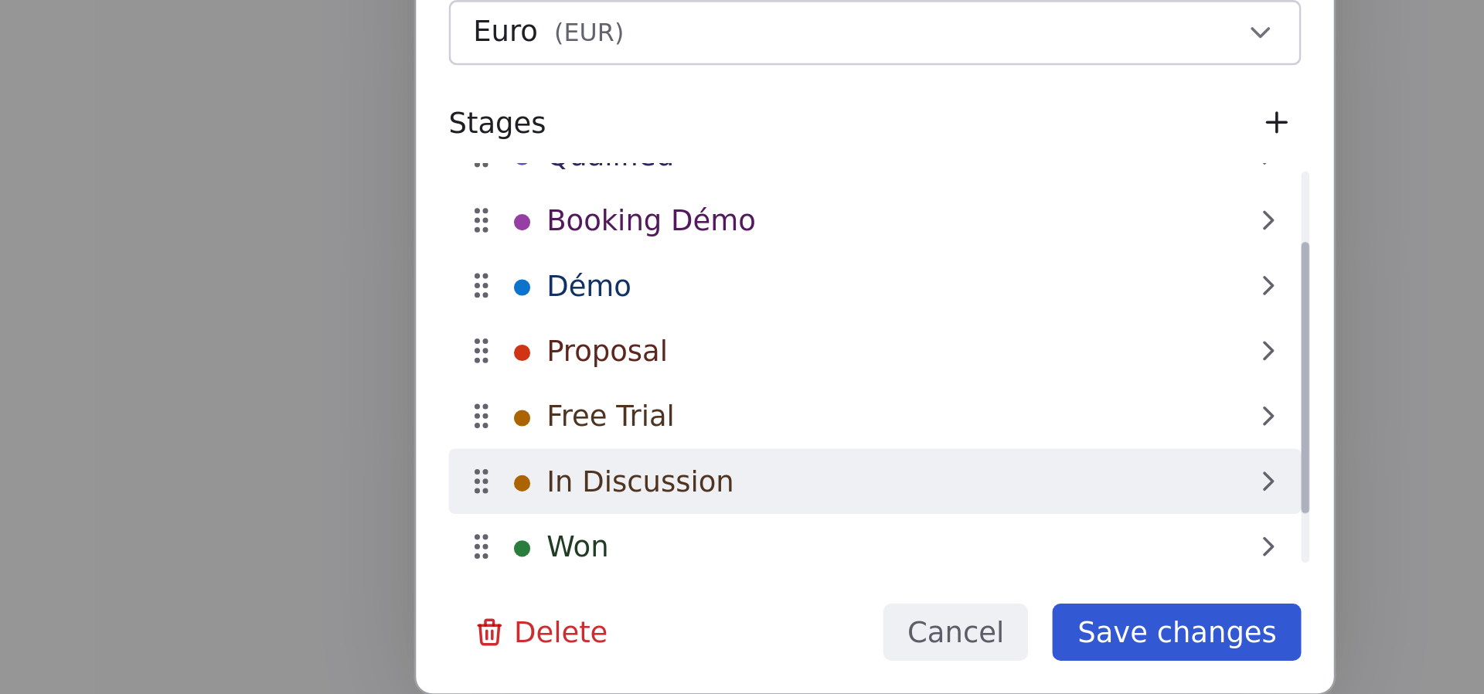
click at [679, 452] on span "In Discussion" at bounding box center [653, 458] width 71 height 15
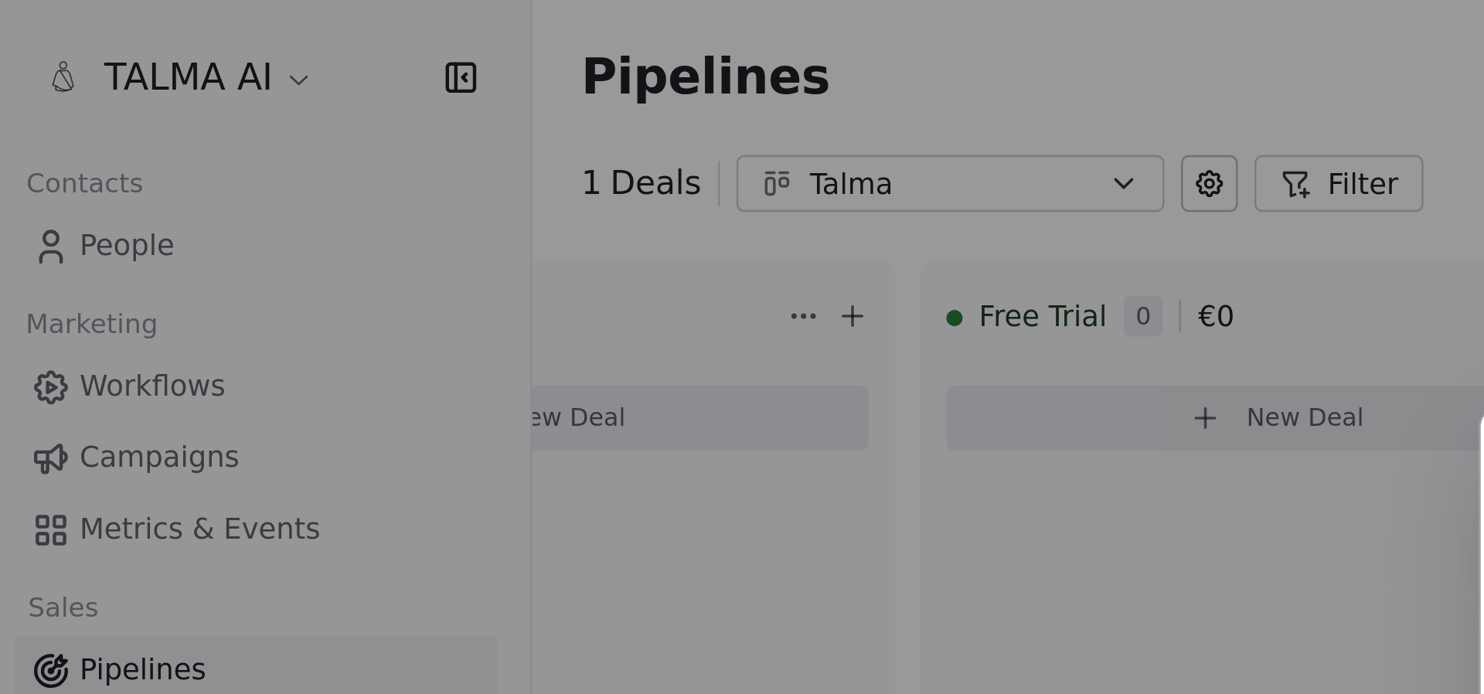
click at [187, 163] on div "Edit pipeline Name ***** Currency Euro ( EUR ) Stages New Lead Qualified Bookin…" at bounding box center [742, 346] width 1484 height 383
click at [393, 148] on div "Edit pipeline Name ***** Currency Euro ( EUR ) Stages New Lead Qualified Bookin…" at bounding box center [742, 347] width 1484 height 694
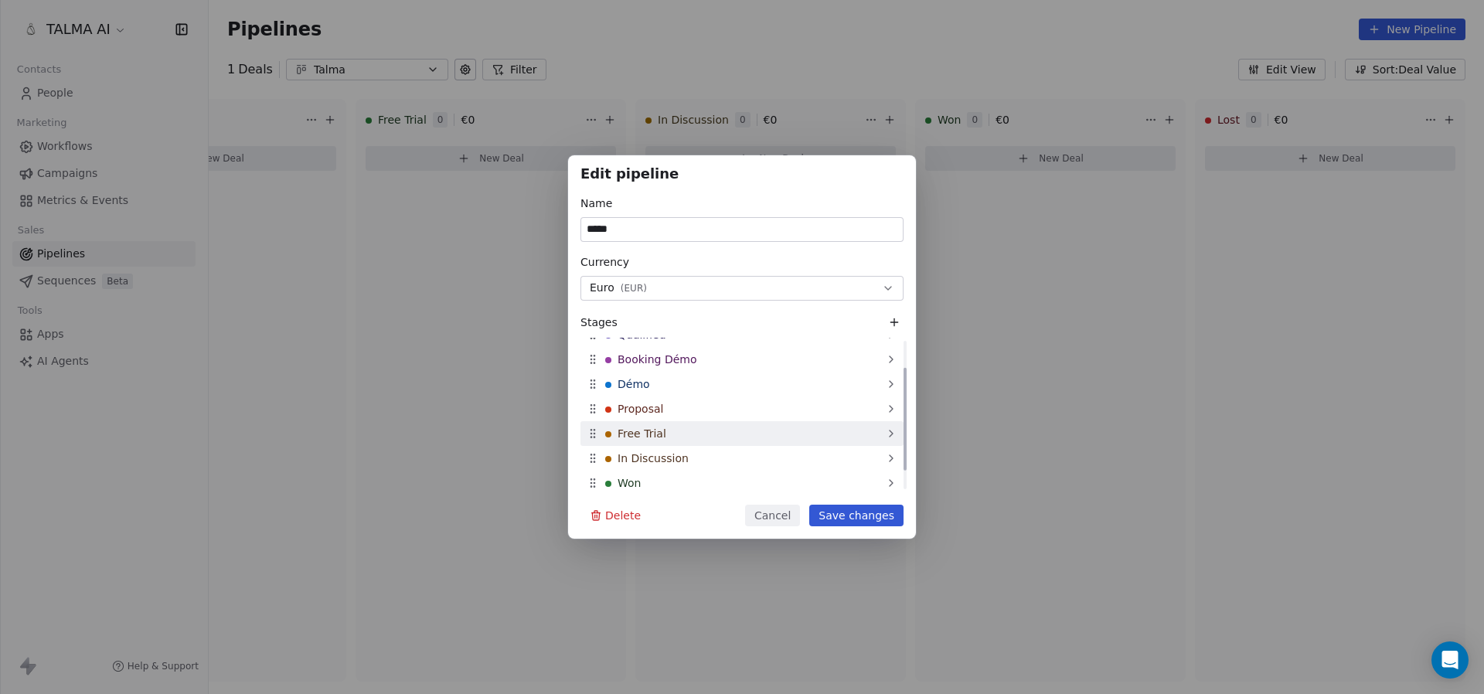
click at [778, 424] on div "Free Trial" at bounding box center [742, 433] width 323 height 25
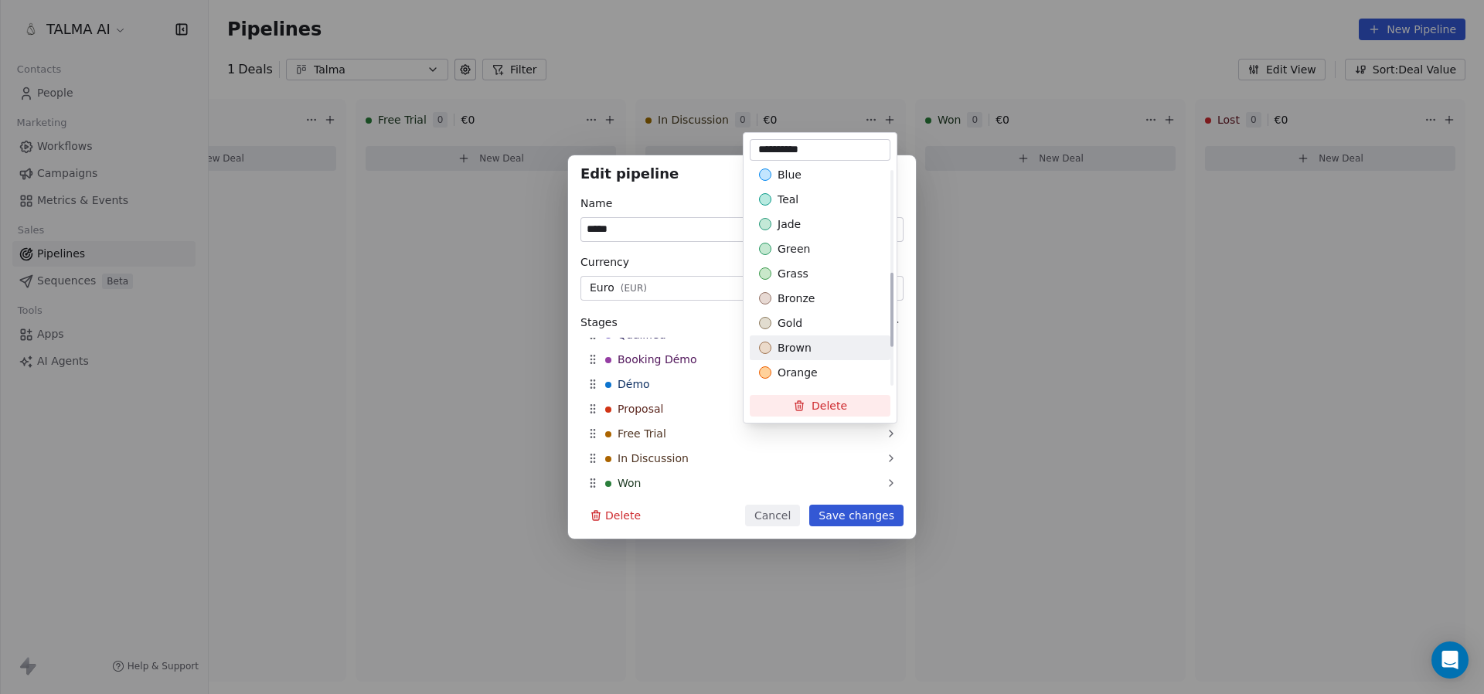
scroll to position [308, 0]
click at [792, 313] on span "gold" at bounding box center [790, 315] width 25 height 15
click at [672, 436] on div "Edit pipeline Name ***** Currency Euro ( EUR ) Stages New Lead Qualified Bookin…" at bounding box center [742, 346] width 1484 height 383
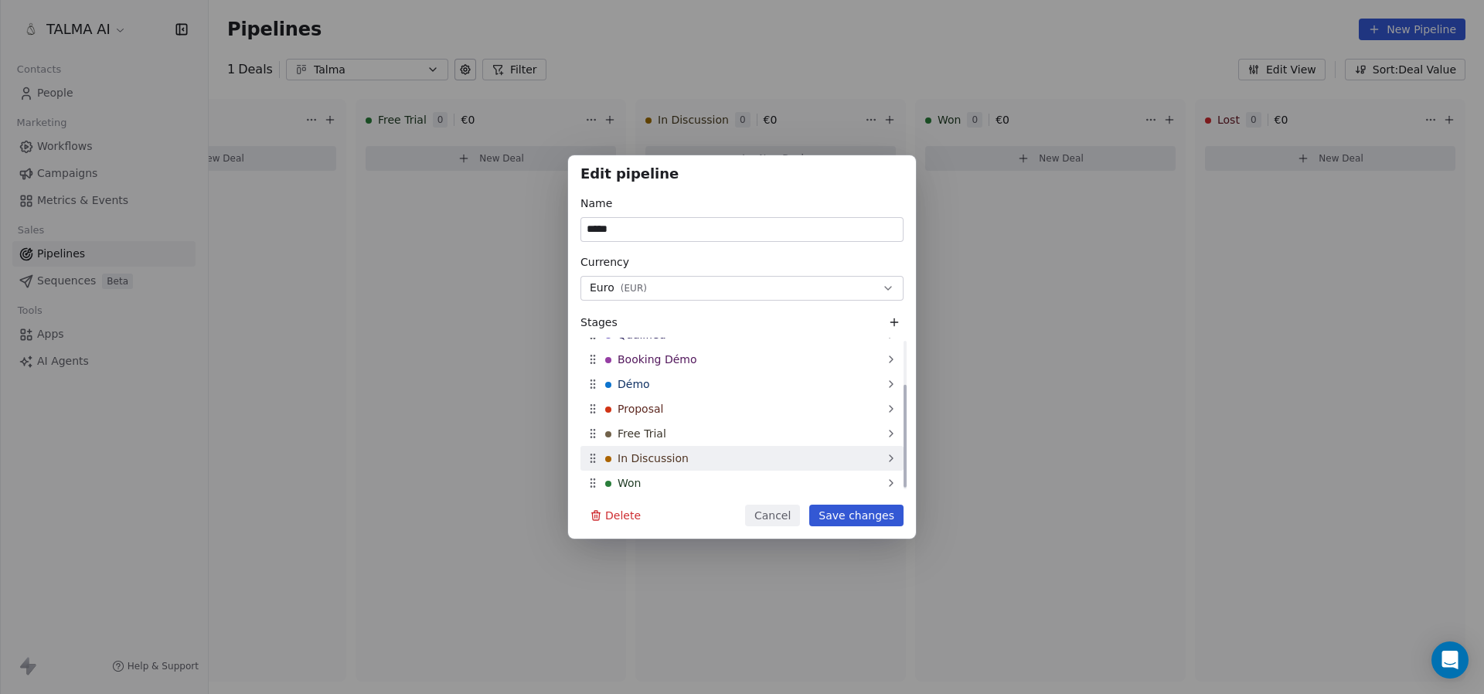
scroll to position [68, 0]
click at [846, 516] on button "Save changes" at bounding box center [856, 516] width 94 height 22
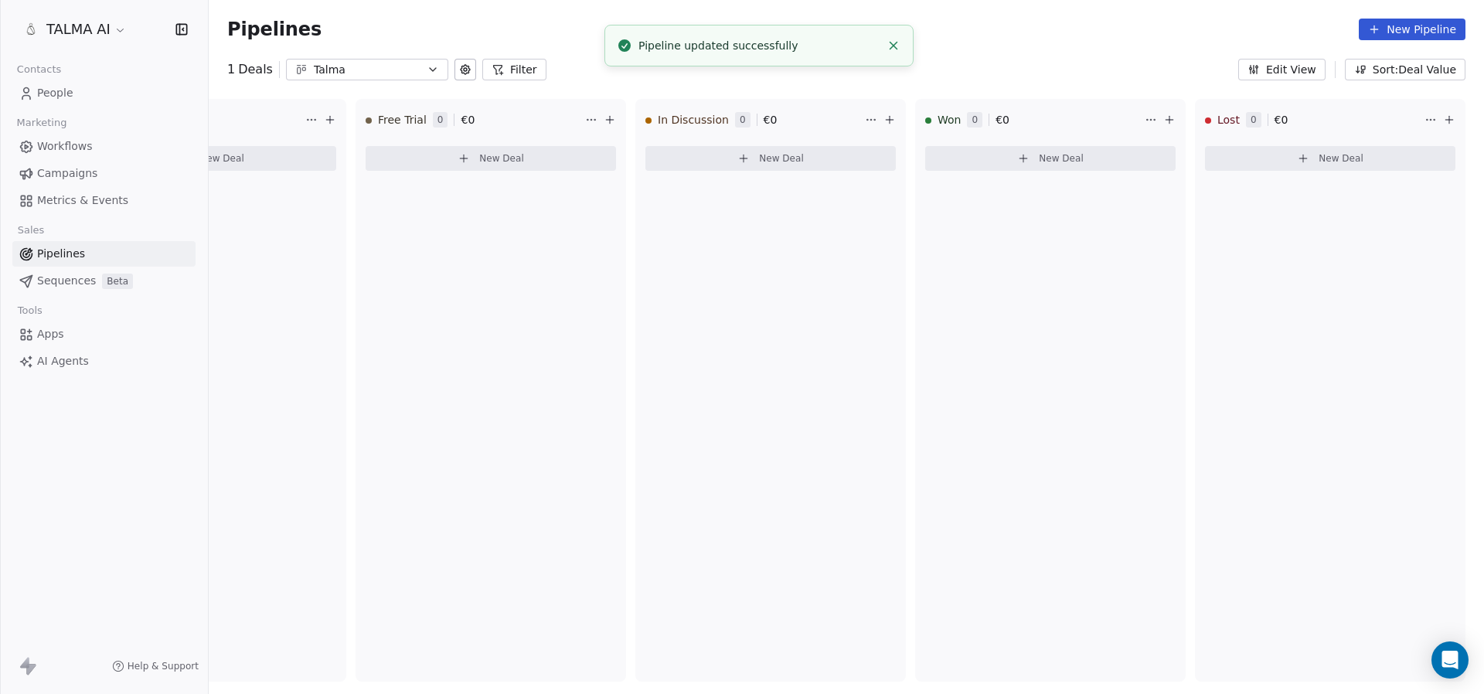
click at [1384, 83] on div "Pipelines New Pipeline 1 Deals Talma Filter Edit View Sort: Deal Value New Lead…" at bounding box center [846, 347] width 1275 height 694
click at [1384, 81] on div "Pipelines New Pipeline 1 Deals Talma Filter Edit View Sort: Deal Value New Lead…" at bounding box center [846, 347] width 1275 height 694
click at [1387, 76] on button "Sort: Deal Value" at bounding box center [1405, 70] width 121 height 22
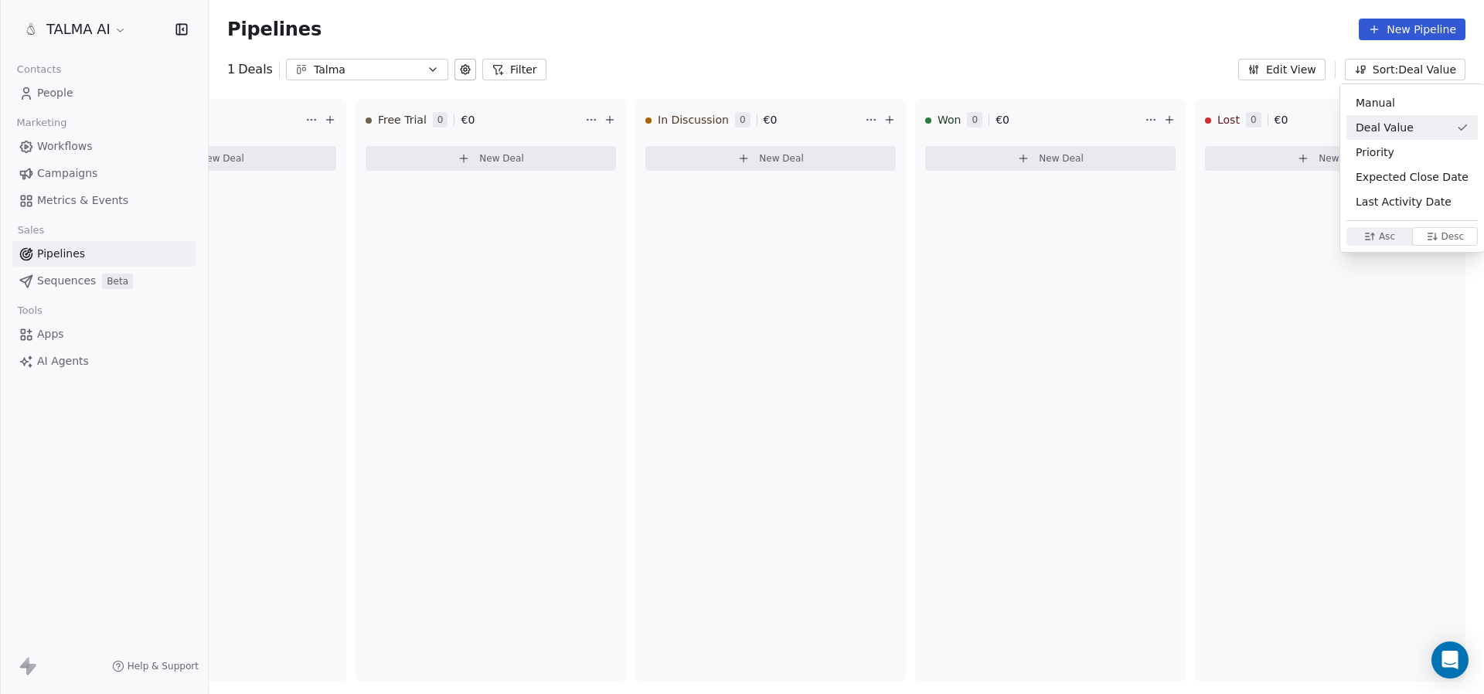
click at [1390, 73] on html "TALMA AI Contacts People Marketing Workflows Campaigns Metrics & Events Sales P…" at bounding box center [742, 347] width 1484 height 694
click at [1390, 73] on button "Sort: Deal Value" at bounding box center [1405, 70] width 121 height 22
click at [1390, 73] on html "TALMA AI Contacts People Marketing Workflows Campaigns Metrics & Events Sales P…" at bounding box center [742, 347] width 1484 height 694
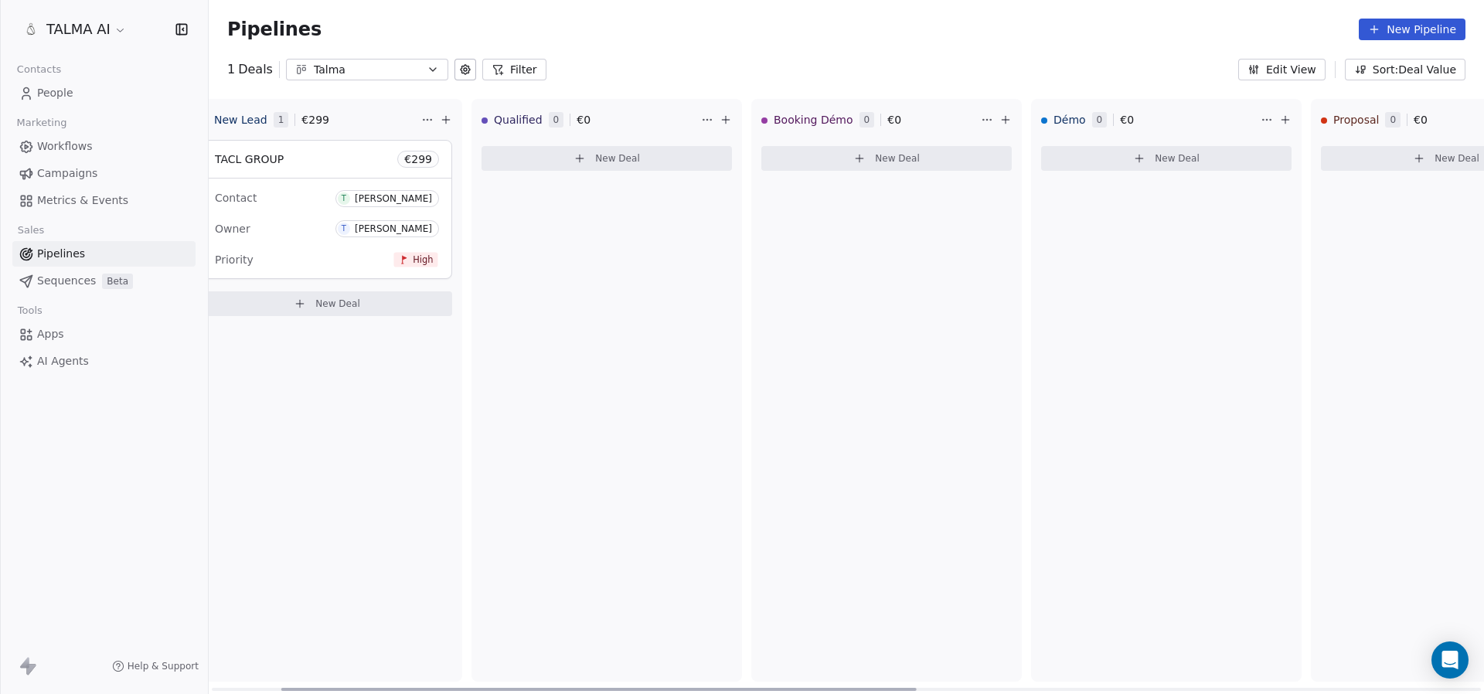
scroll to position [0, 0]
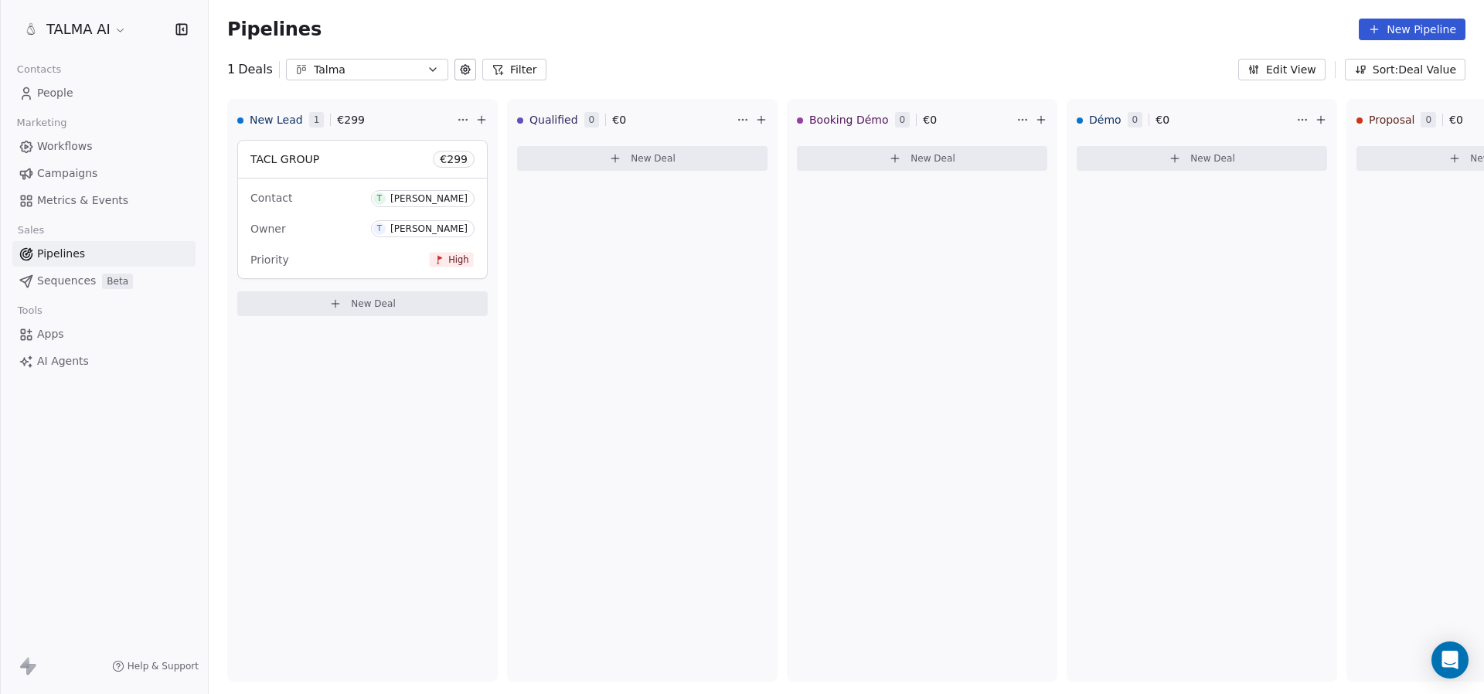
click at [380, 71] on div "Talma" at bounding box center [367, 70] width 107 height 16
click at [380, 71] on html "TALMA AI Contacts People Marketing Workflows Campaigns Metrics & Events Sales P…" at bounding box center [742, 347] width 1484 height 694
click at [522, 74] on button "Filter" at bounding box center [514, 70] width 64 height 22
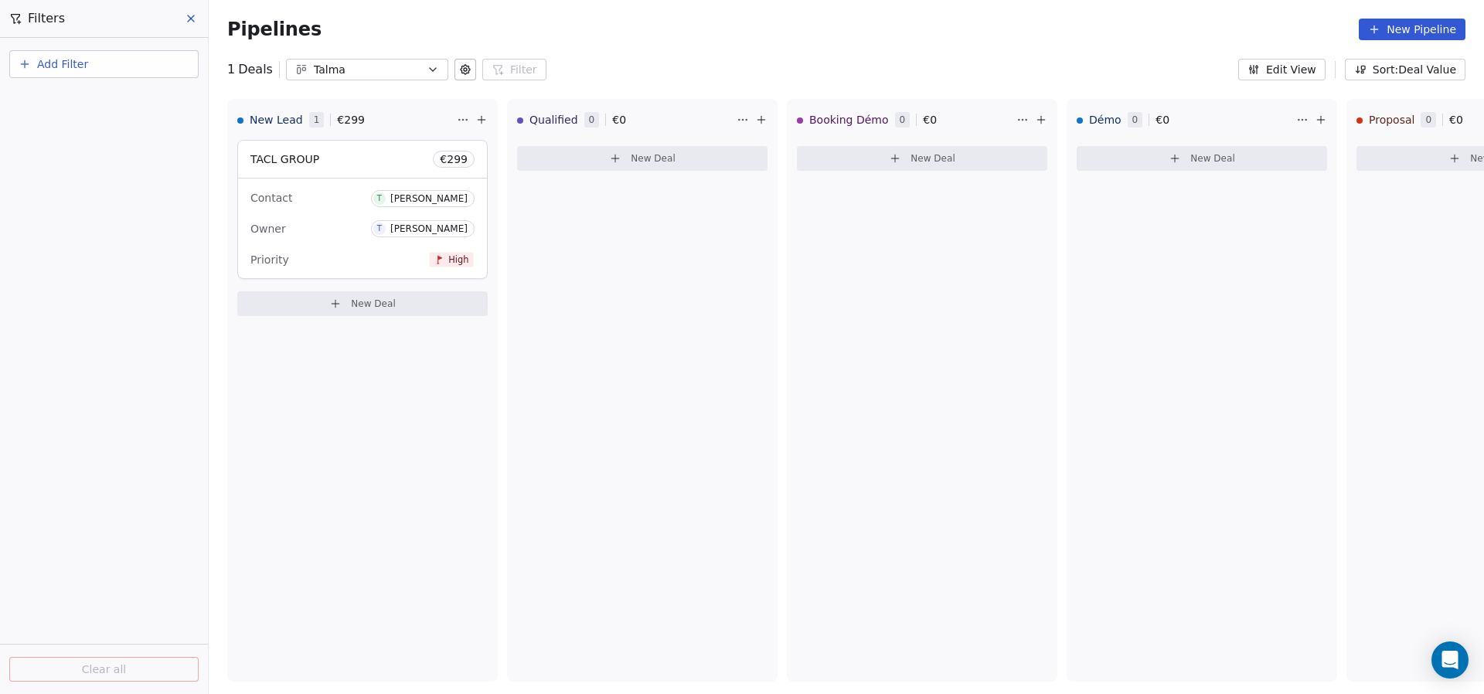
click at [117, 66] on button "Add Filter" at bounding box center [103, 64] width 189 height 28
click at [116, 128] on span "Contact properties" at bounding box center [76, 125] width 100 height 16
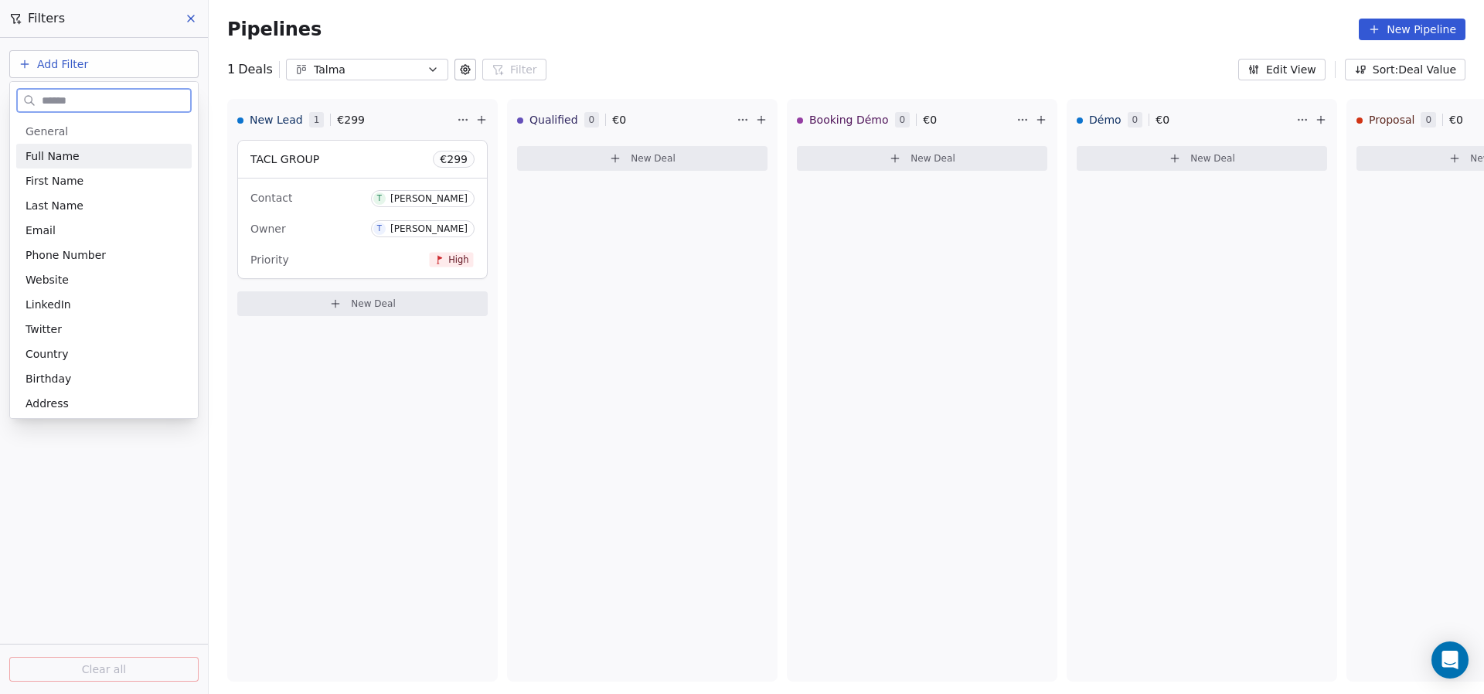
click at [84, 152] on div "Full Name" at bounding box center [104, 155] width 157 height 15
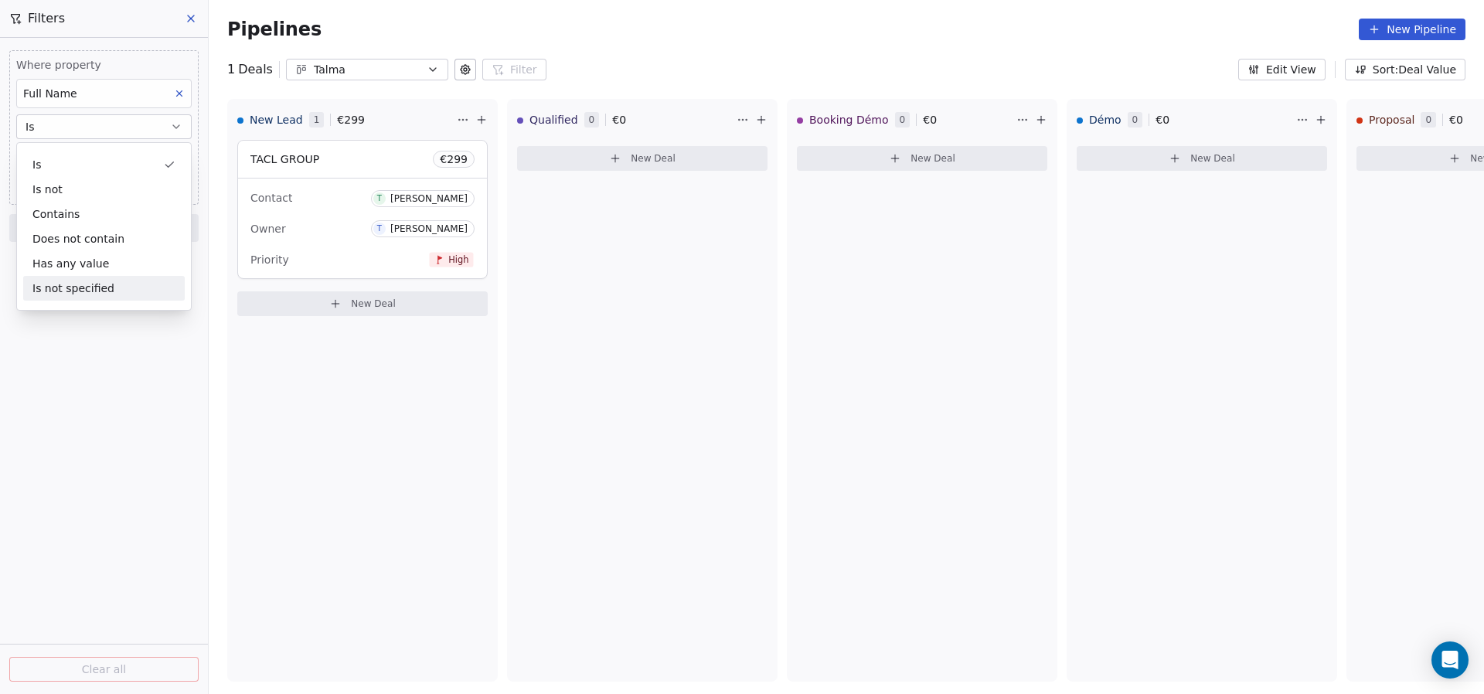
click at [87, 328] on div "Where property Full Name Is Add filter to this group Add another filter Clear a…" at bounding box center [104, 366] width 208 height 656
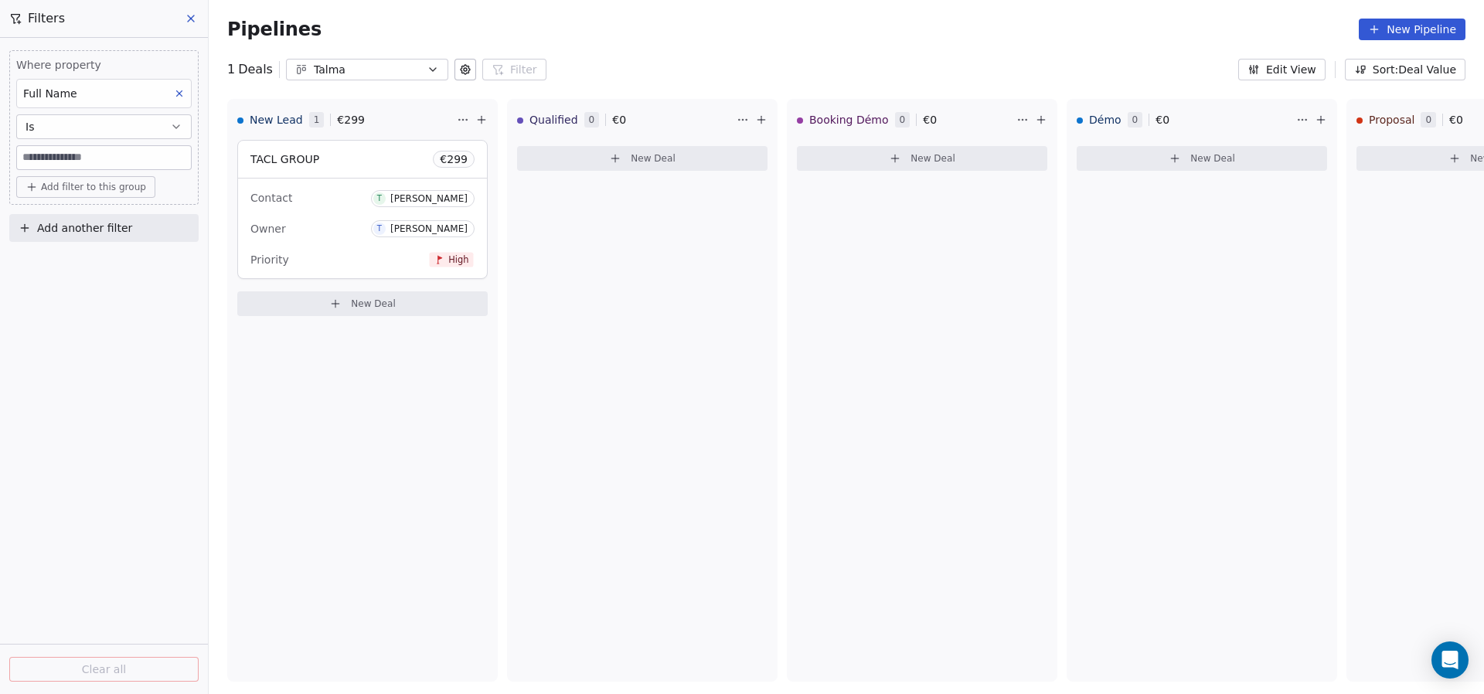
click at [94, 153] on input at bounding box center [104, 157] width 174 height 23
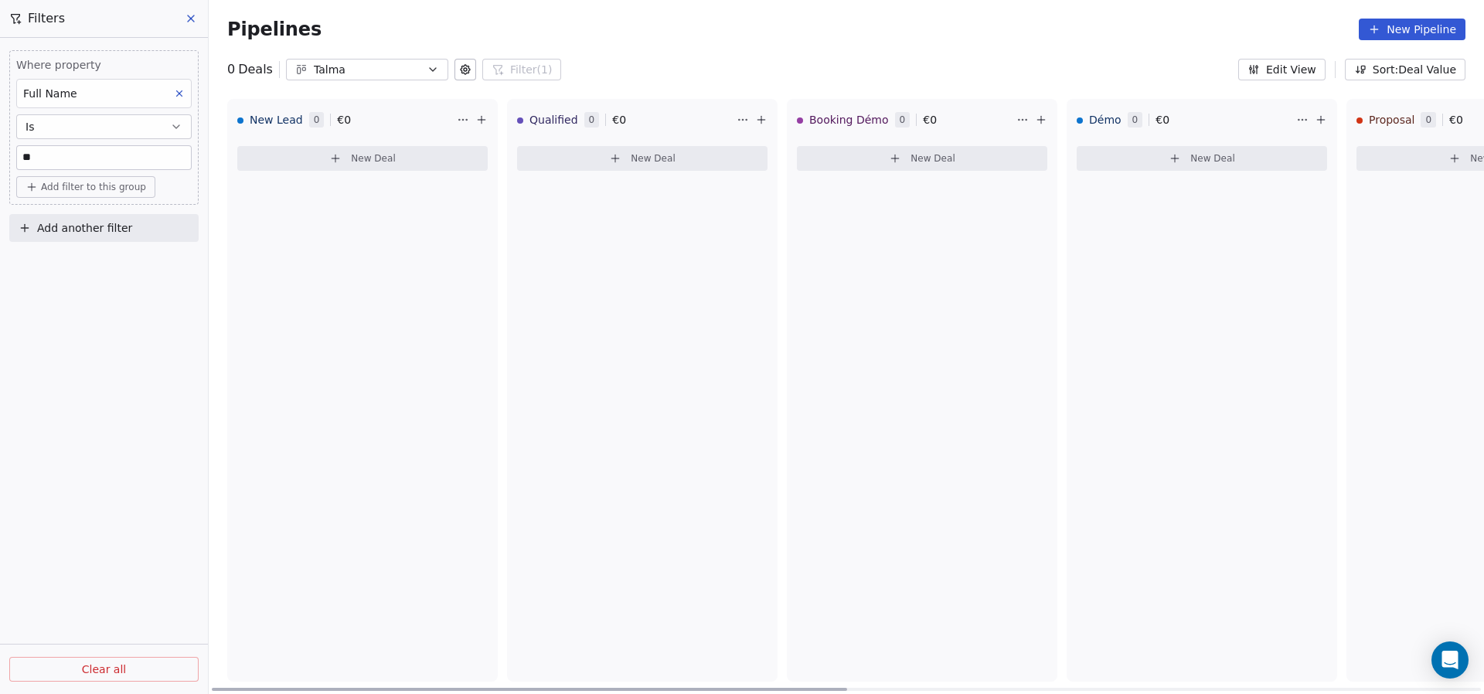
type input "*"
click at [138, 125] on button "Is" at bounding box center [103, 126] width 175 height 25
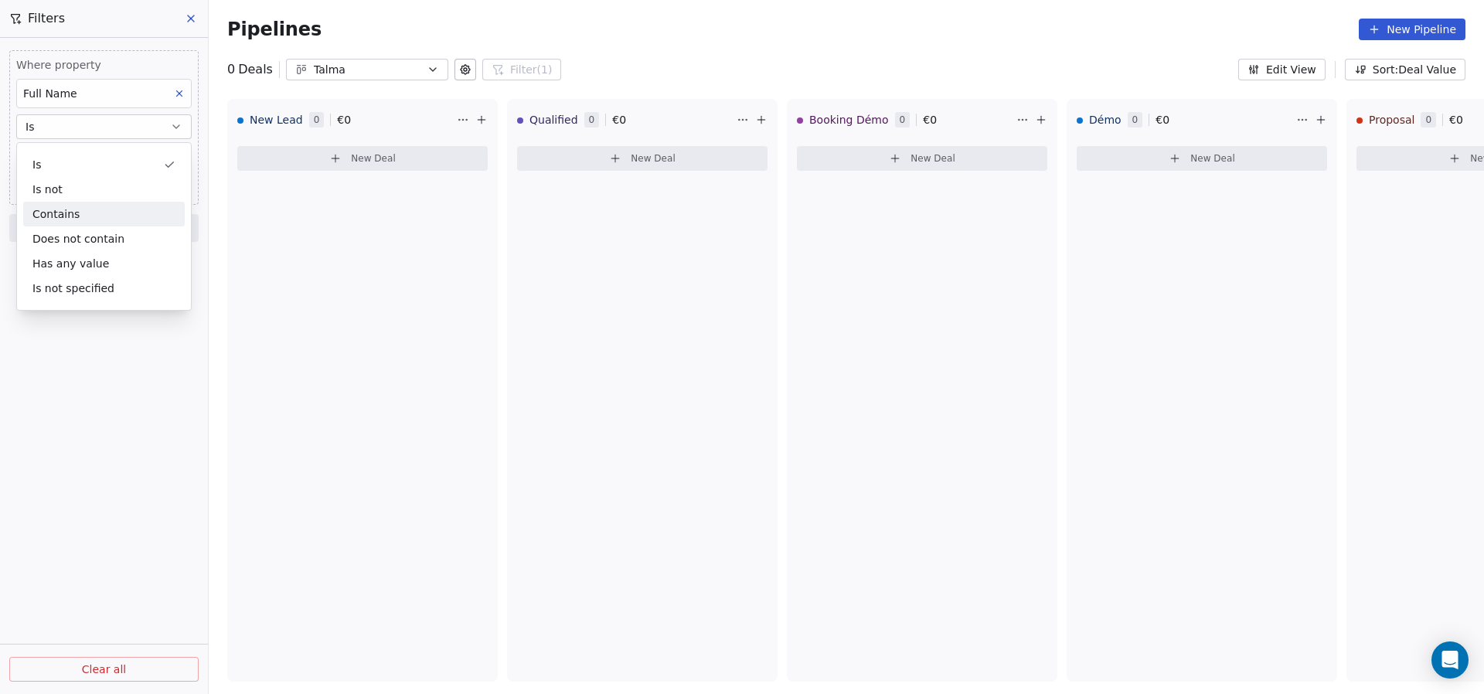
click at [98, 210] on div "Contains" at bounding box center [104, 214] width 162 height 25
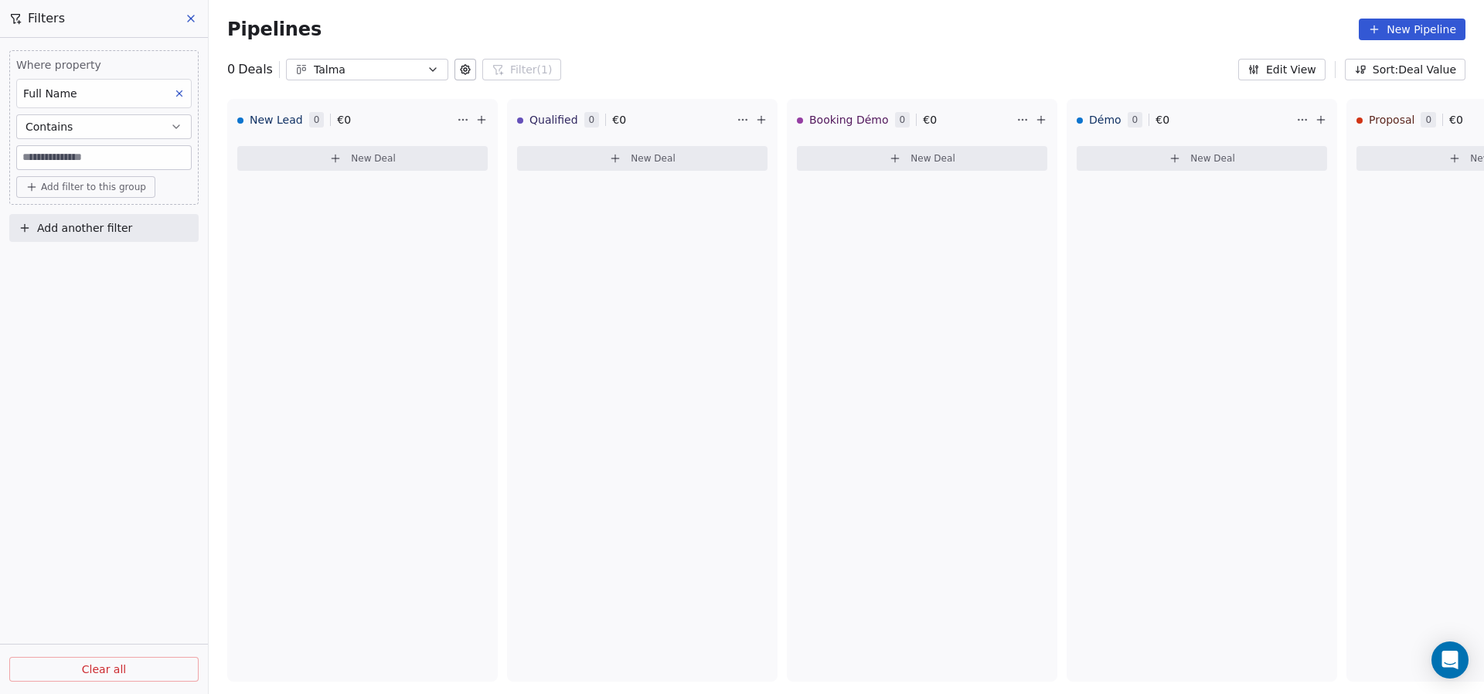
click at [90, 153] on input at bounding box center [104, 157] width 174 height 23
type input "*"
click at [121, 293] on div "Where property Full Name Contains Add filter to this group Add another filter C…" at bounding box center [104, 366] width 208 height 656
click at [175, 96] on icon at bounding box center [179, 93] width 11 height 11
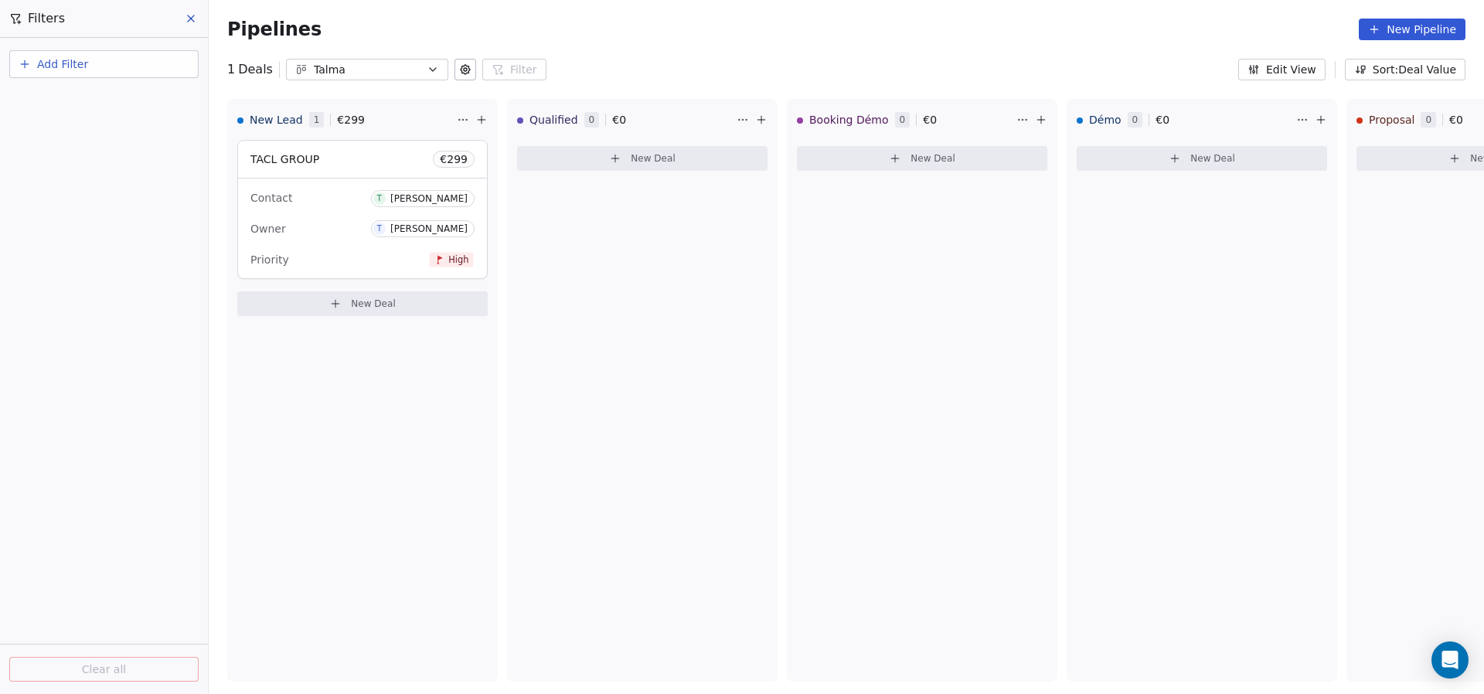
click at [138, 73] on button "Add Filter" at bounding box center [103, 64] width 189 height 28
click at [119, 126] on div "Contact properties" at bounding box center [104, 125] width 157 height 16
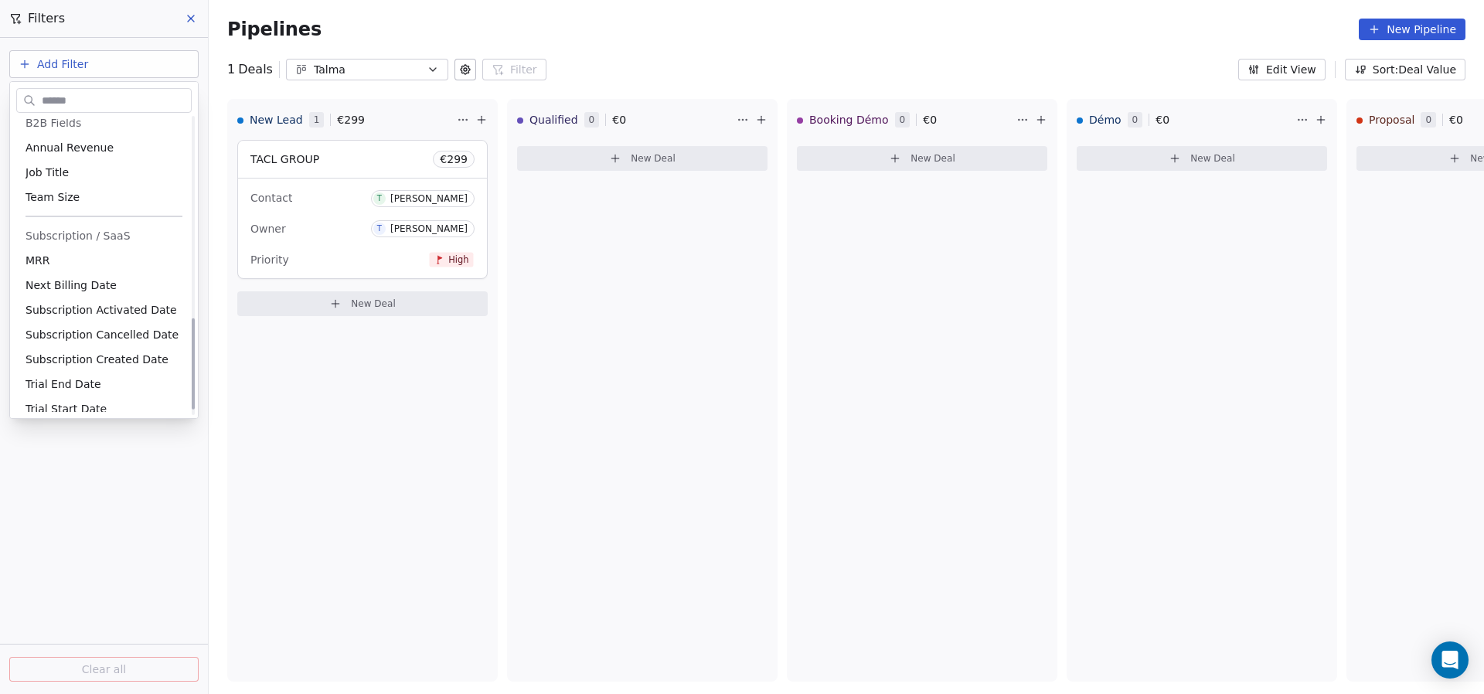
scroll to position [664, 0]
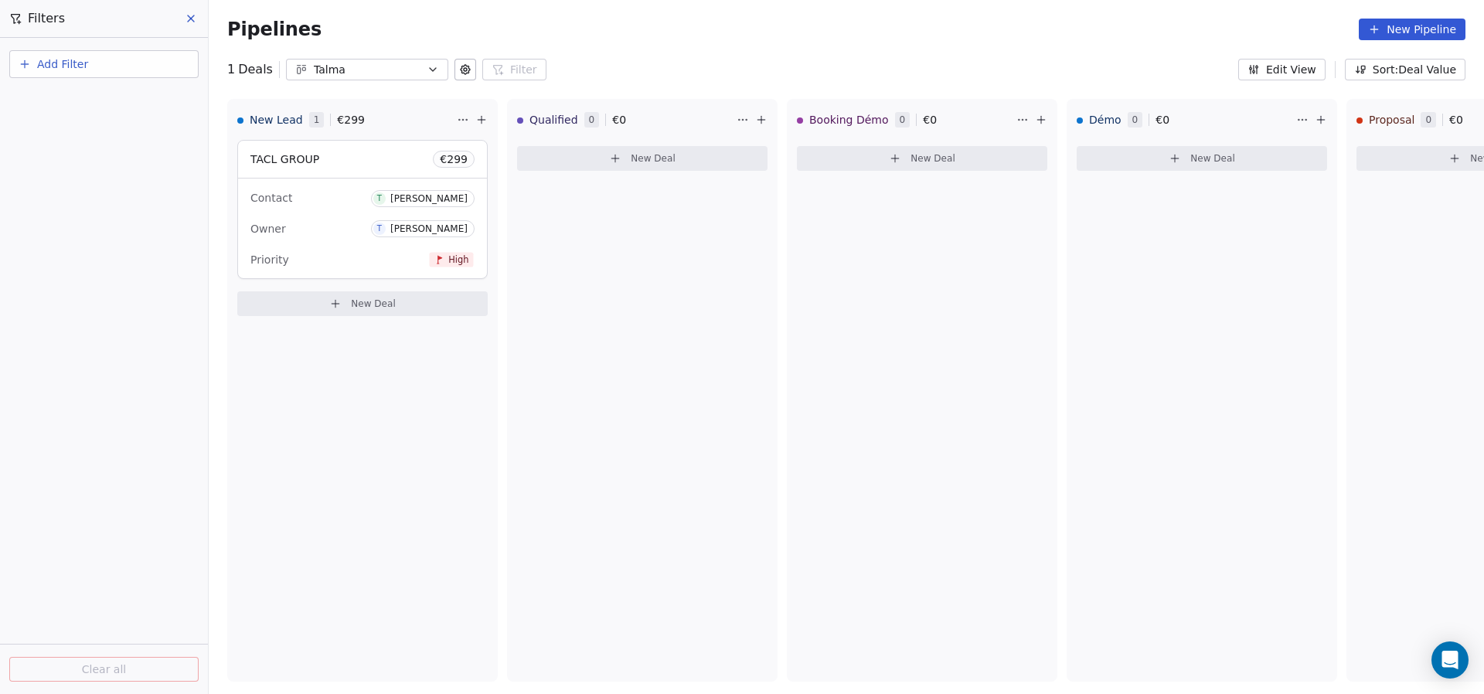
click at [123, 505] on html "TALMA AI Contacts People Marketing Workflows Campaigns Metrics & Events Sales P…" at bounding box center [742, 347] width 1484 height 694
click at [190, 8] on button at bounding box center [191, 19] width 23 height 22
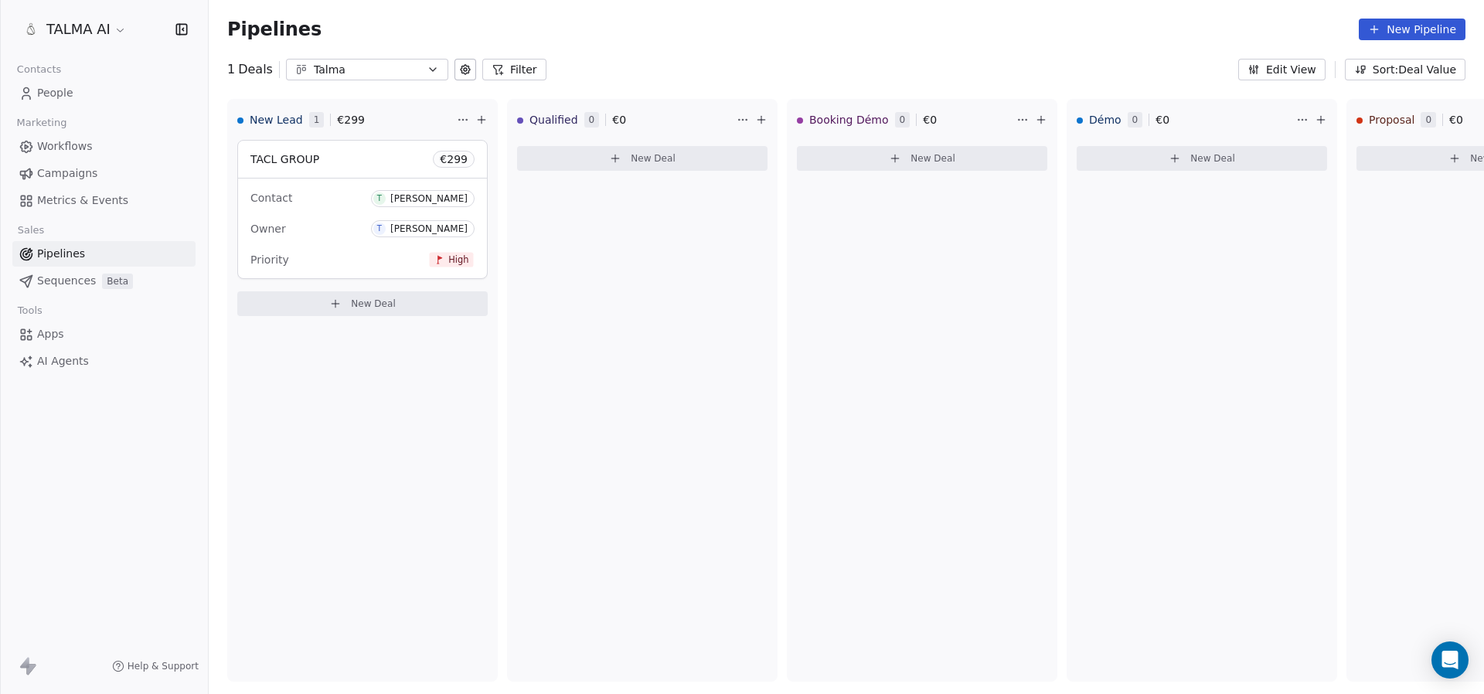
click at [59, 258] on span "Pipelines" at bounding box center [61, 254] width 48 height 16
click at [338, 304] on icon at bounding box center [335, 304] width 7 height 0
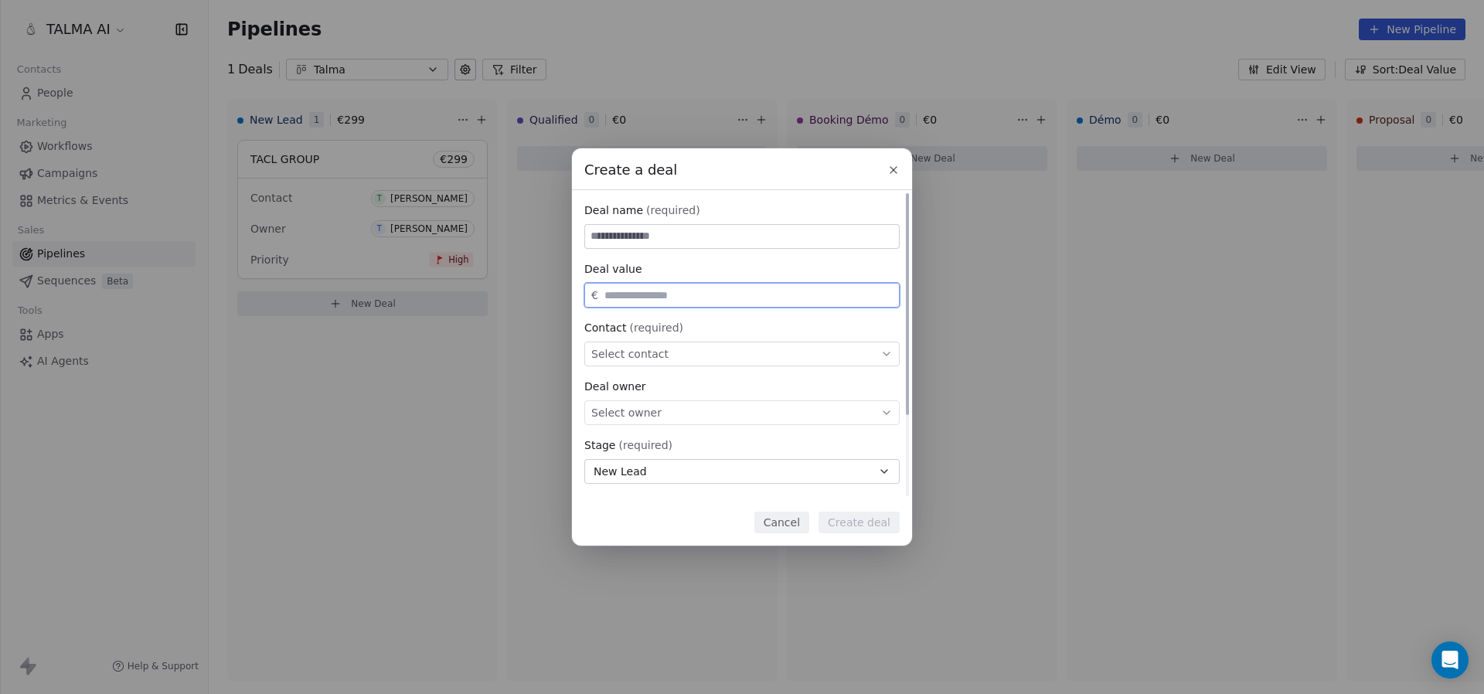
click at [689, 292] on input "text" at bounding box center [748, 296] width 295 height 12
click at [465, 452] on div "Create a deal Deal name (required) Deal value € Contact (required) Select conta…" at bounding box center [742, 346] width 1484 height 397
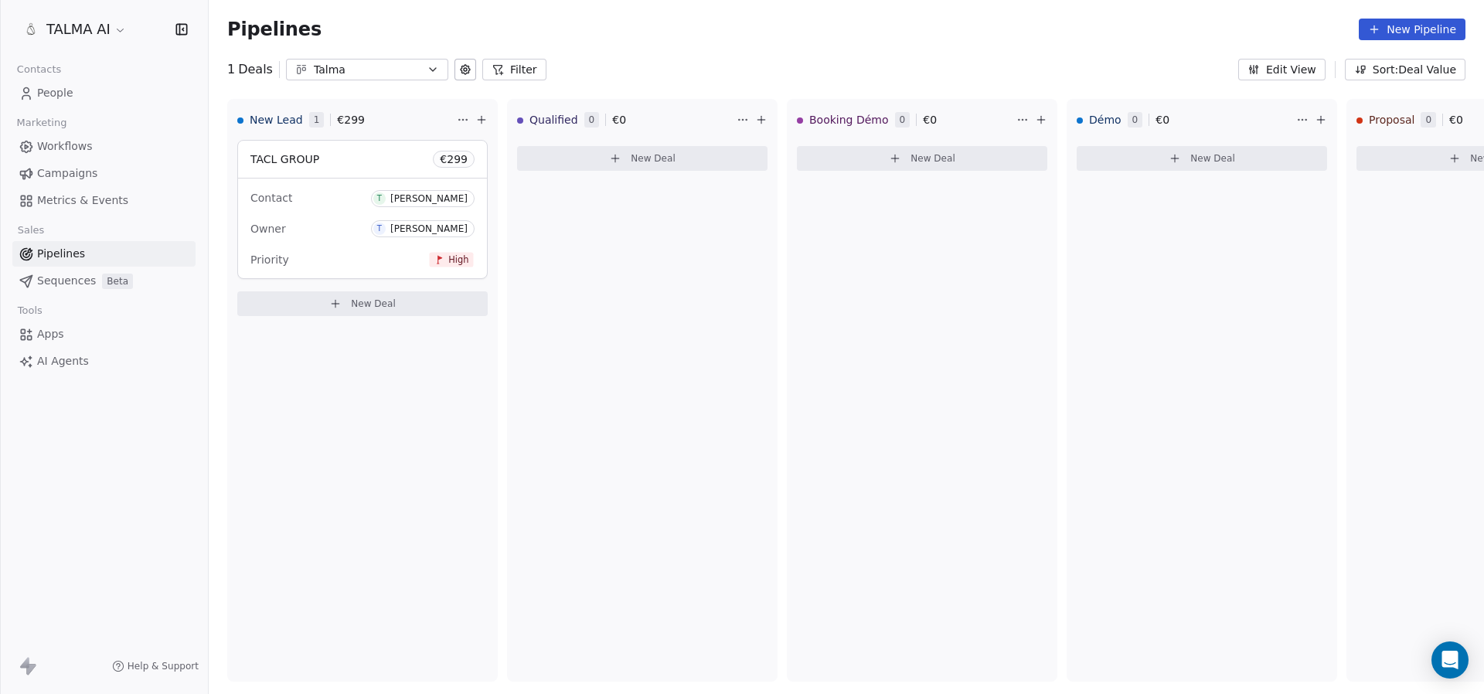
click at [84, 149] on span "Workflows" at bounding box center [65, 146] width 56 height 16
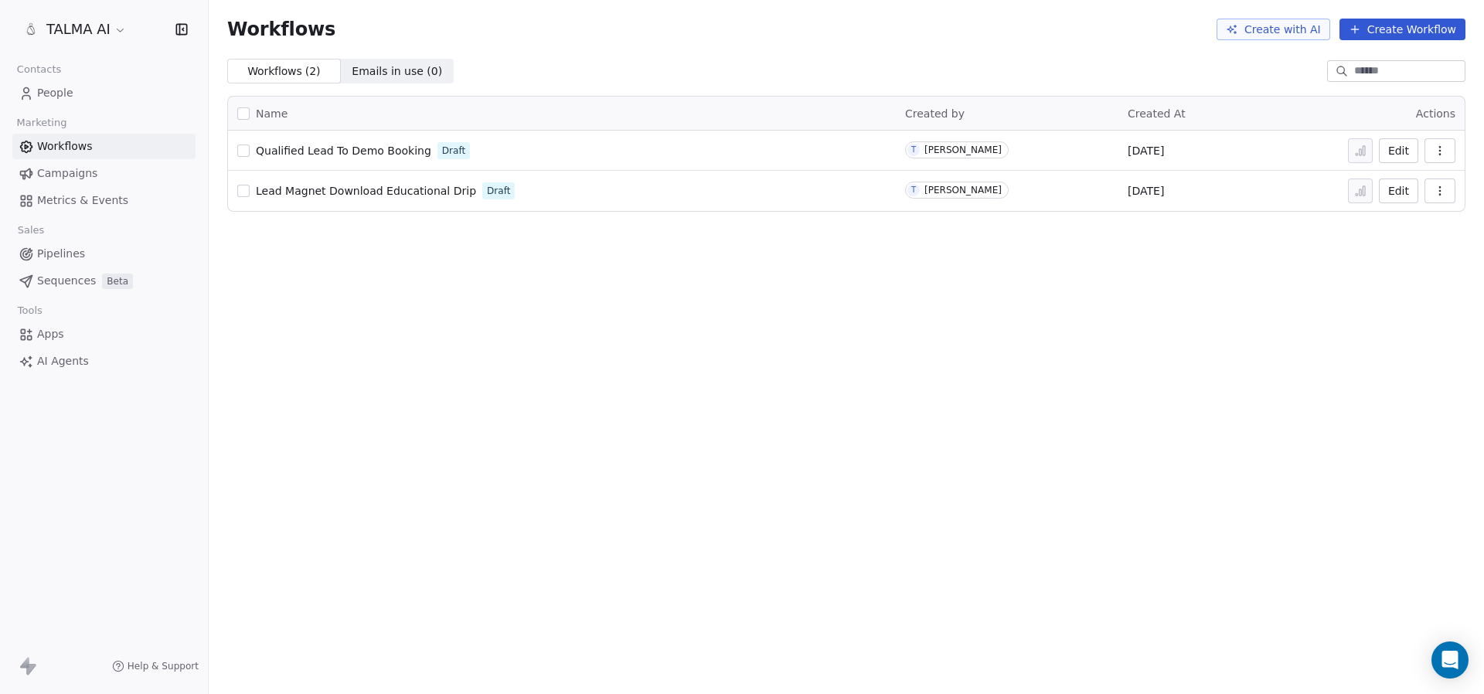
click at [288, 152] on span "Qualified Lead To Demo Booking" at bounding box center [343, 151] width 175 height 12
click at [316, 147] on span "Qualified Lead To Demo Booking" at bounding box center [343, 151] width 175 height 12
click at [45, 339] on span "Apps" at bounding box center [50, 334] width 27 height 16
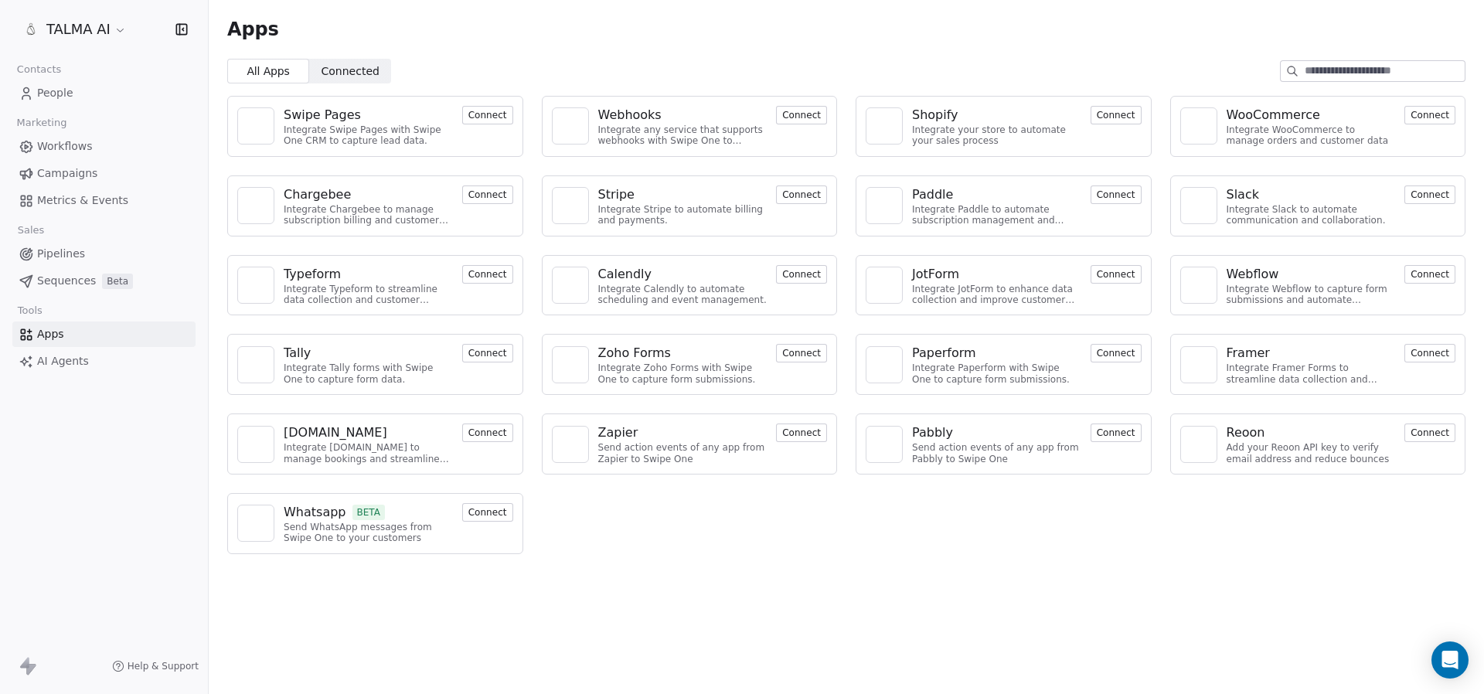
click at [479, 114] on button "Connect" at bounding box center [487, 115] width 51 height 19
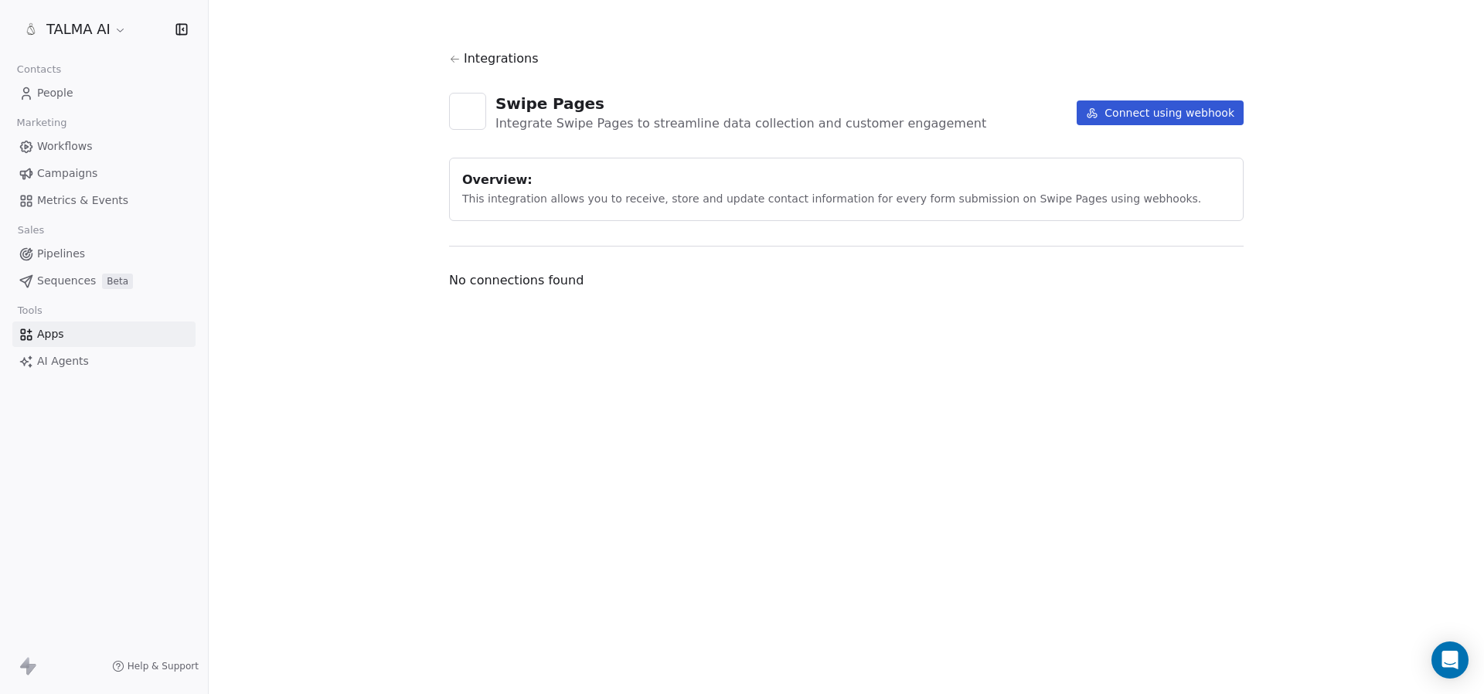
click at [459, 63] on icon at bounding box center [455, 59] width 12 height 12
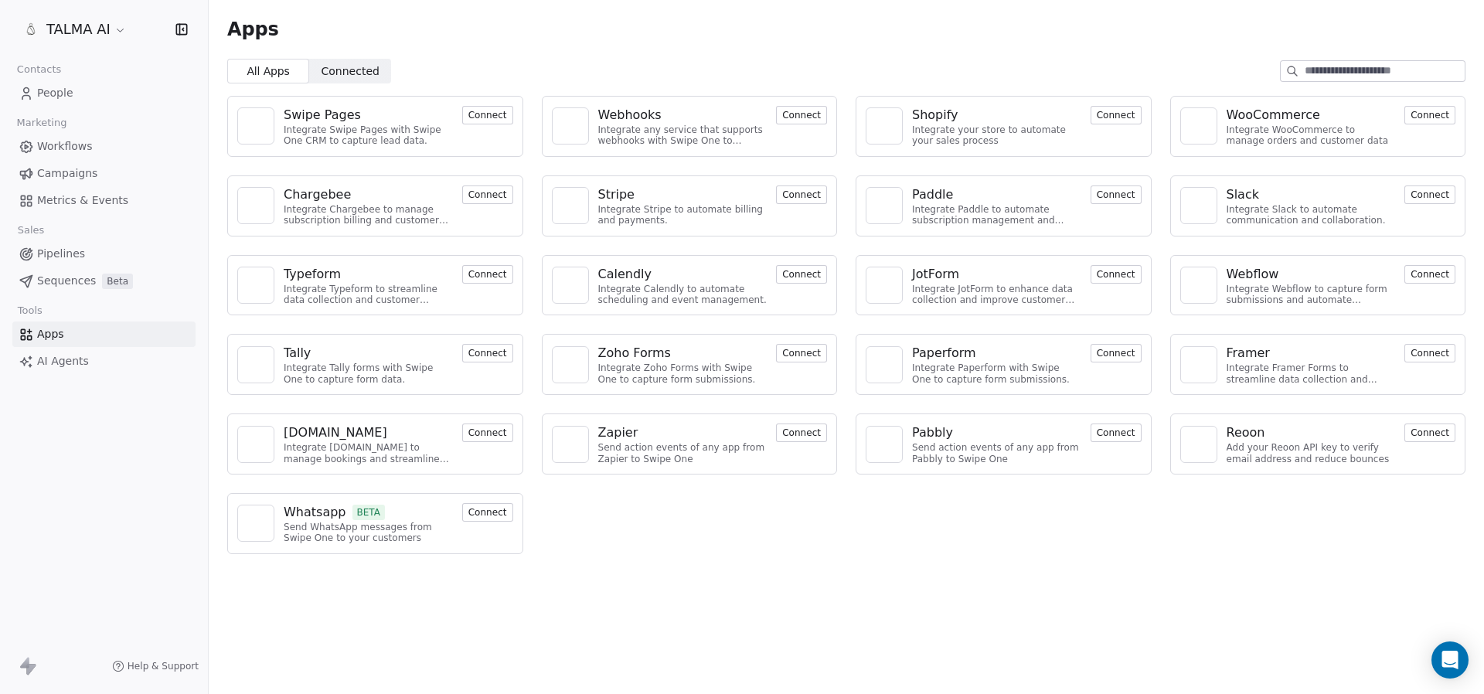
click at [796, 115] on button "Connect" at bounding box center [801, 115] width 51 height 19
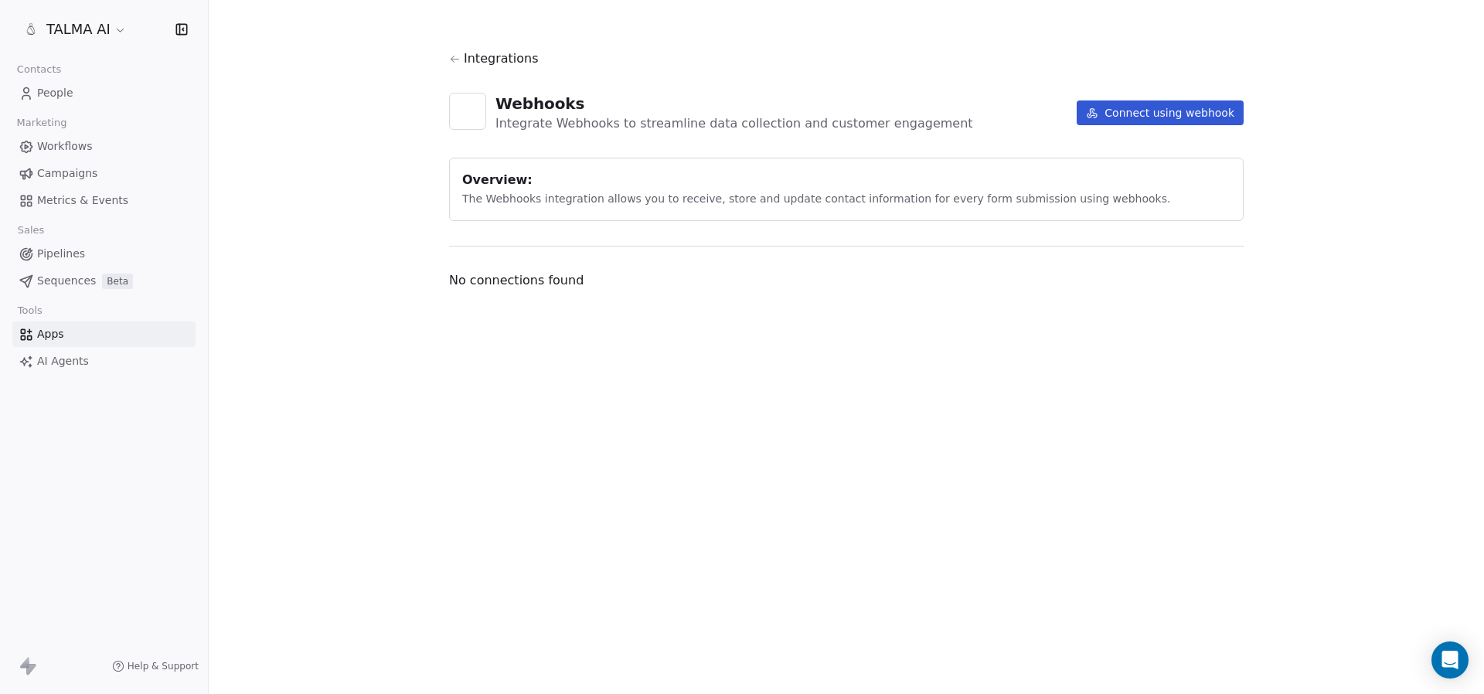
click at [1195, 120] on button "Connect using webhook" at bounding box center [1160, 112] width 167 height 25
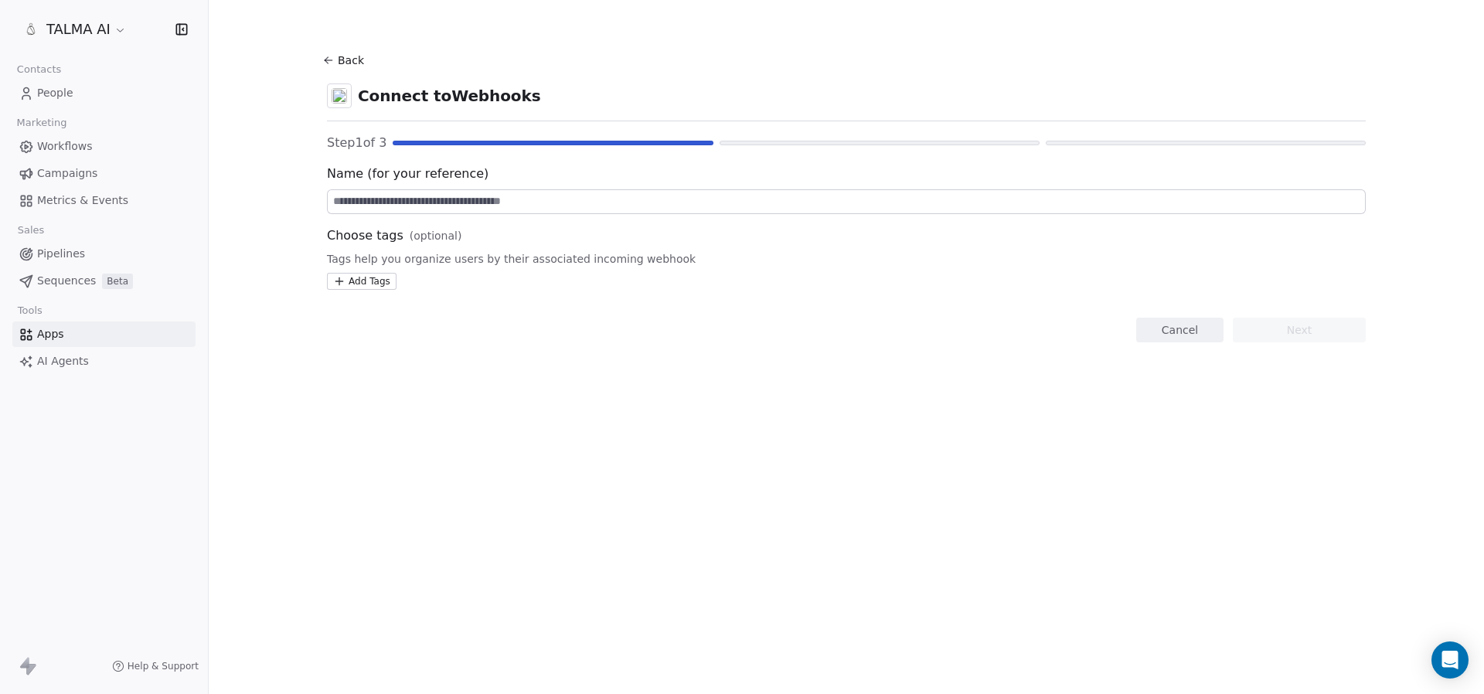
click at [331, 53] on button "Back" at bounding box center [345, 60] width 49 height 28
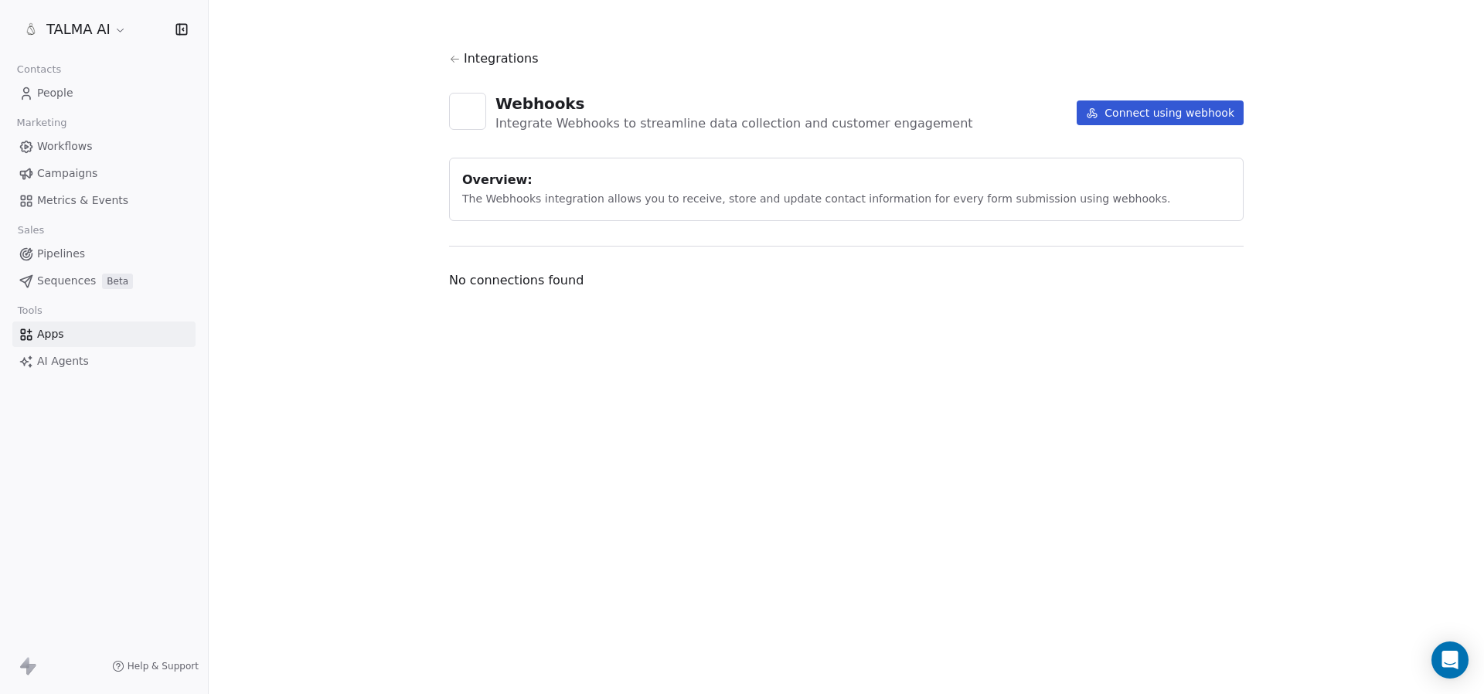
click at [488, 49] on span "Integrations" at bounding box center [501, 58] width 75 height 19
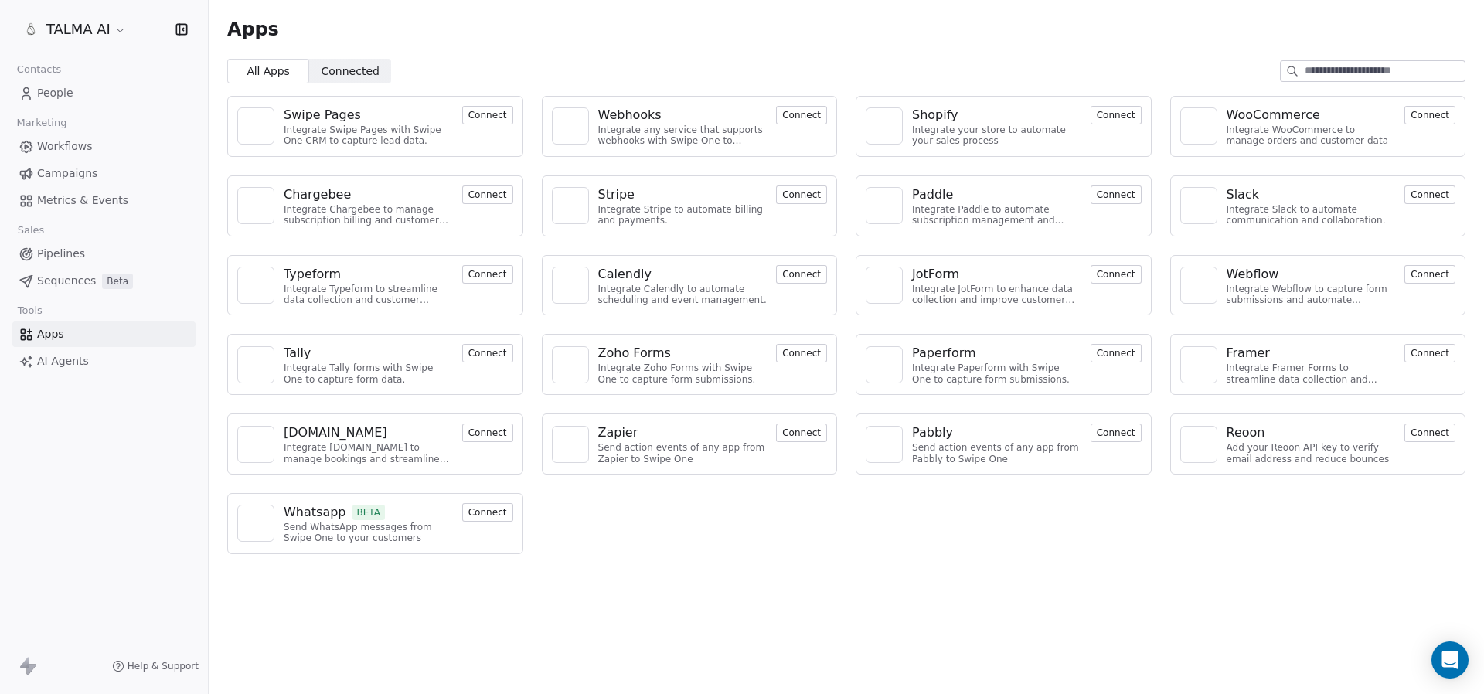
click at [64, 89] on span "People" at bounding box center [55, 93] width 36 height 16
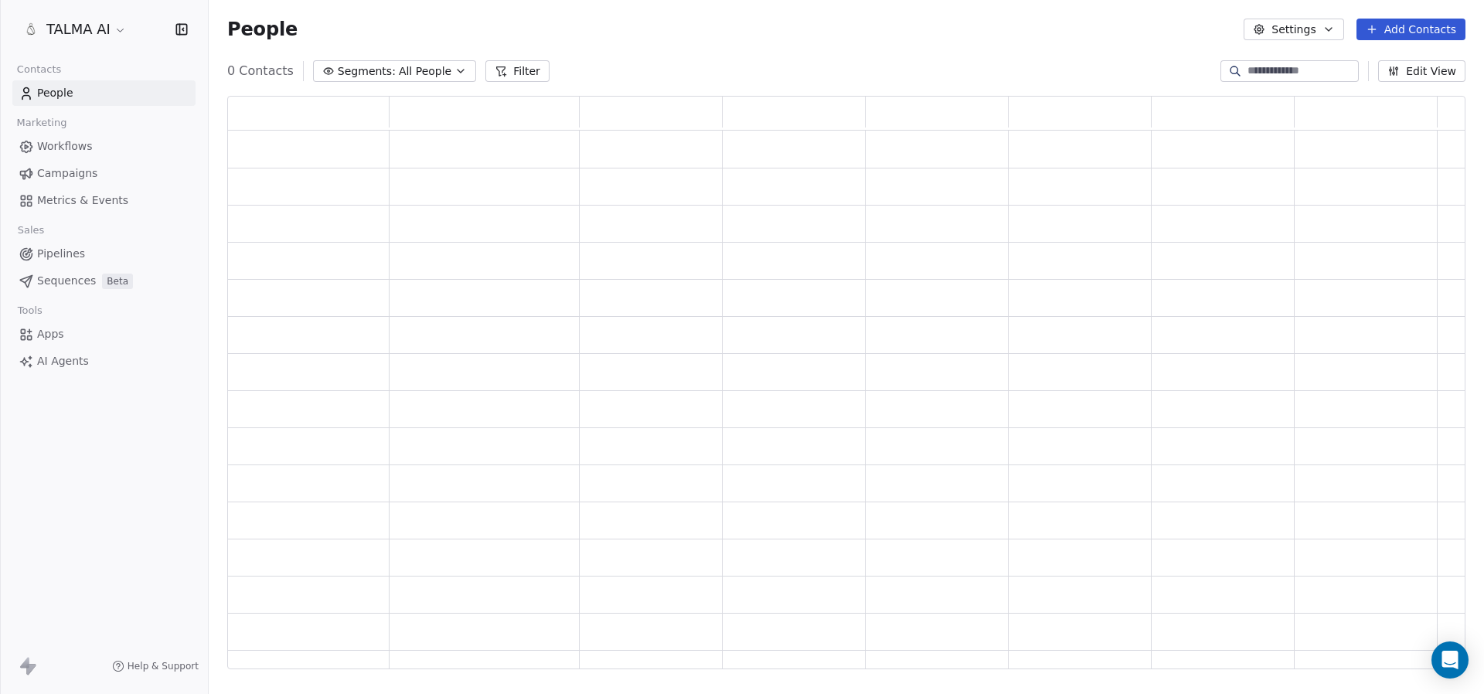
scroll to position [574, 1238]
click at [94, 30] on html "TALMA AI Contacts People Marketing Workflows Campaigns Metrics & Events Sales P…" at bounding box center [742, 347] width 1484 height 694
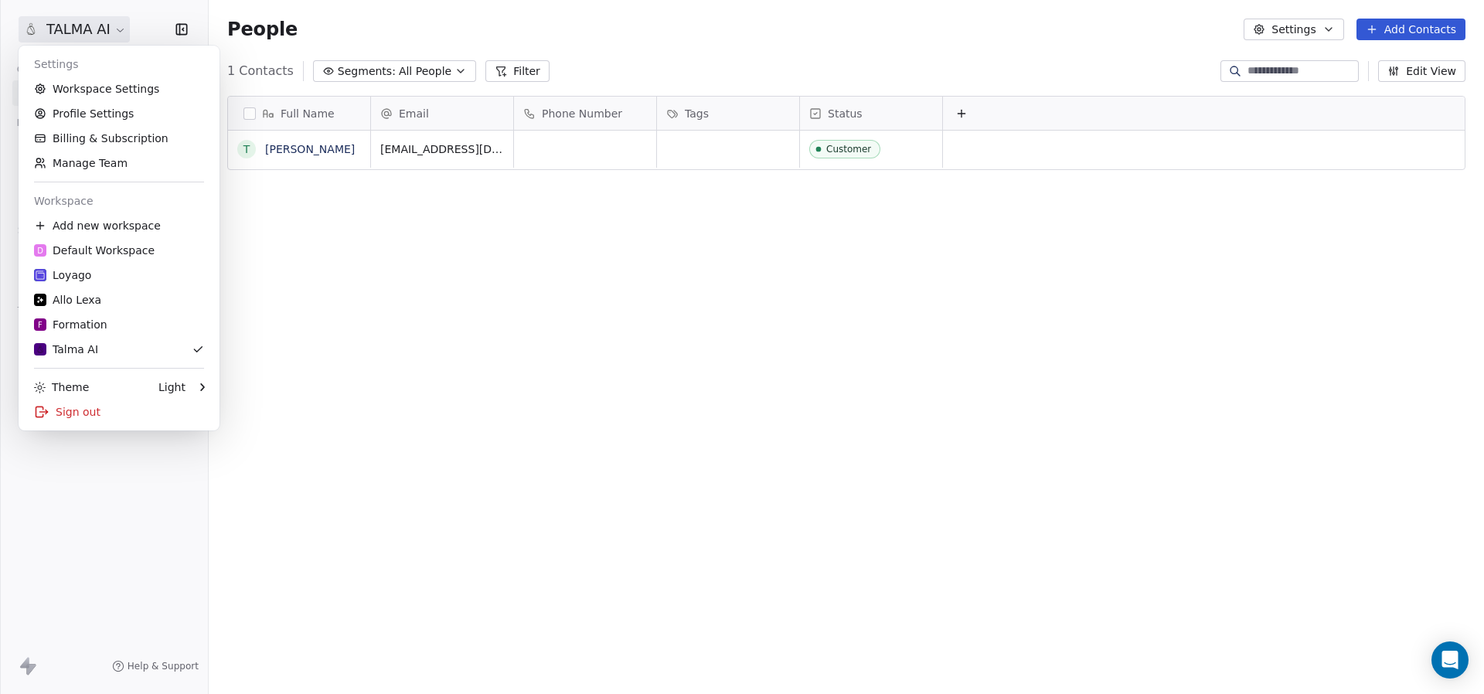
scroll to position [611, 1275]
click at [79, 87] on link "Workspace Settings" at bounding box center [119, 89] width 189 height 25
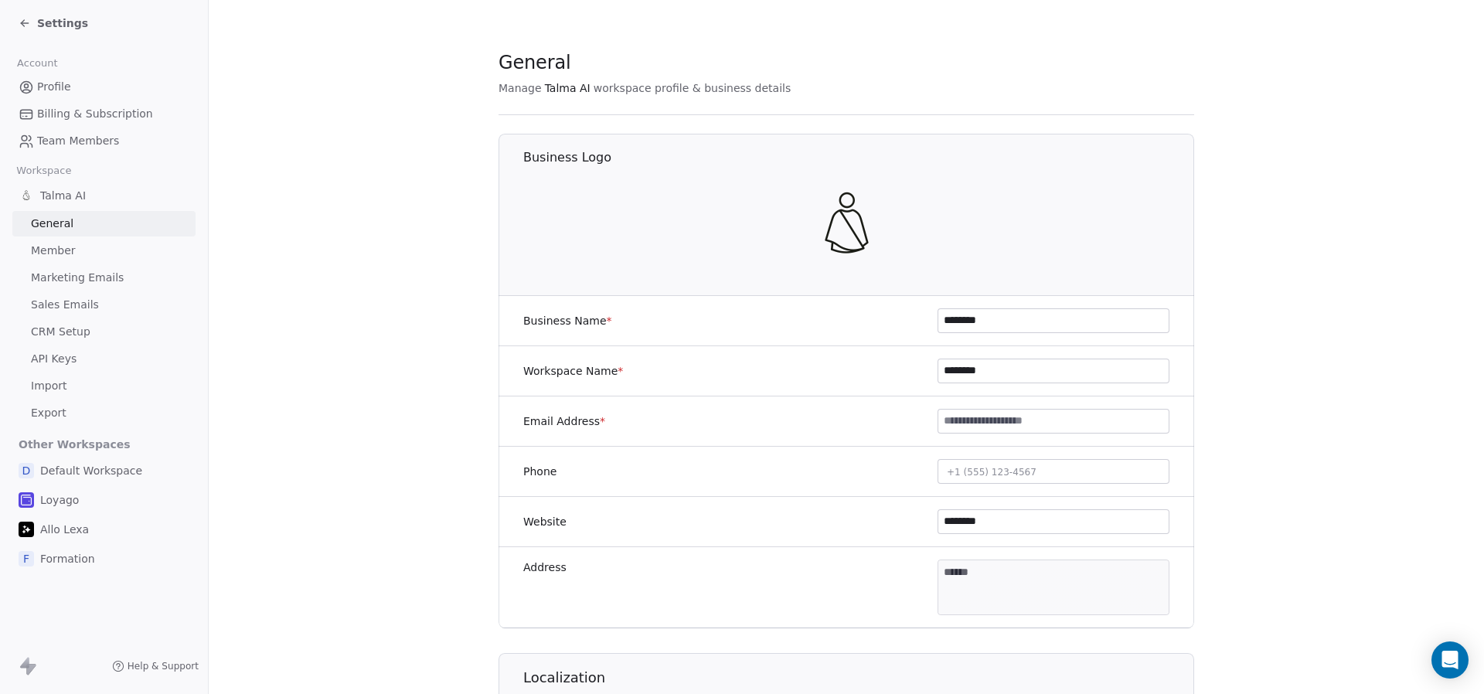
click at [64, 356] on span "API Keys" at bounding box center [54, 359] width 46 height 16
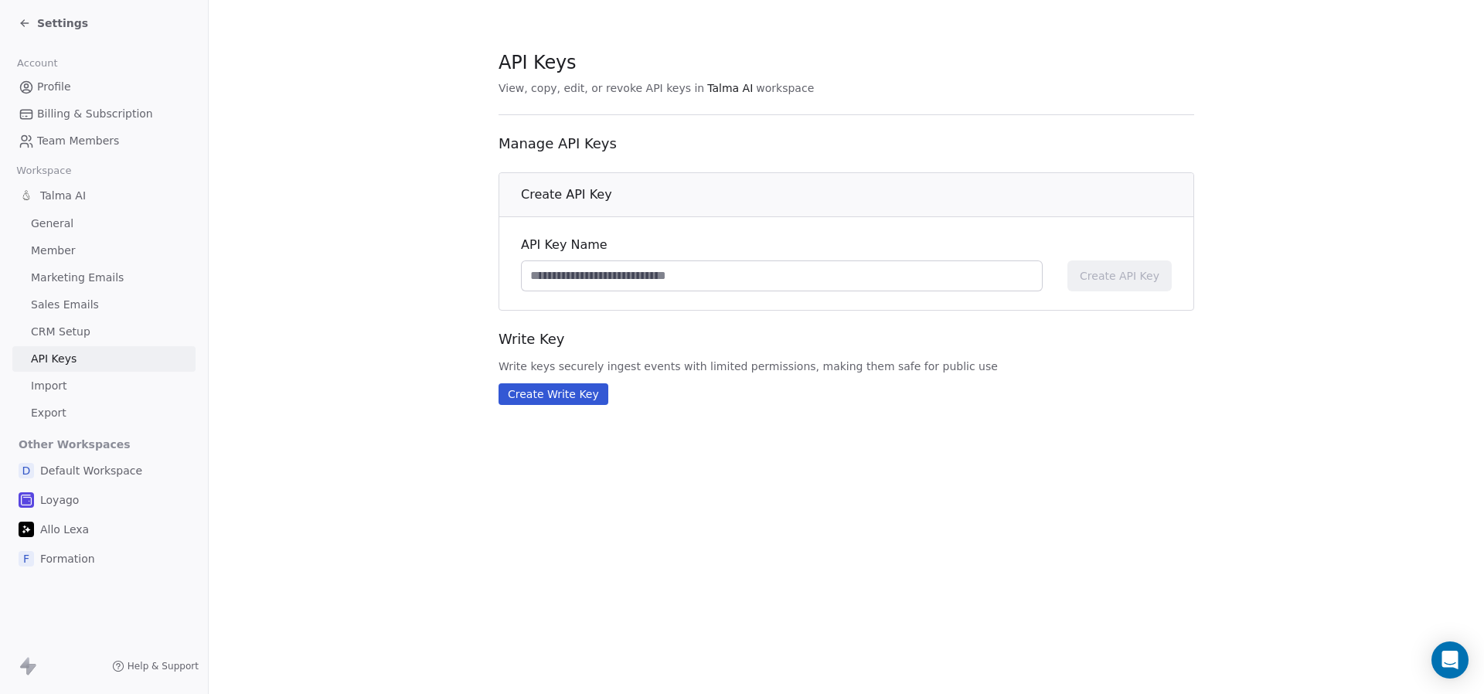
click at [70, 225] on link "General" at bounding box center [103, 224] width 183 height 26
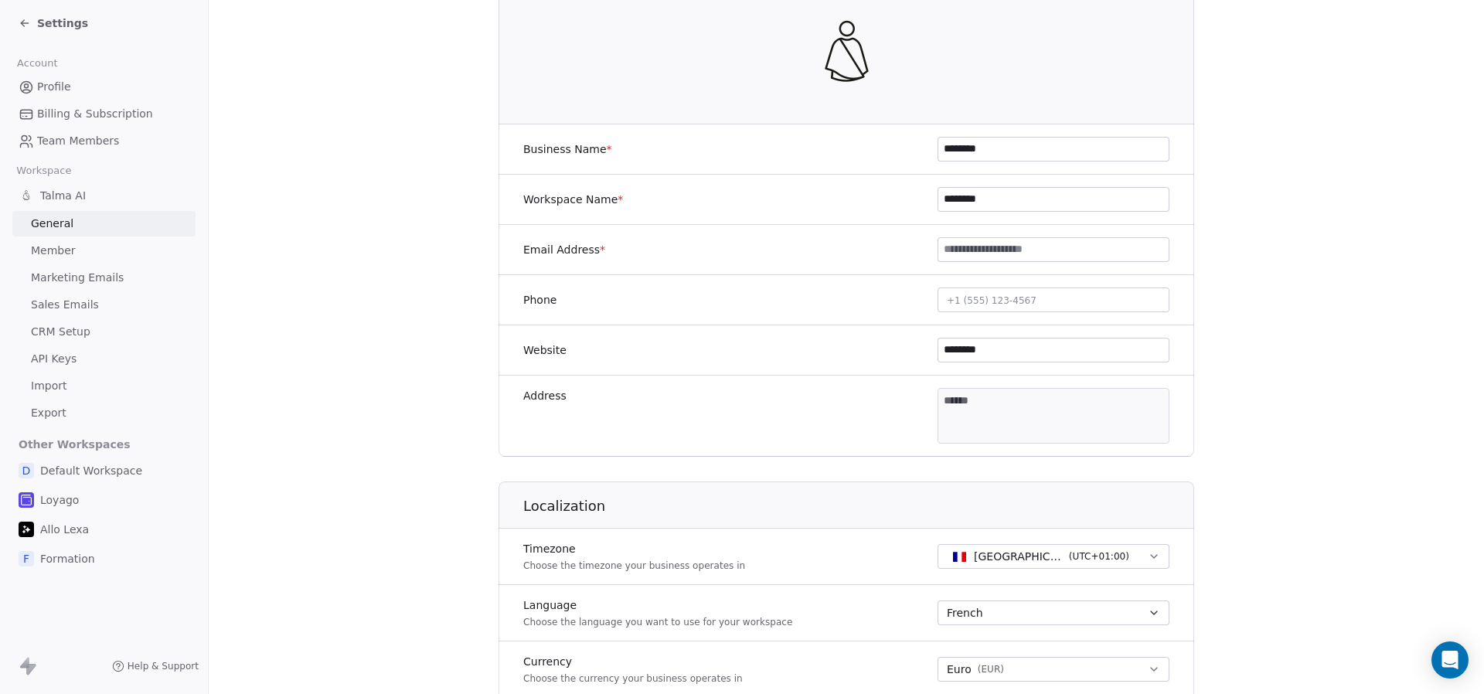
scroll to position [753, 0]
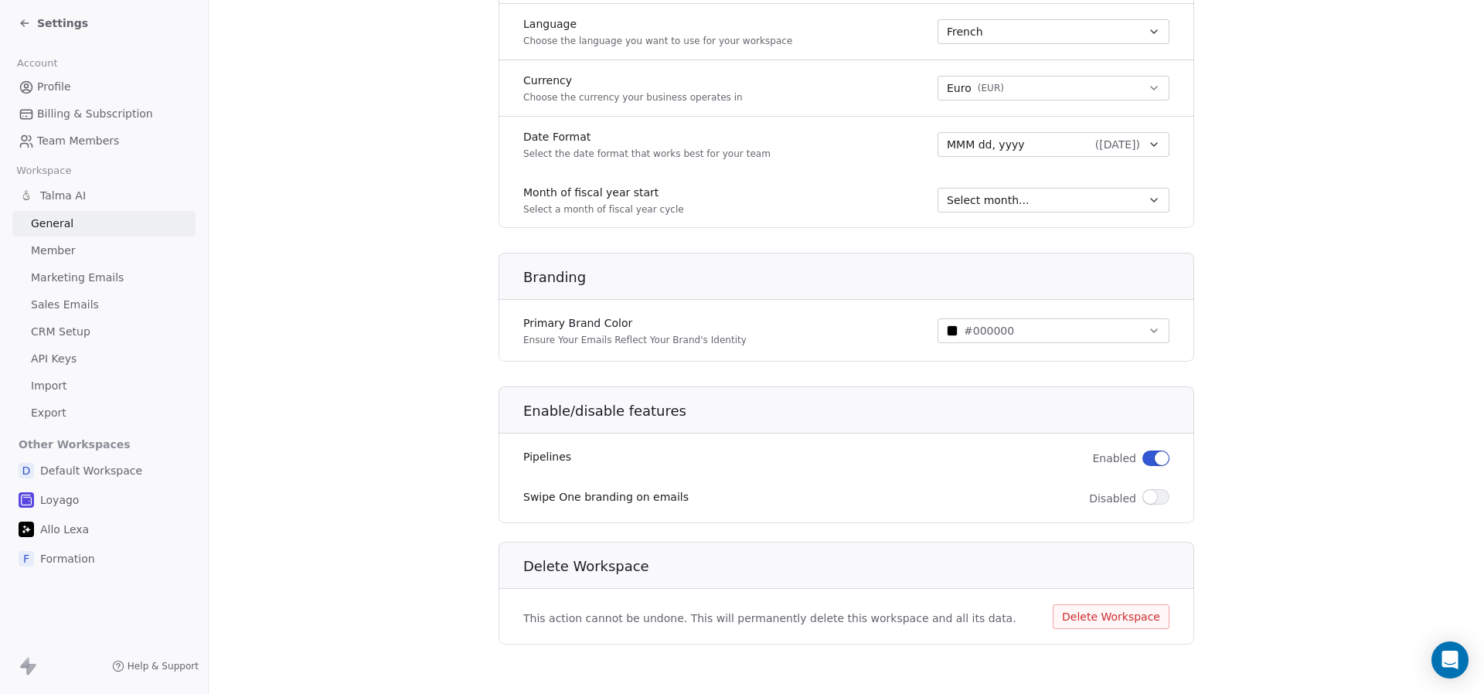
click at [75, 241] on link "Member" at bounding box center [103, 251] width 183 height 26
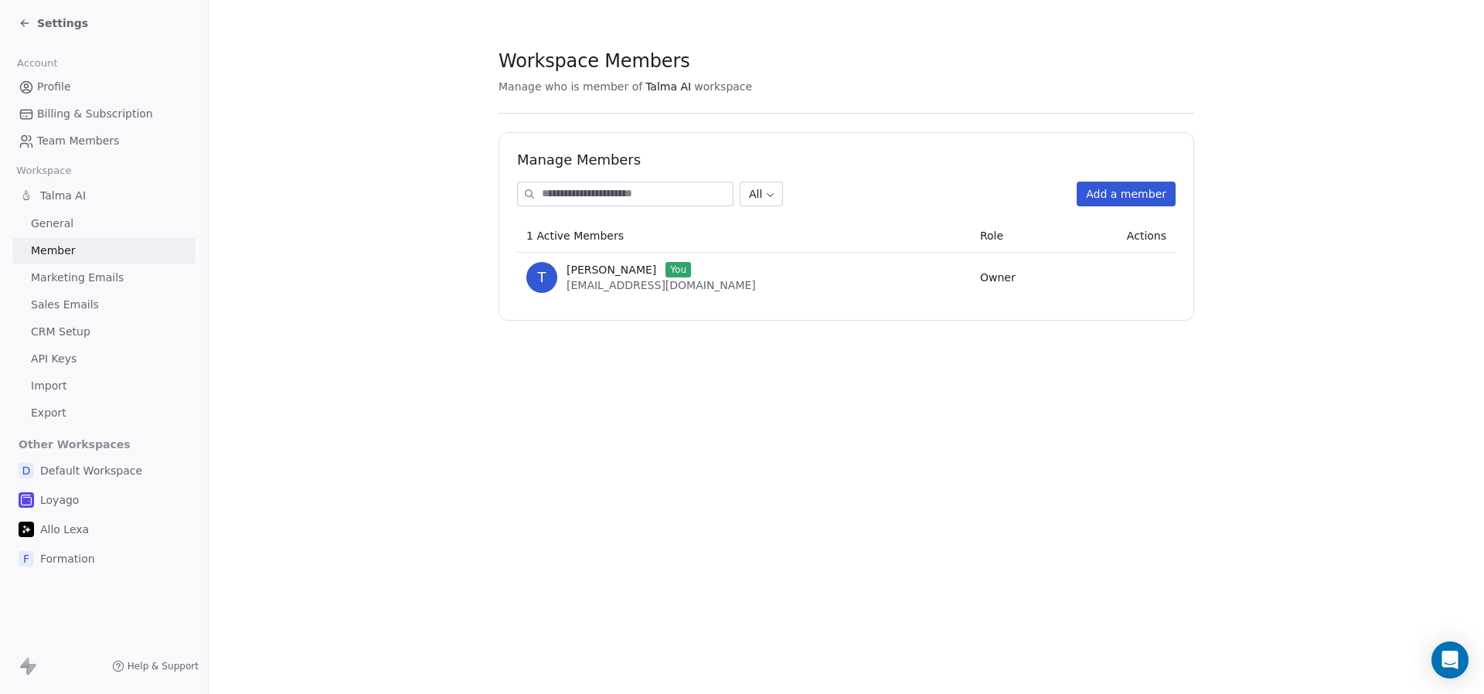
click at [70, 267] on link "Marketing Emails" at bounding box center [103, 278] width 183 height 26
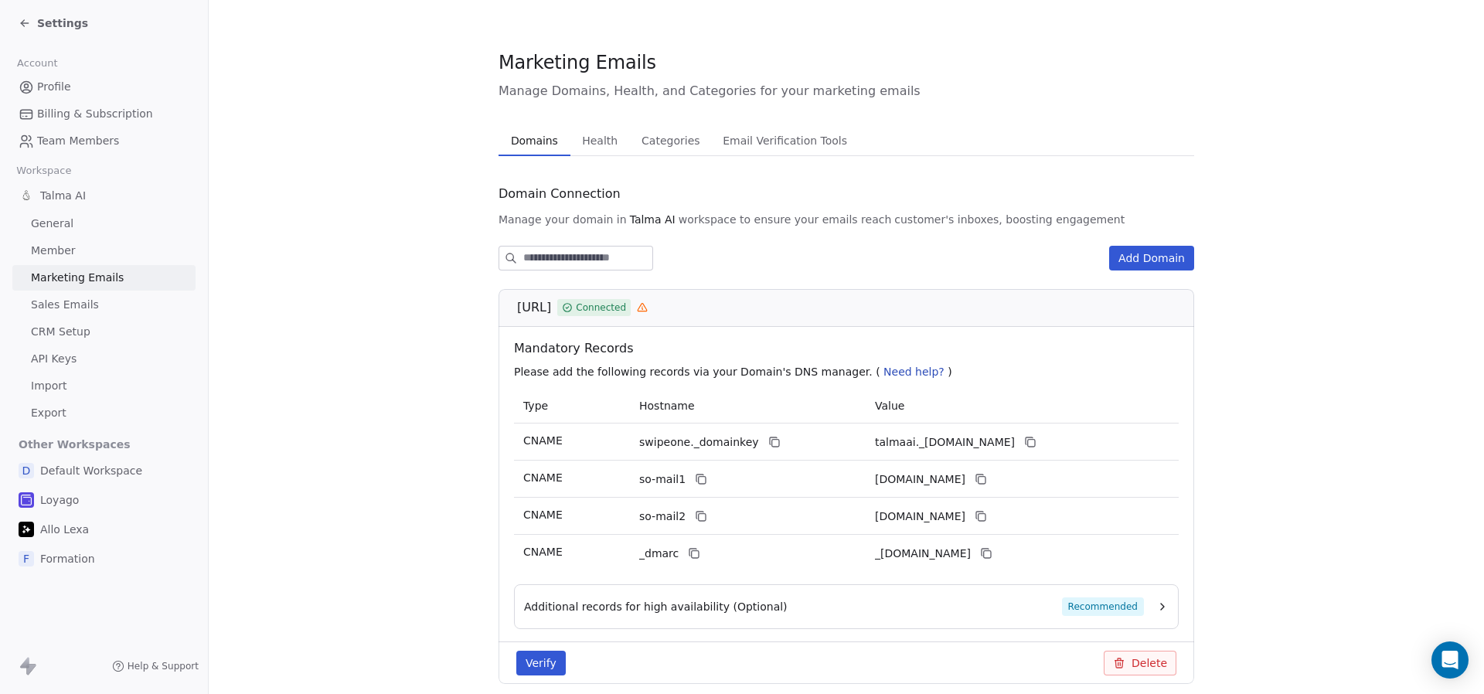
click at [61, 308] on span "Sales Emails" at bounding box center [65, 305] width 68 height 16
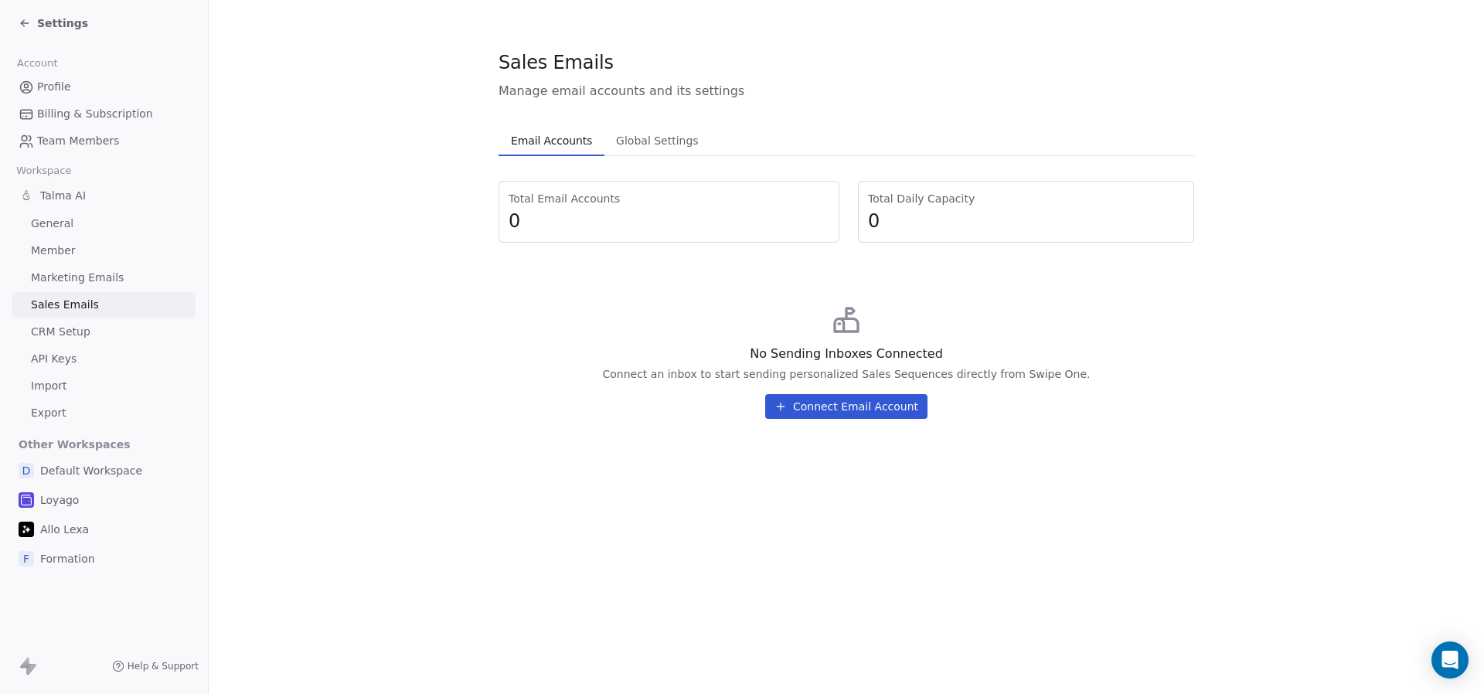
click at [62, 336] on span "CRM Setup" at bounding box center [61, 332] width 60 height 16
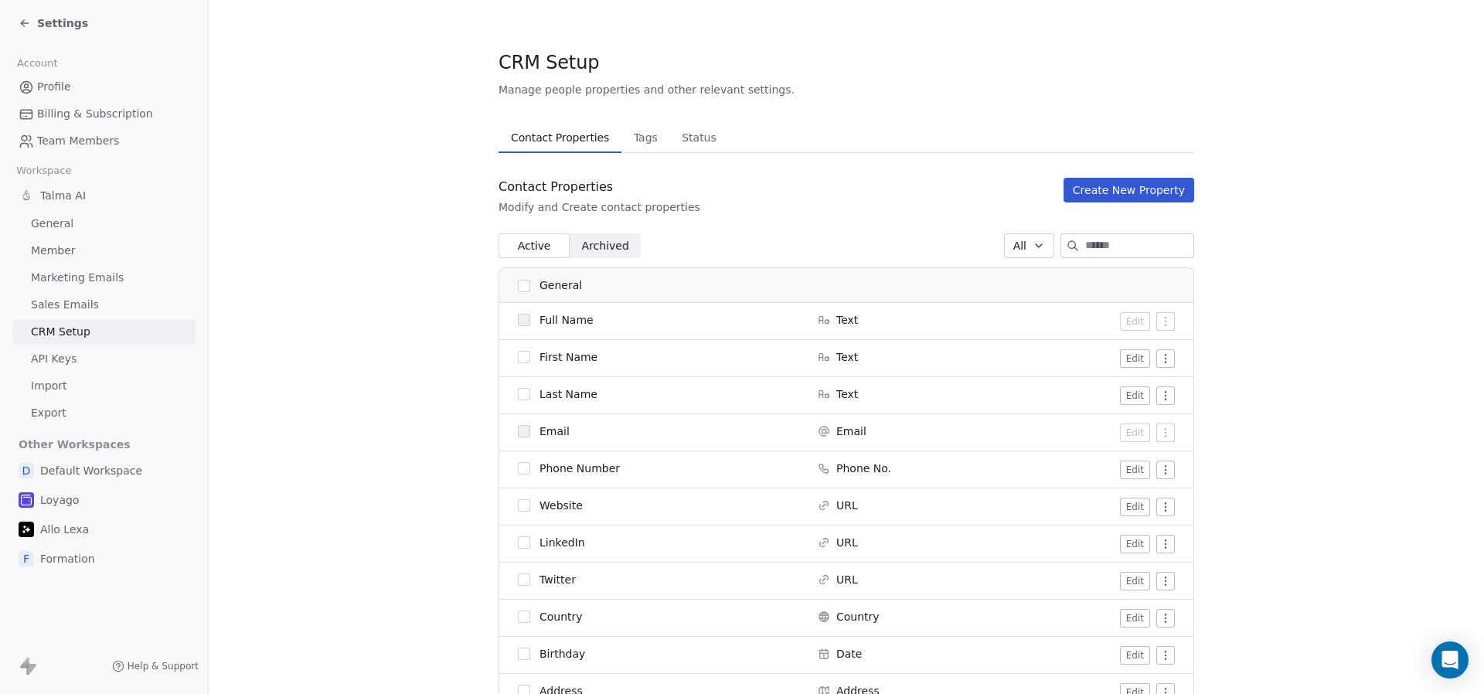
click at [649, 145] on span "Tags" at bounding box center [646, 138] width 36 height 22
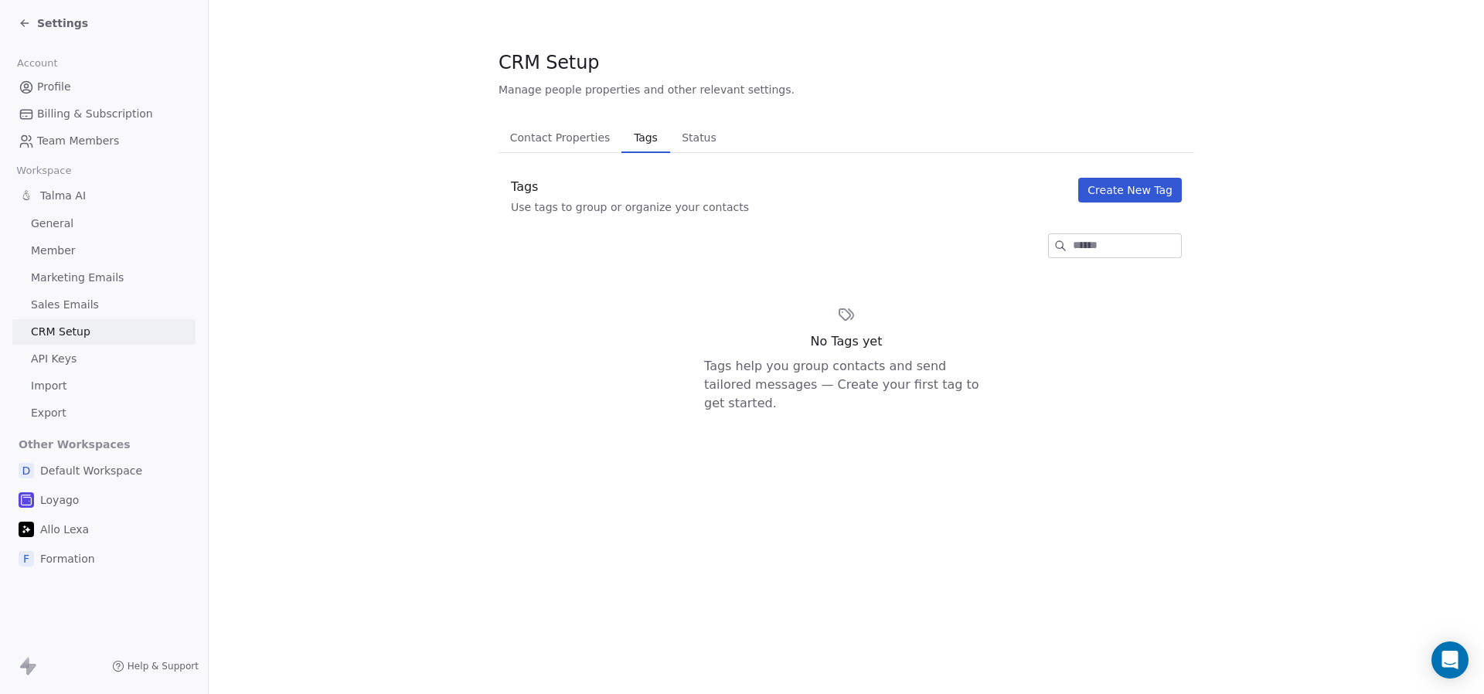
click at [678, 137] on span "Status" at bounding box center [699, 138] width 47 height 22
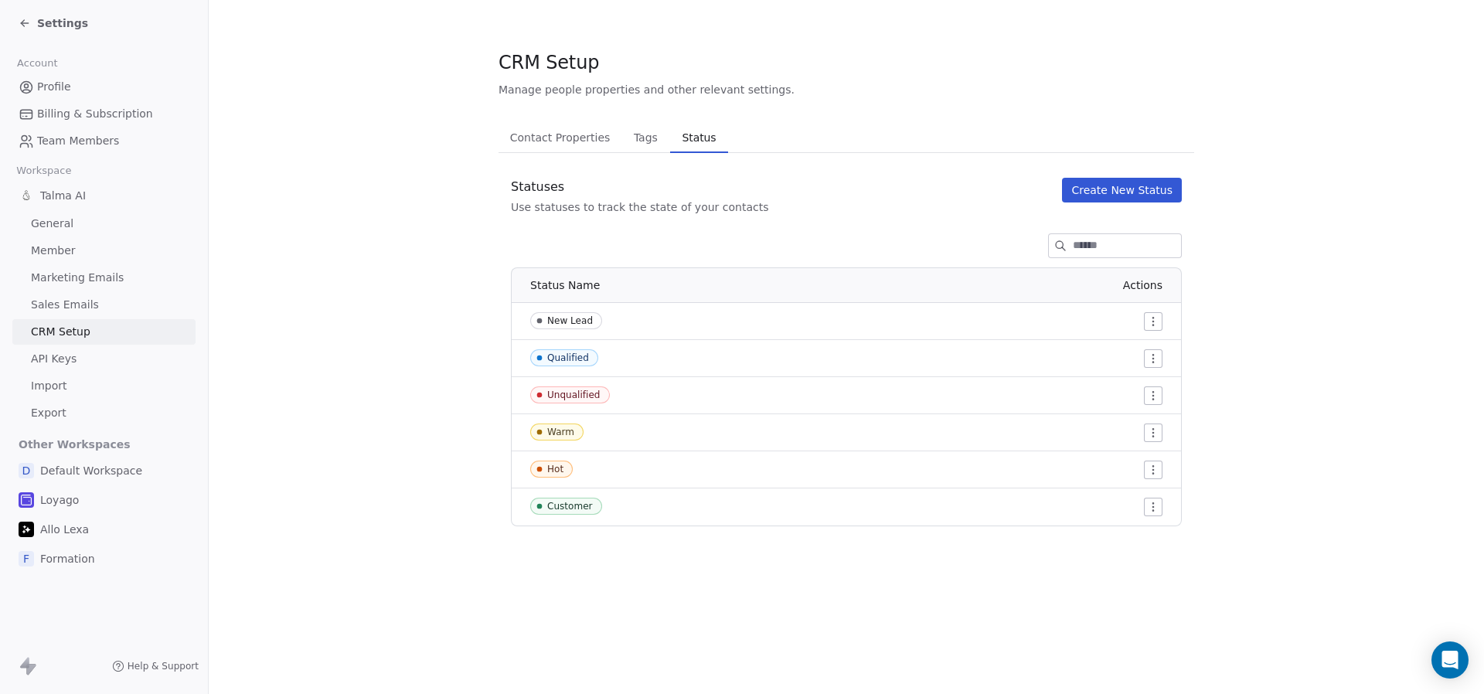
click at [569, 142] on span "Contact Properties" at bounding box center [560, 138] width 113 height 22
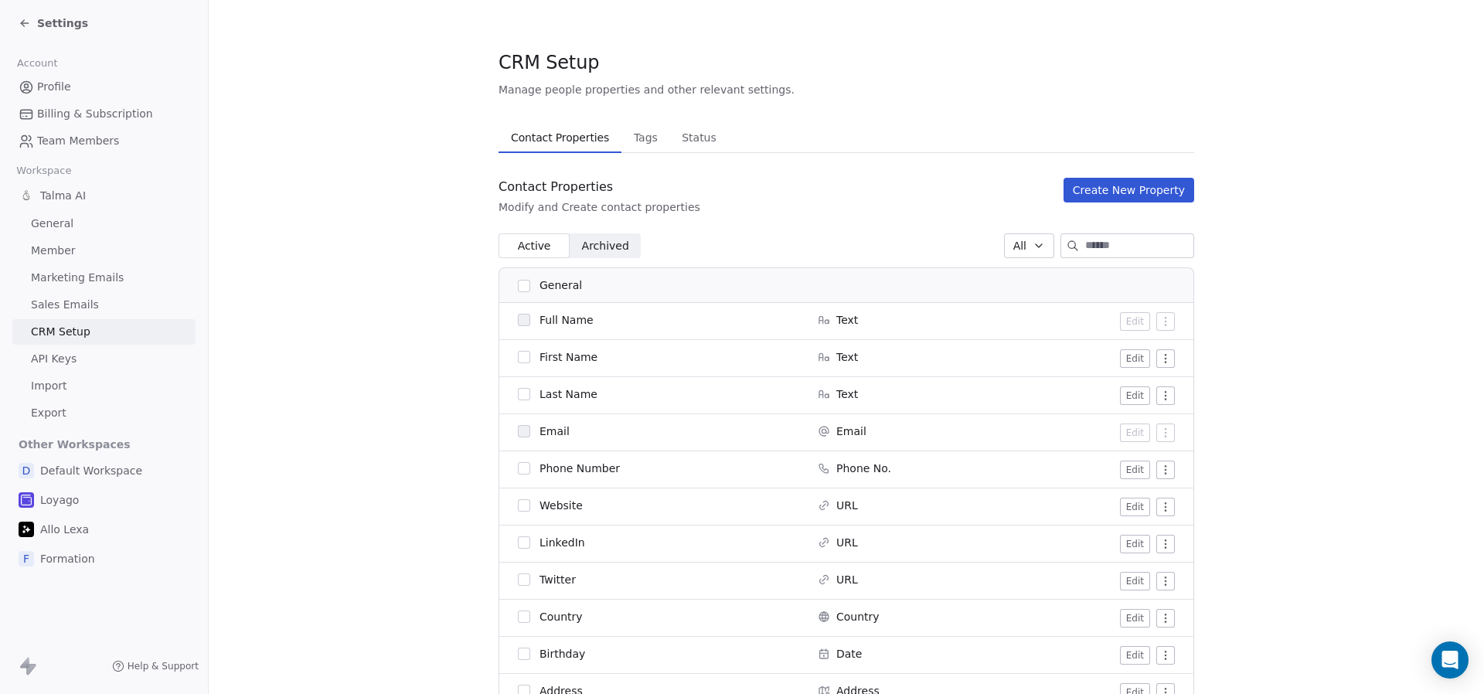
click at [60, 359] on span "API Keys" at bounding box center [54, 359] width 46 height 16
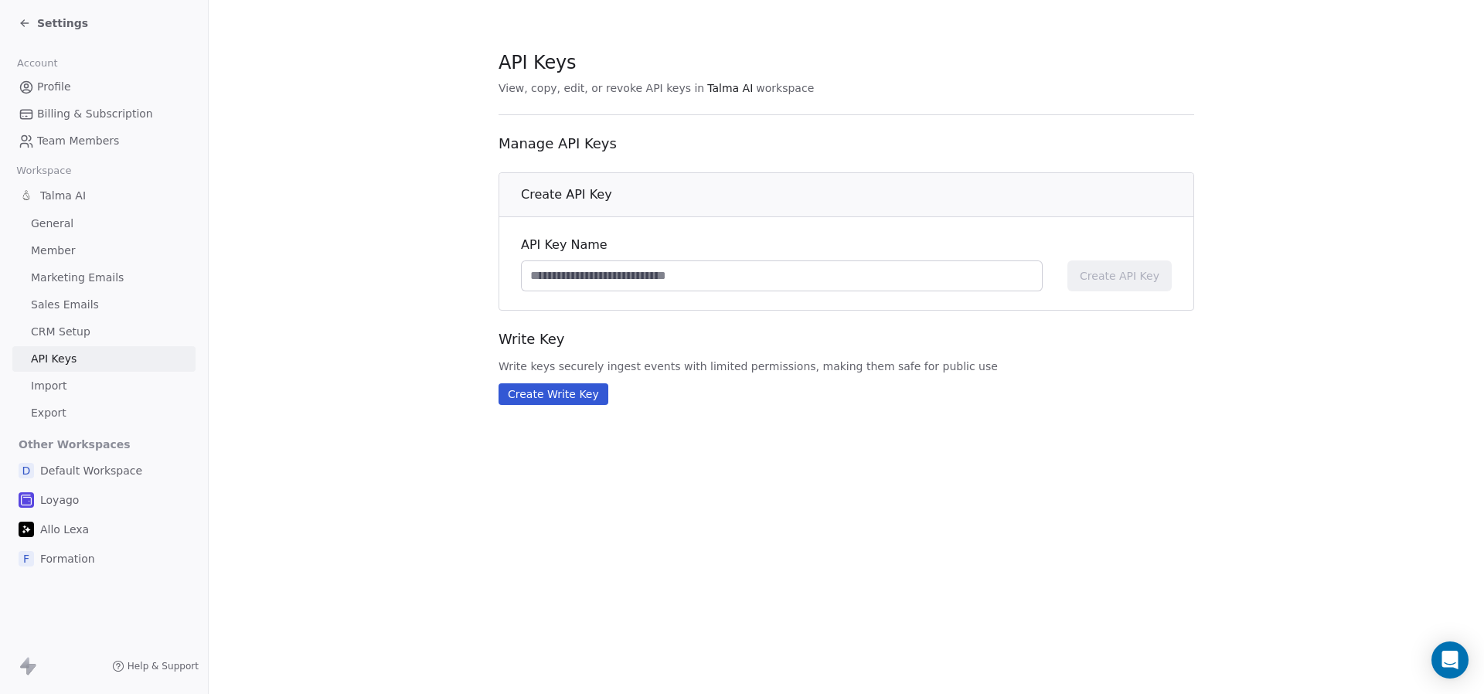
click at [798, 267] on input at bounding box center [782, 275] width 520 height 29
click at [57, 196] on span "Talma AI" at bounding box center [63, 195] width 46 height 15
click at [553, 394] on button "Create Write Key" at bounding box center [554, 394] width 110 height 22
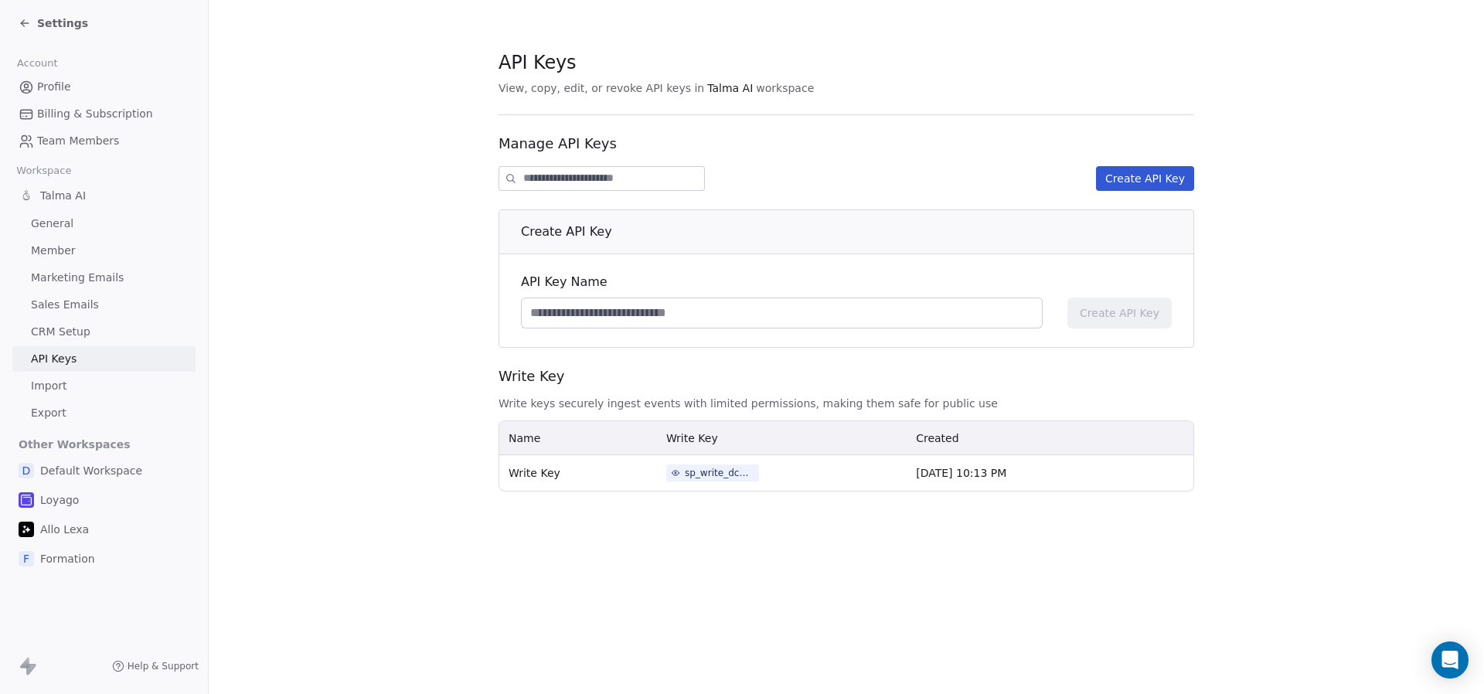
click at [535, 474] on span "Write Key" at bounding box center [535, 473] width 52 height 12
click at [596, 312] on input at bounding box center [782, 312] width 520 height 29
type input "****"
click at [1139, 309] on span "Create API Key" at bounding box center [1120, 312] width 80 height 15
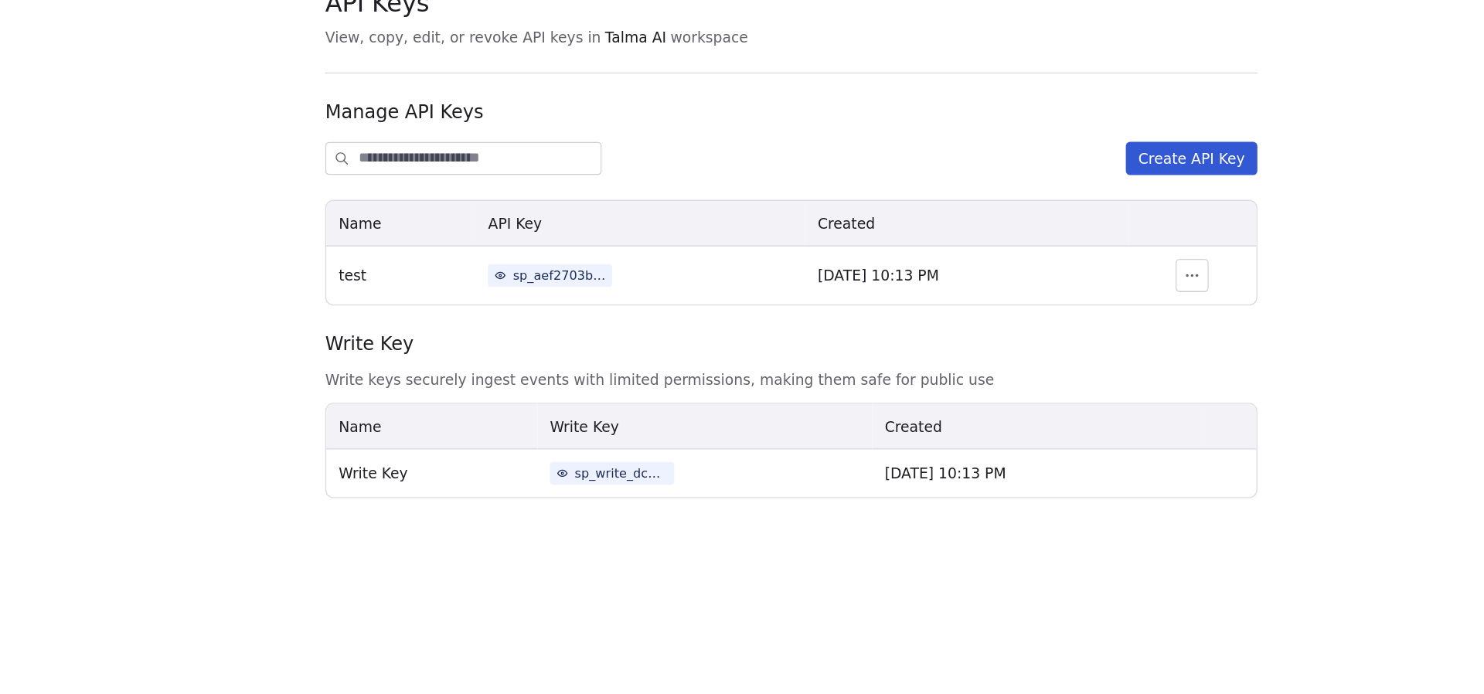
click at [1075, 376] on th "Created" at bounding box center [1029, 379] width 245 height 34
click at [686, 414] on div "sp_write_dc3cd5ce47b64ab6bf0f02355b9440a4" at bounding box center [720, 414] width 70 height 14
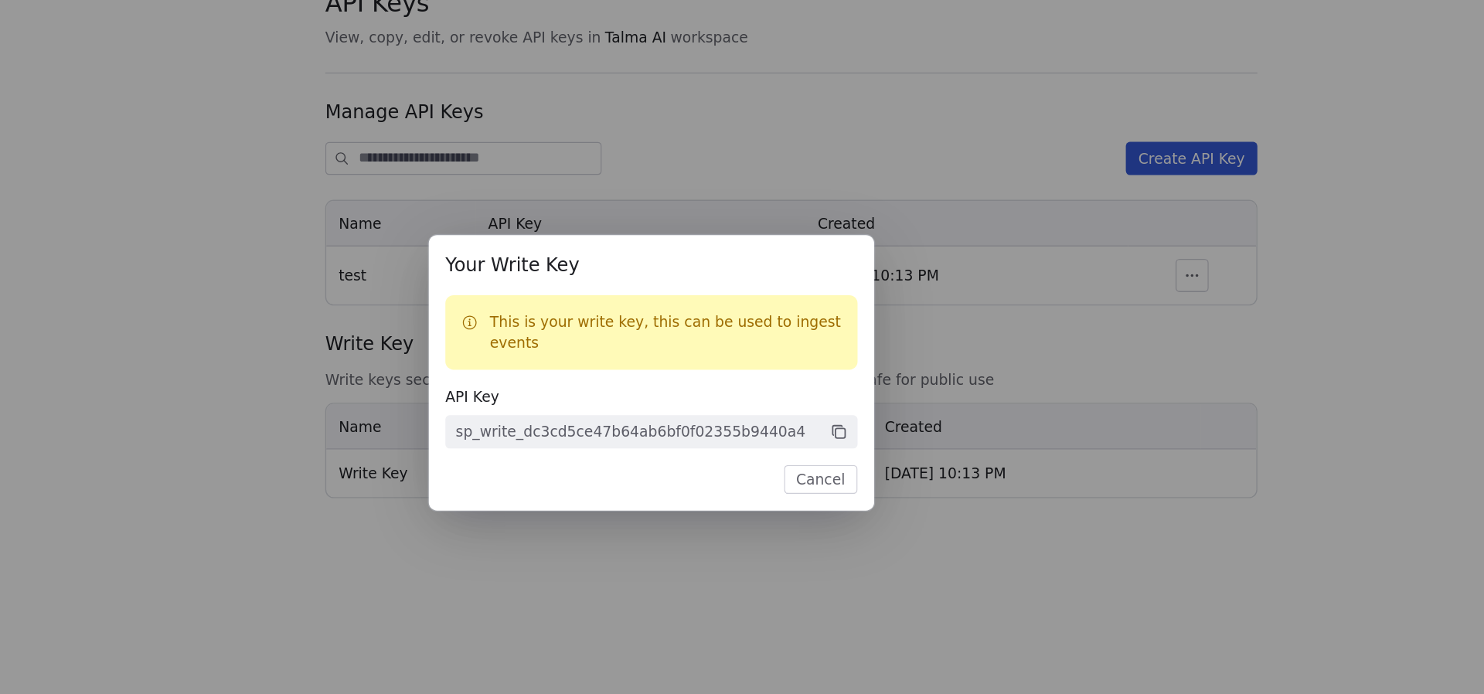
click at [690, 448] on div "Your Write Key This is your write key, this can be used to ingest events API Ke…" at bounding box center [742, 347] width 1484 height 694
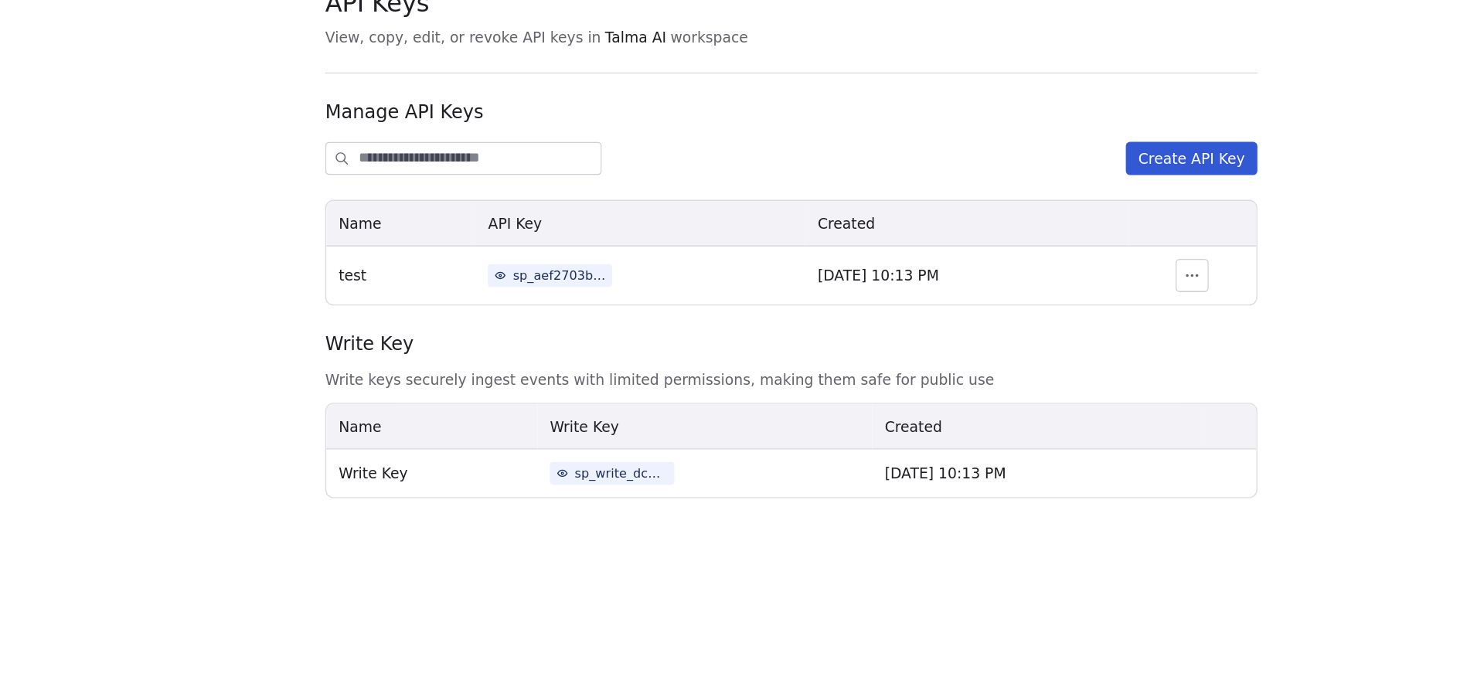
click at [660, 260] on div "sp_aef2703b9d904d778a9e0fd89bfbbda6" at bounding box center [673, 266] width 70 height 14
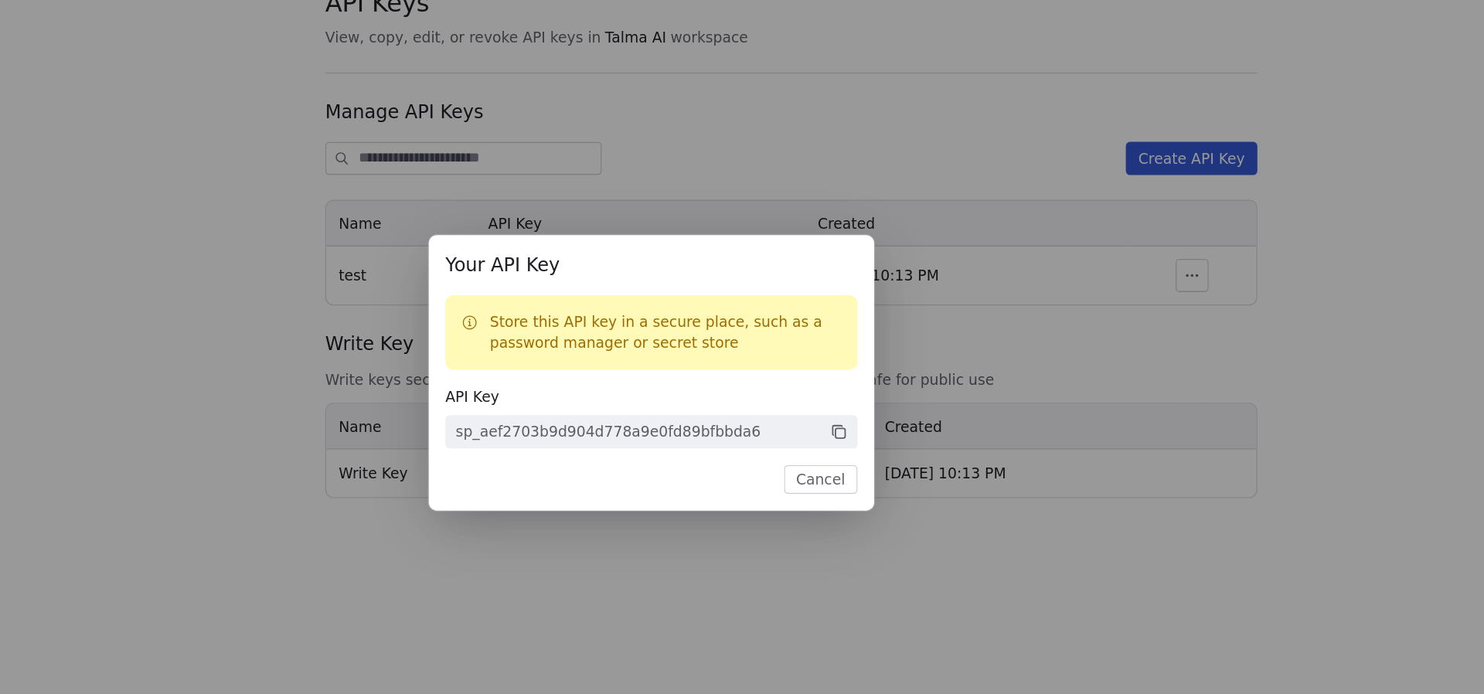
click at [730, 475] on div "Your API Key Store this API key in a secure place, such as a password manager o…" at bounding box center [742, 347] width 1484 height 694
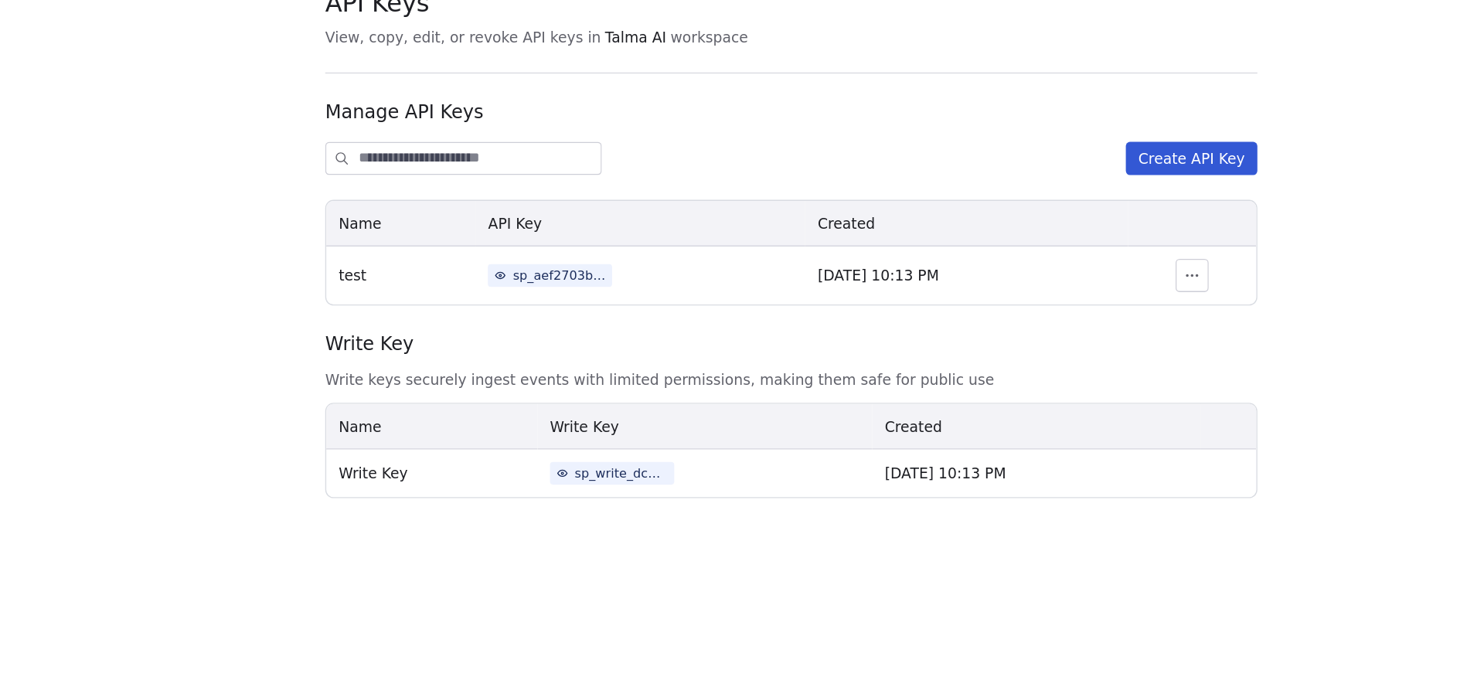
click at [658, 348] on span "Write keys securely ingest events with limited permissions, making them safe fo…" at bounding box center [847, 343] width 696 height 15
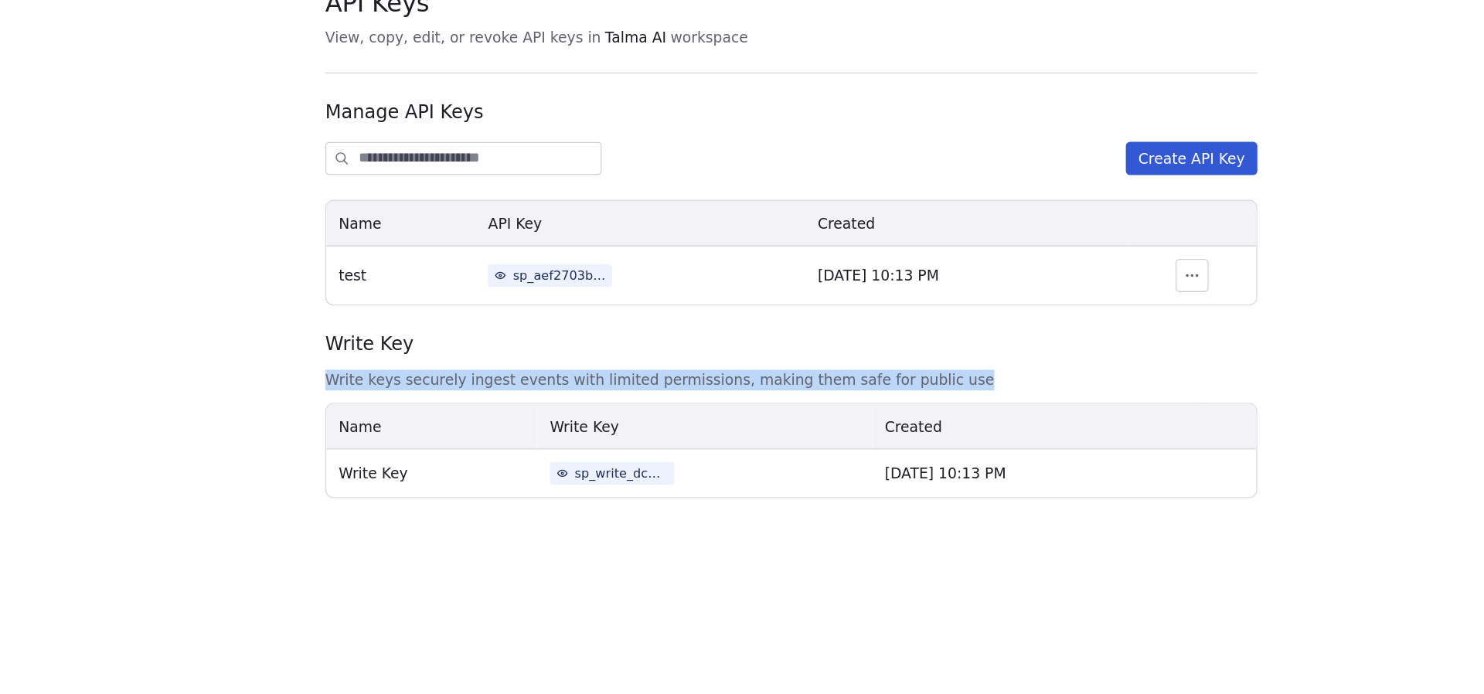
click at [658, 348] on span "Write keys securely ingest events with limited permissions, making them safe fo…" at bounding box center [847, 343] width 696 height 15
click at [648, 351] on div at bounding box center [648, 351] width 0 height 0
click at [661, 351] on span "Write keys securely ingest events with limited permissions, making them safe fo…" at bounding box center [847, 343] width 696 height 15
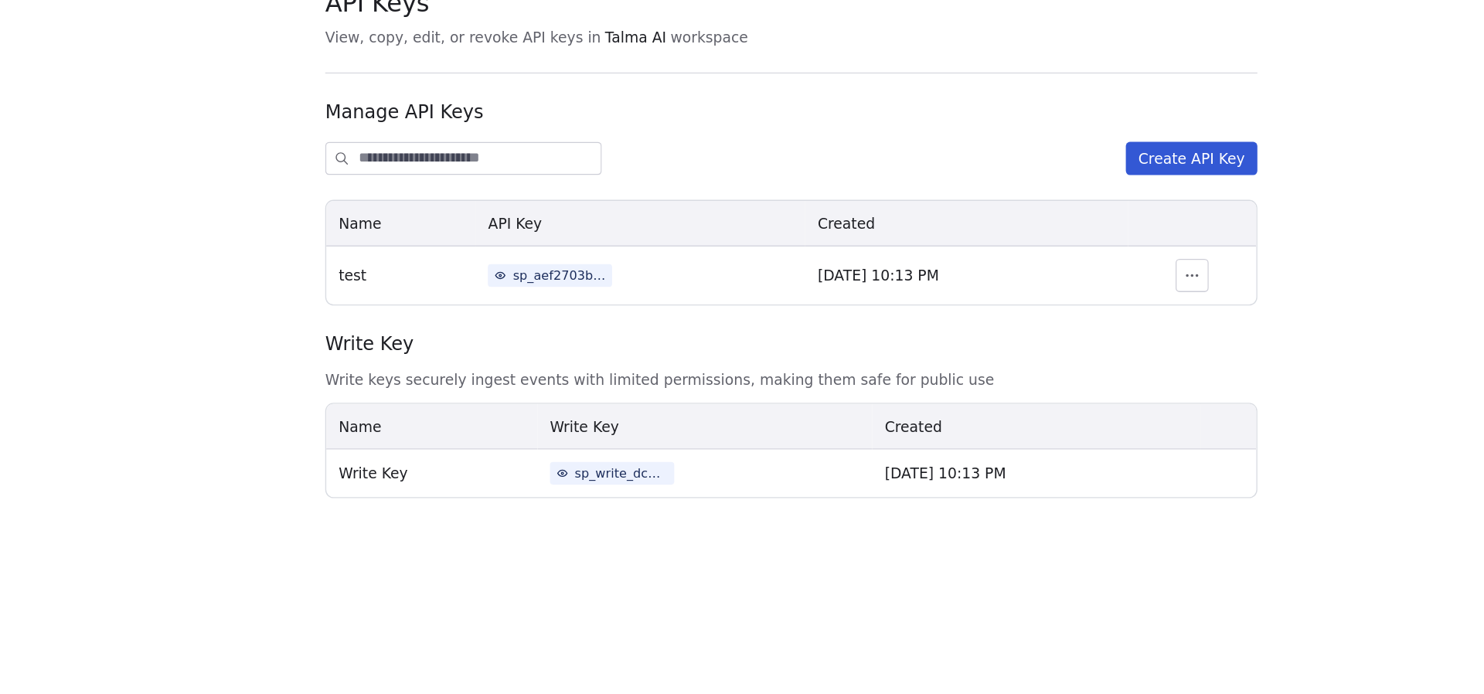
click at [1165, 184] on button "Create API Key" at bounding box center [1145, 178] width 98 height 25
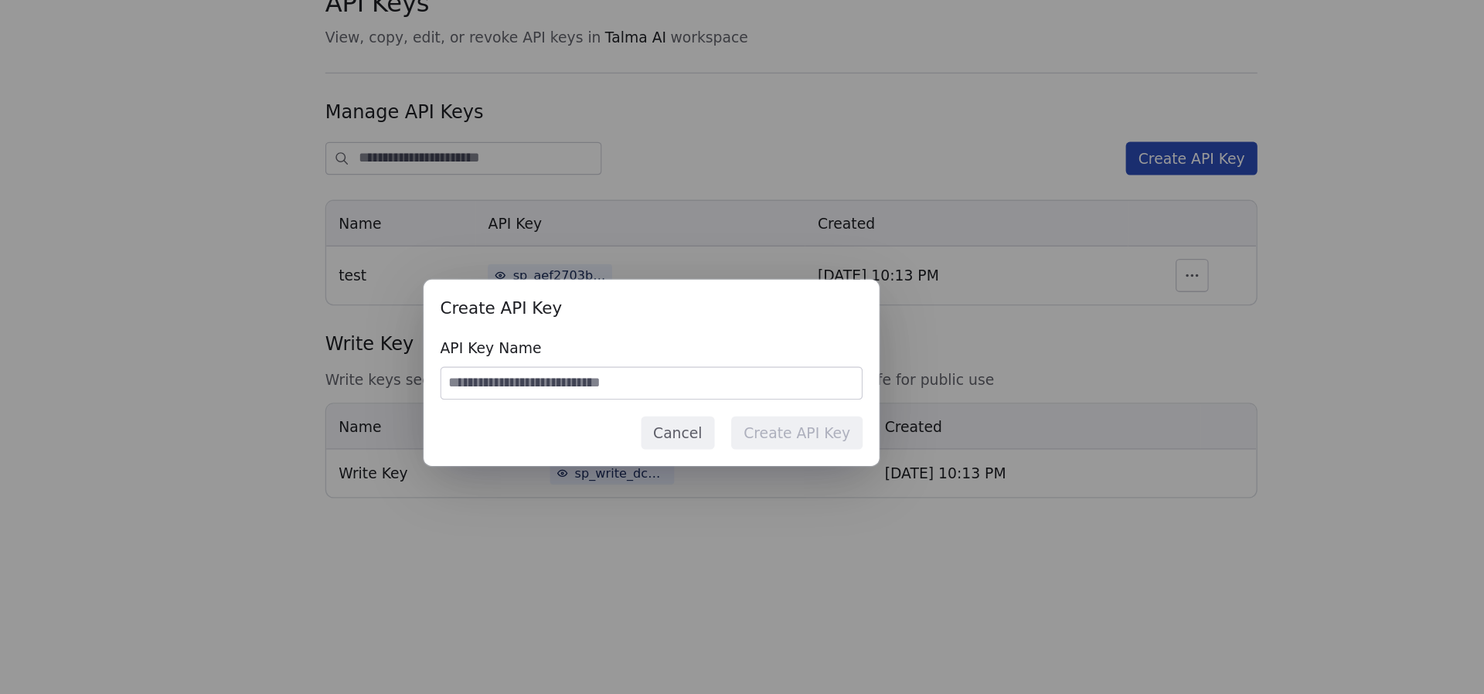
click at [1004, 243] on div "Create API Key API Key Name Cancel Create API Key" at bounding box center [742, 347] width 1484 height 694
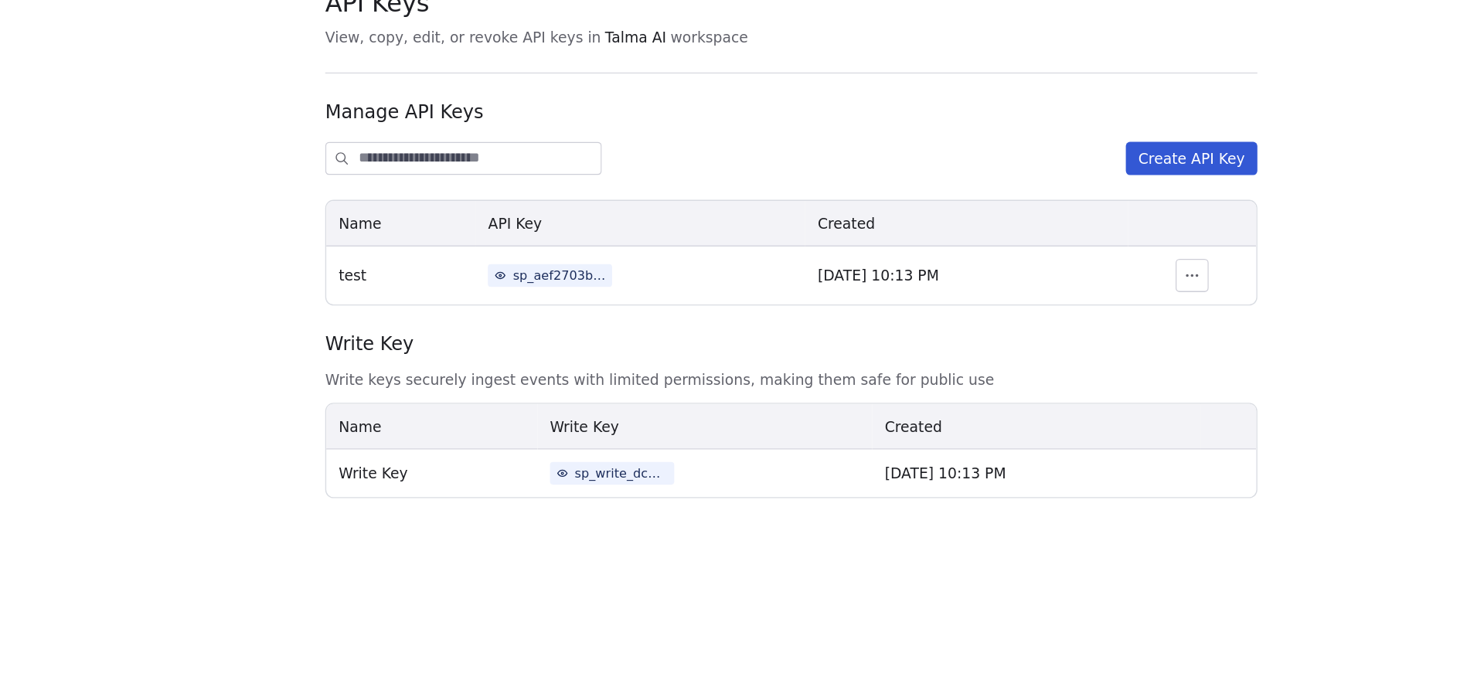
click at [641, 271] on div "sp_aef2703b9d904d778a9e0fd89bfbbda6" at bounding box center [673, 266] width 70 height 14
click at [742, 213] on div "Your API Key Store this API key in a secure place, such as a password manager o…" at bounding box center [742, 347] width 1484 height 694
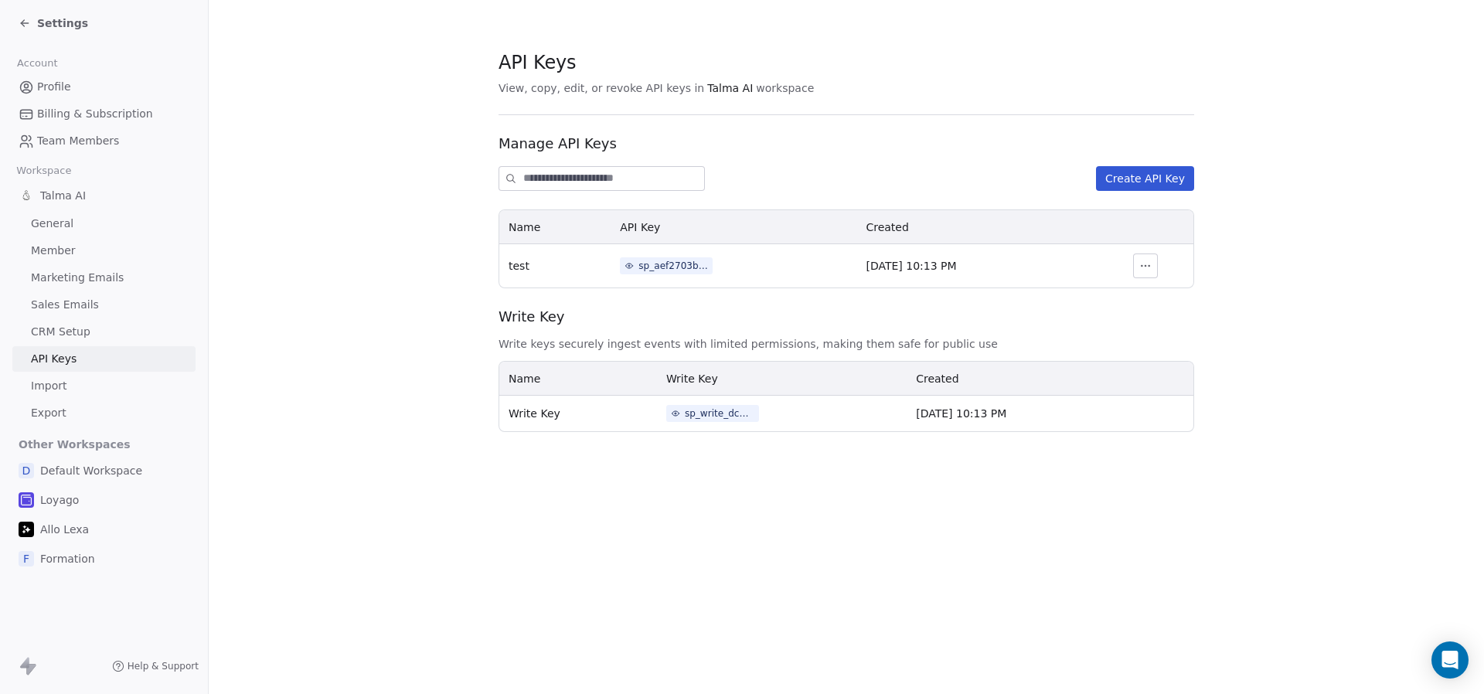
click at [657, 264] on div "sp_aef2703b9d904d778a9e0fd89bfbbda6" at bounding box center [673, 266] width 70 height 14
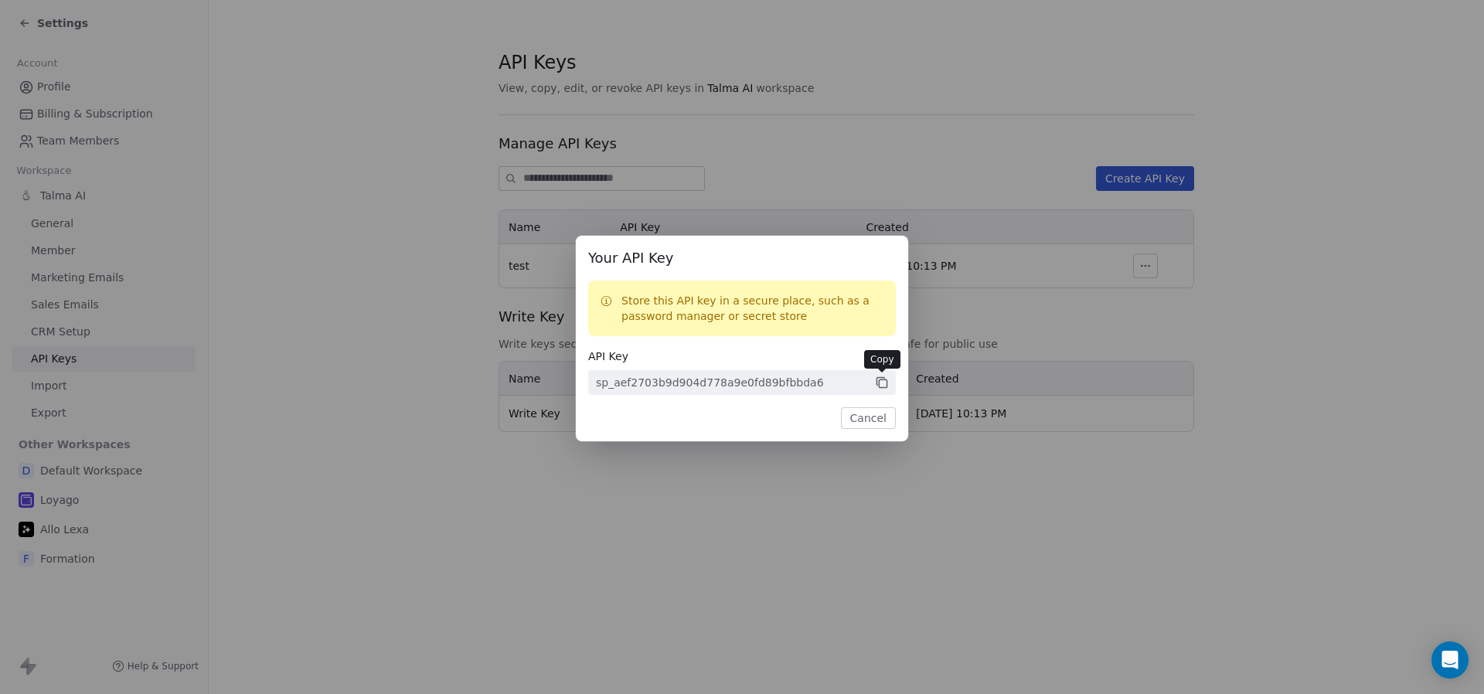
click at [881, 380] on icon at bounding box center [883, 384] width 8 height 8
click at [918, 206] on div "Your API Key Store this API key in a secure place, such as a password manager o…" at bounding box center [742, 347] width 1484 height 694
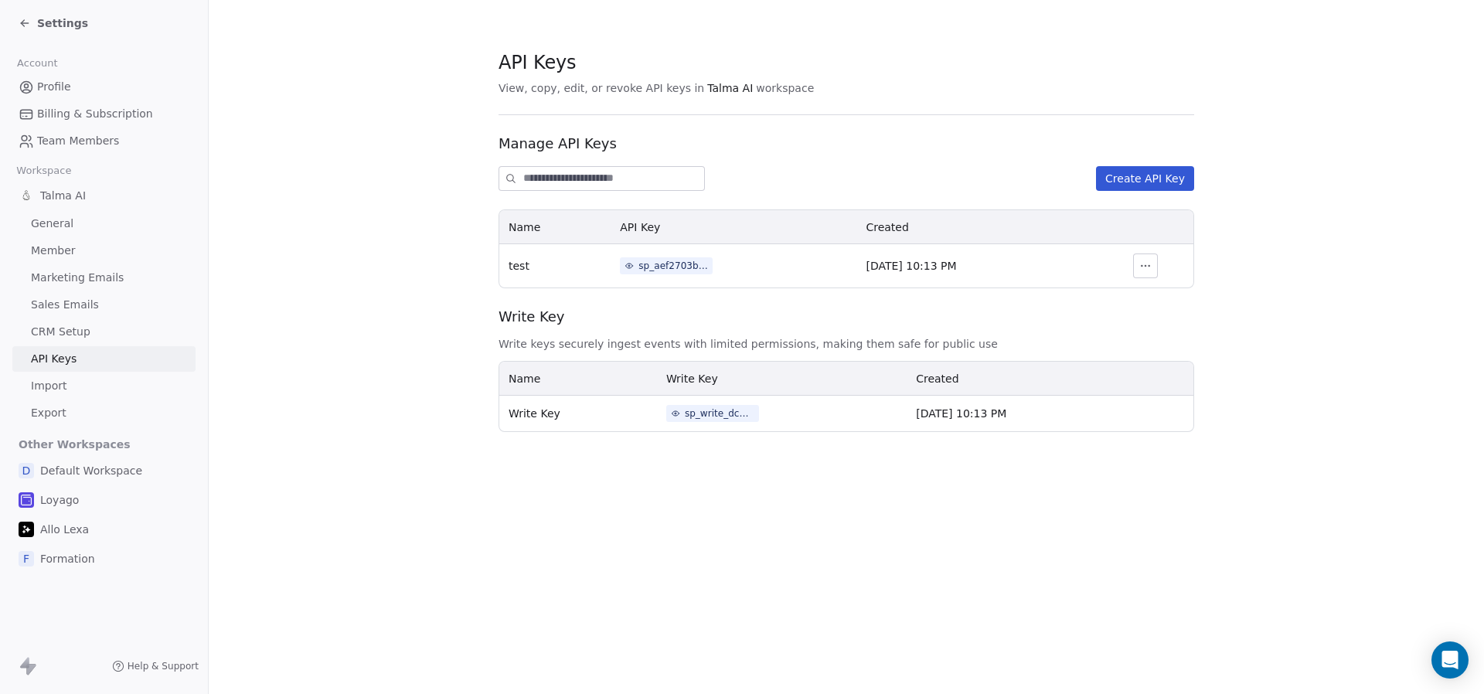
click at [34, 26] on div "Settings" at bounding box center [54, 22] width 70 height 15
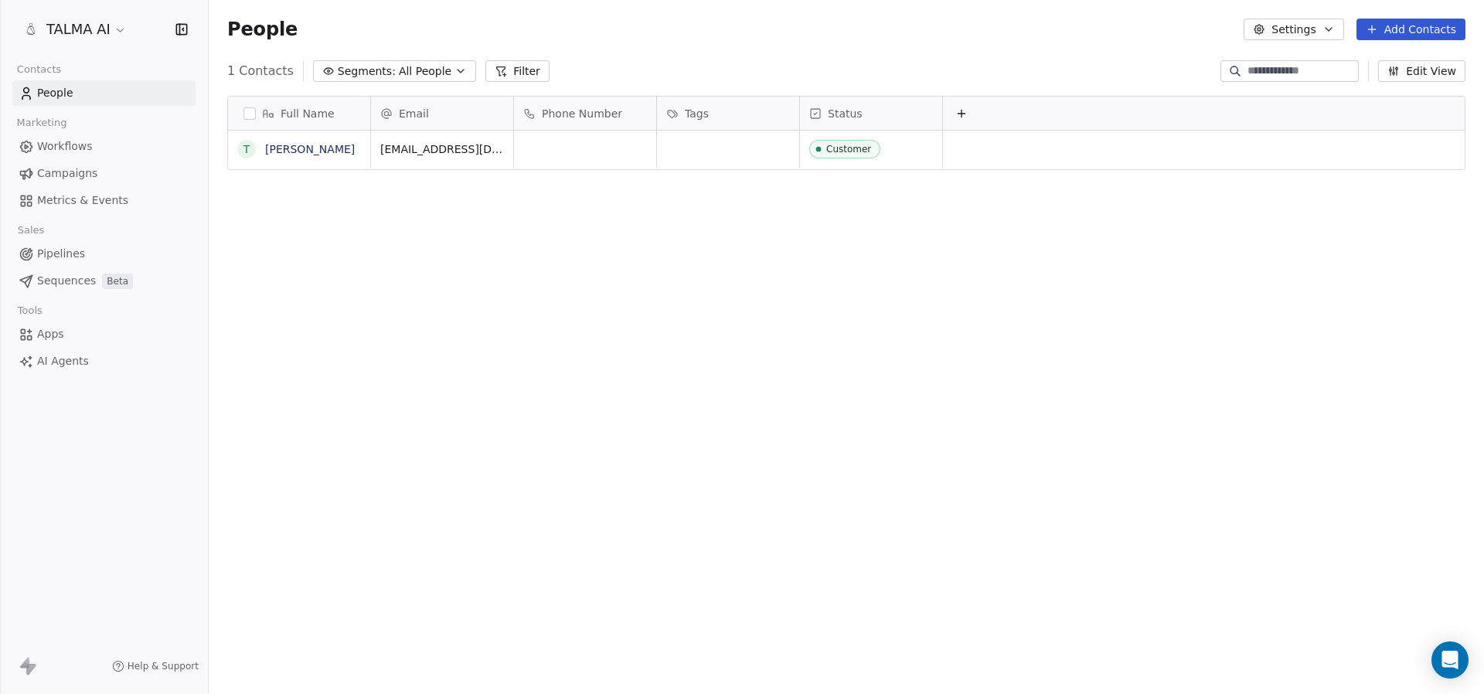
scroll to position [611, 1275]
click at [577, 147] on icon "grid" at bounding box center [583, 147] width 12 height 12
click at [573, 152] on div "grid" at bounding box center [585, 149] width 142 height 37
type input "**********"
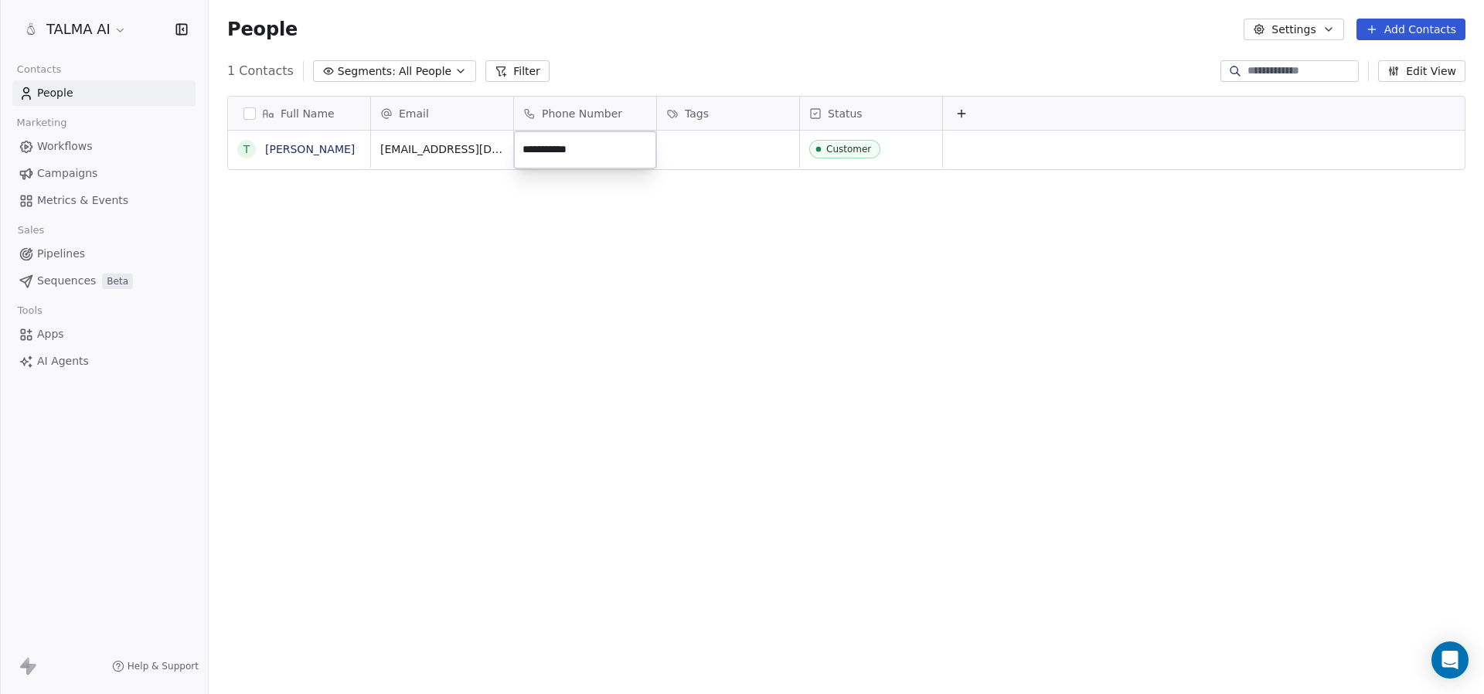
click at [562, 222] on html "**********" at bounding box center [742, 347] width 1484 height 694
click at [529, 156] on span "33631867709" at bounding box center [571, 148] width 94 height 15
click at [529, 156] on input "**********" at bounding box center [585, 149] width 136 height 31
type input "**********"
click at [538, 252] on html "TALMA AI Contacts People Marketing Workflows Campaigns Metrics & Events Sales P…" at bounding box center [742, 347] width 1484 height 694
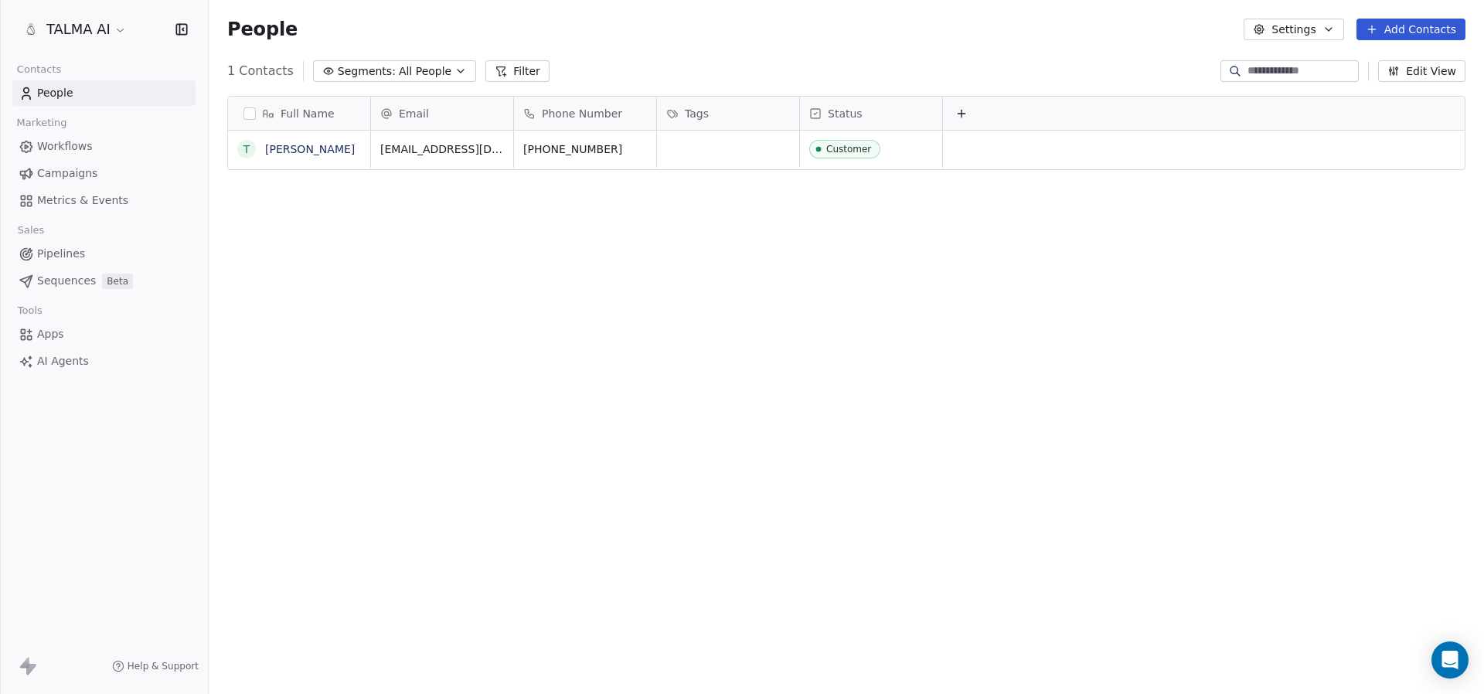
click at [533, 294] on div "Full Name T Titouan Albouy Email Phone Number Tags Status titouan@tacl-group.co…" at bounding box center [846, 388] width 1275 height 611
click at [49, 140] on span "Workflows" at bounding box center [65, 146] width 56 height 16
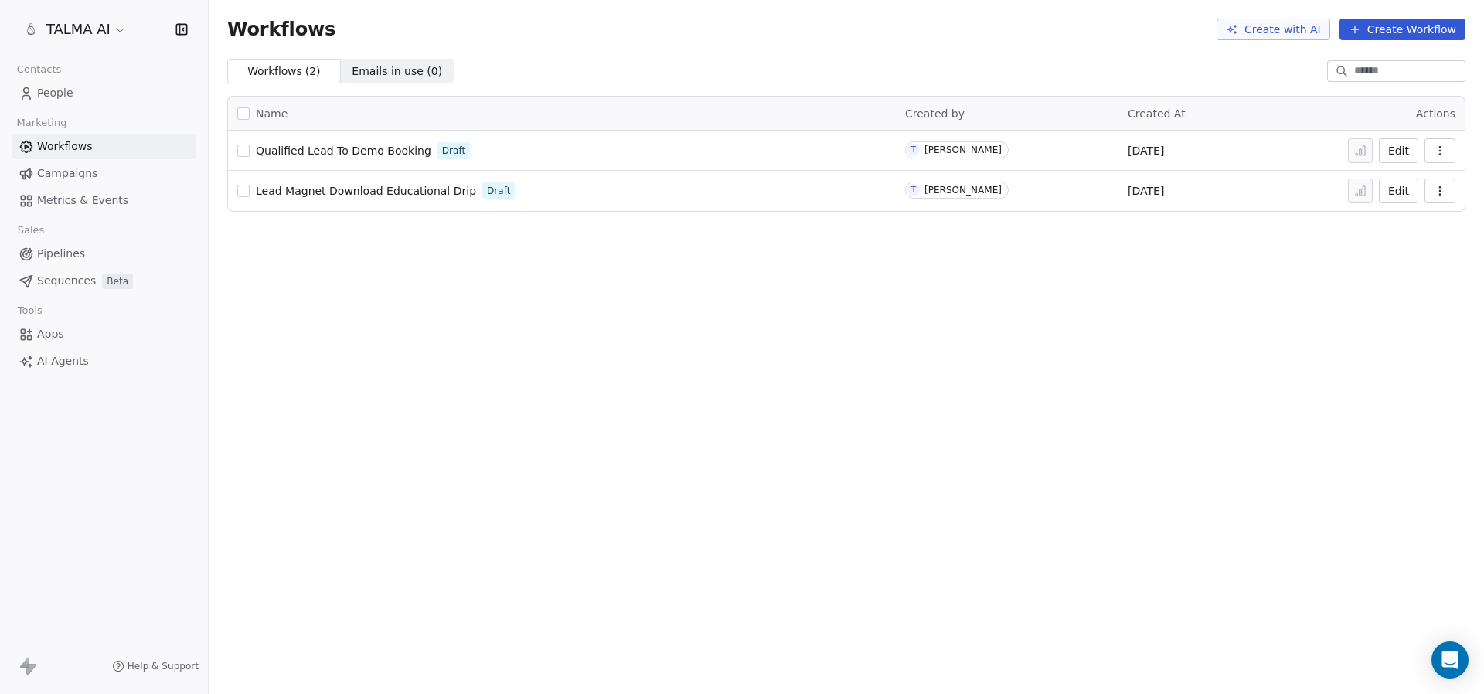
click at [330, 152] on span "Qualified Lead To Demo Booking" at bounding box center [343, 151] width 175 height 12
click at [371, 159] on div "Qualified Lead To Demo Booking Draft" at bounding box center [561, 151] width 649 height 22
click at [369, 150] on span "Qualified Lead To Demo Booking" at bounding box center [343, 151] width 175 height 12
click at [64, 336] on link "Apps" at bounding box center [103, 335] width 183 height 26
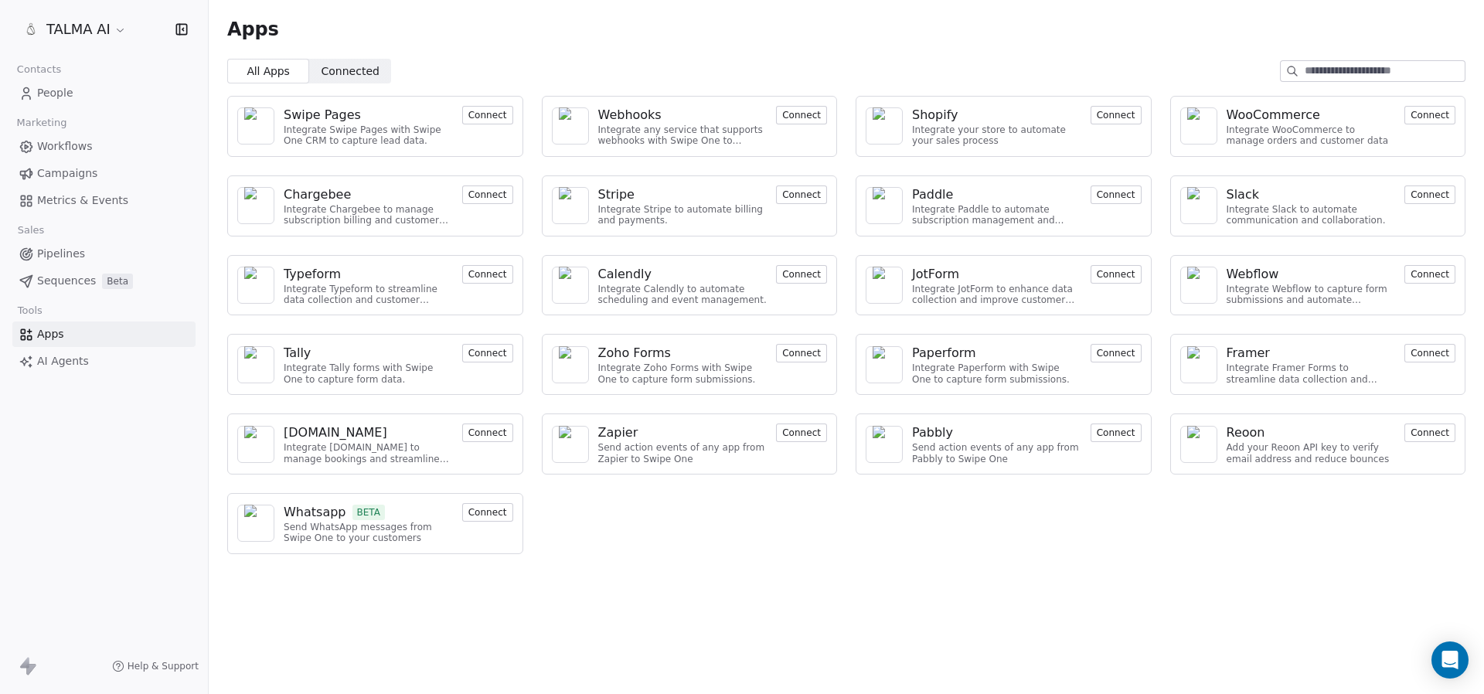
click at [645, 117] on div "Webhooks" at bounding box center [629, 115] width 63 height 19
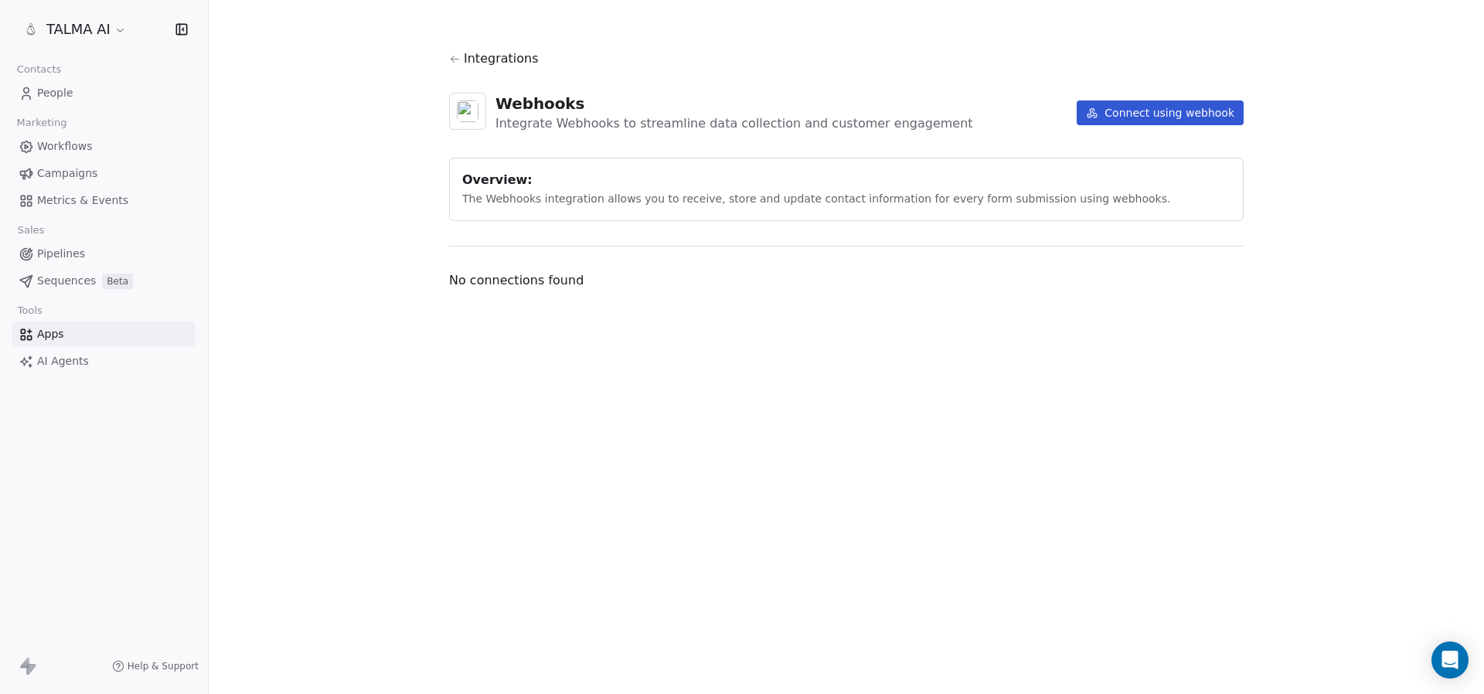
click at [1130, 115] on button "Connect using webhook" at bounding box center [1160, 112] width 167 height 25
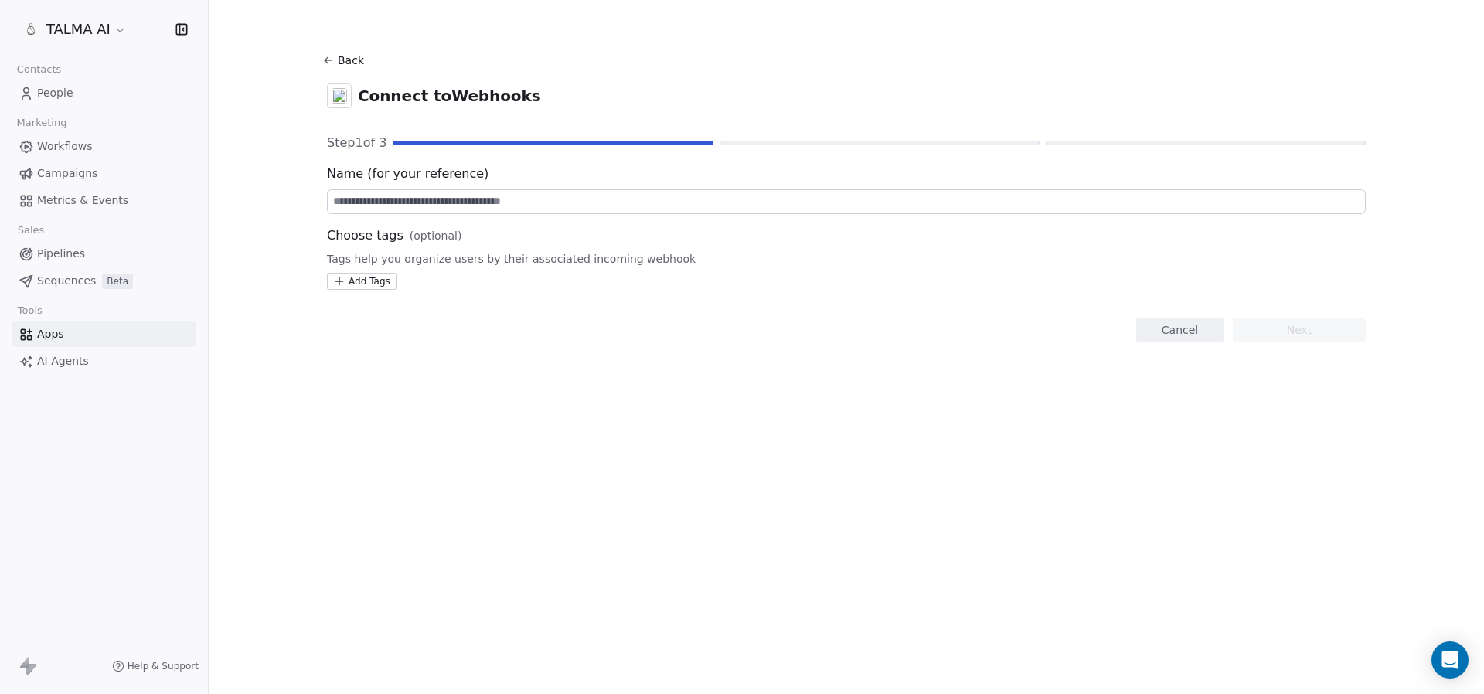
click at [403, 198] on input at bounding box center [846, 201] width 1037 height 23
click at [372, 284] on html "TALMA AI Contacts People Marketing Workflows Campaigns Metrics & Events Sales P…" at bounding box center [742, 347] width 1484 height 694
click at [407, 243] on html "TALMA AI Contacts People Marketing Workflows Campaigns Metrics & Events Sales P…" at bounding box center [742, 347] width 1484 height 694
click at [329, 63] on icon at bounding box center [328, 60] width 12 height 12
